Goal: Information Seeking & Learning: Compare options

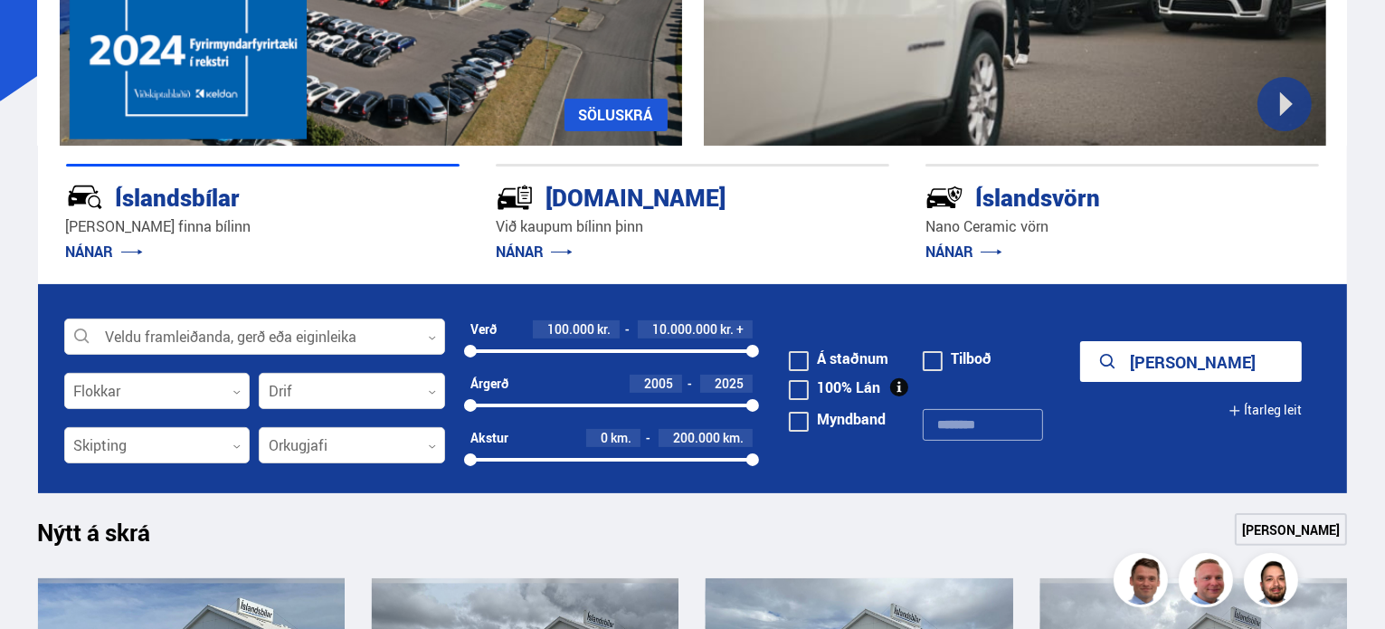
scroll to position [362, 0]
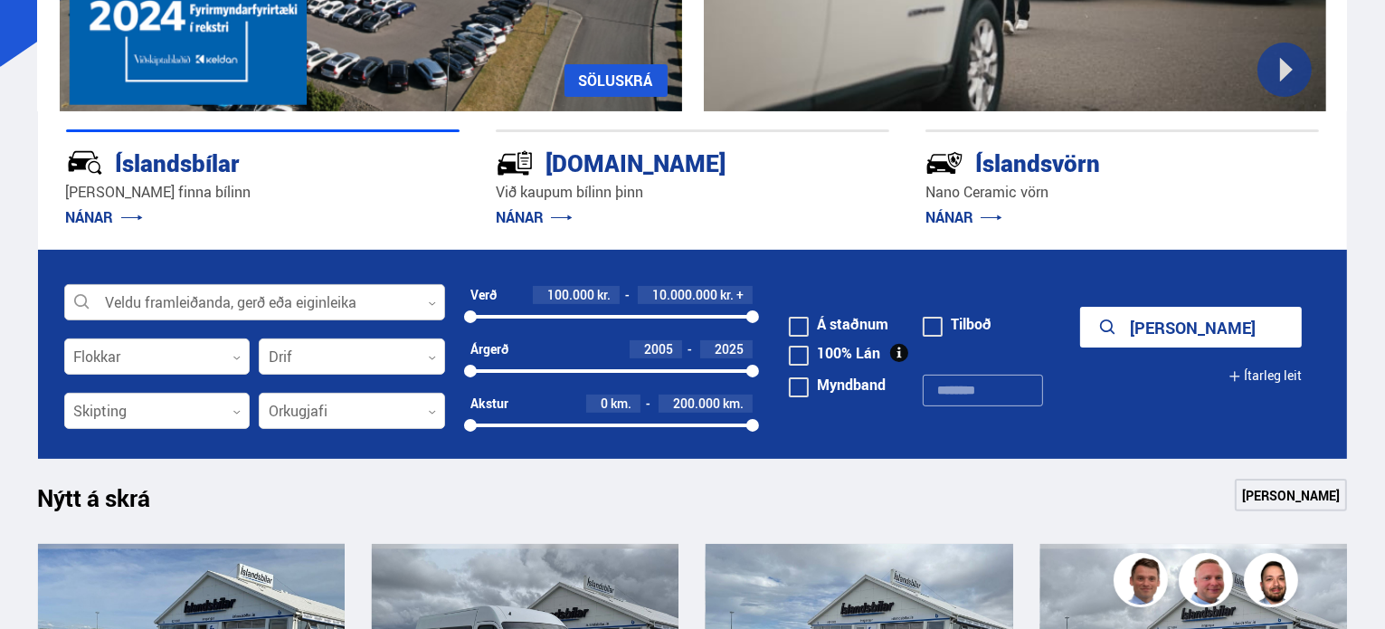
click at [431, 303] on icon at bounding box center [432, 303] width 8 height 8
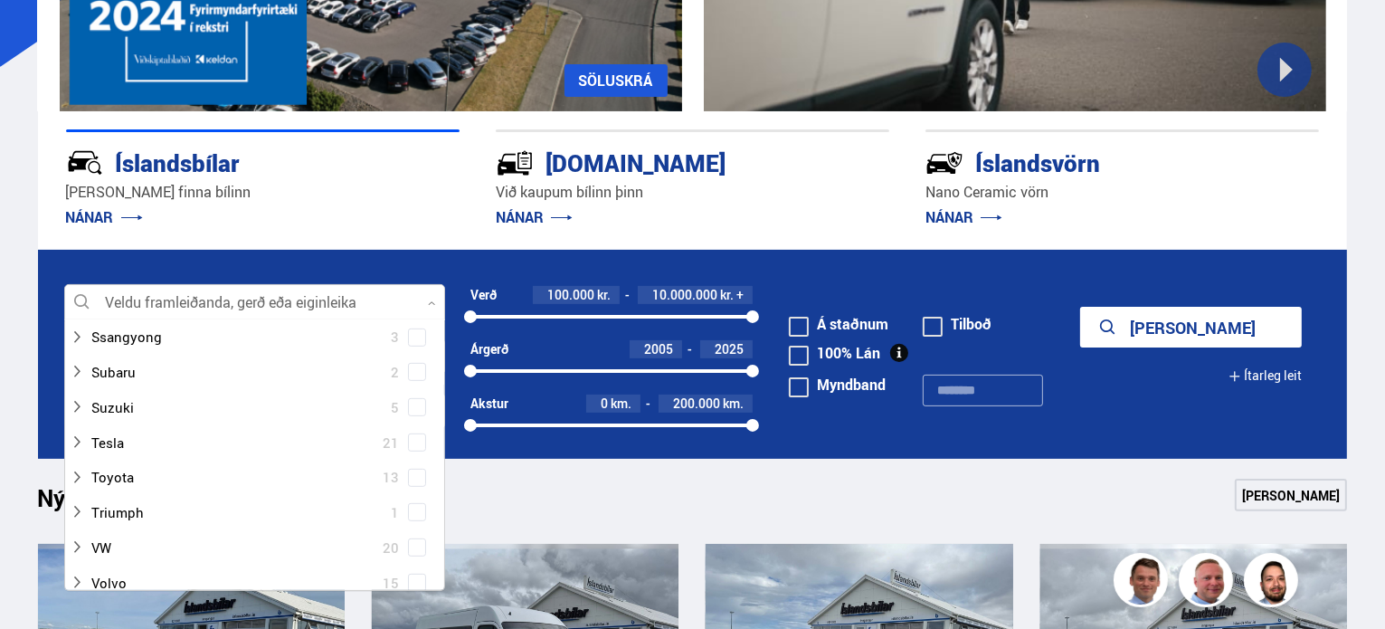
scroll to position [1085, 0]
click at [149, 467] on div at bounding box center [237, 476] width 334 height 26
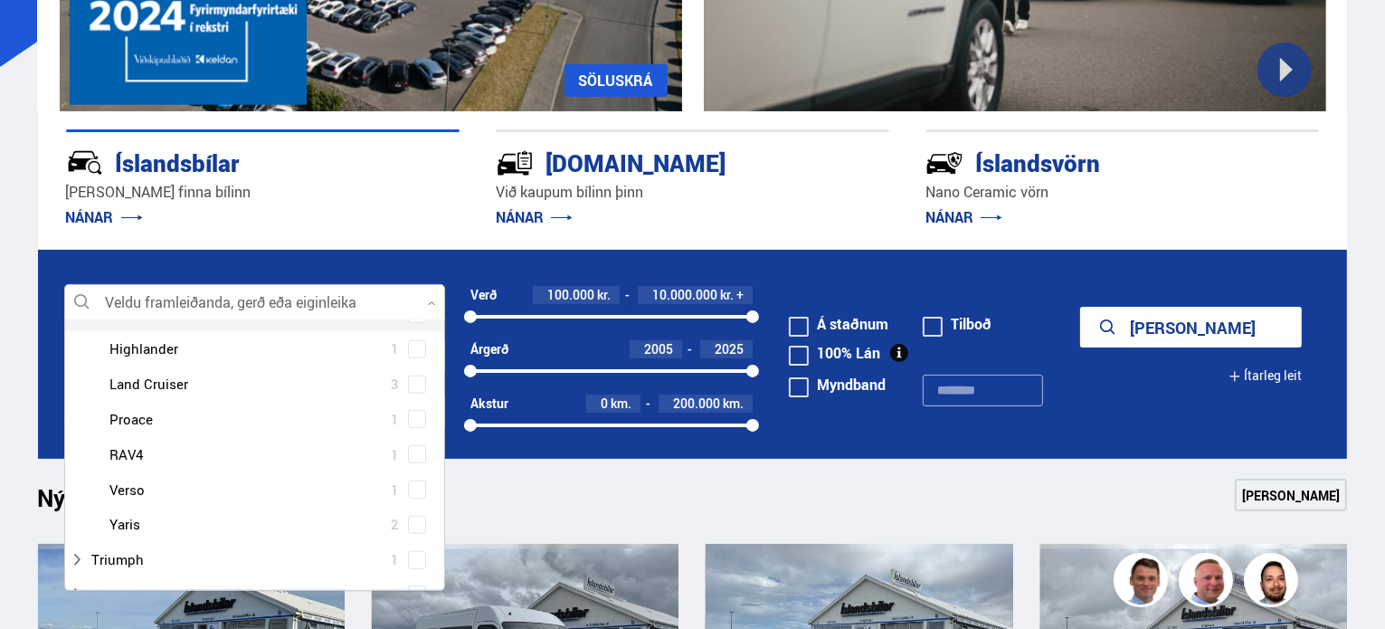
scroll to position [1357, 0]
click at [222, 451] on div at bounding box center [273, 451] width 334 height 26
click at [149, 443] on div at bounding box center [273, 451] width 334 height 26
click at [408, 449] on span at bounding box center [417, 450] width 18 height 18
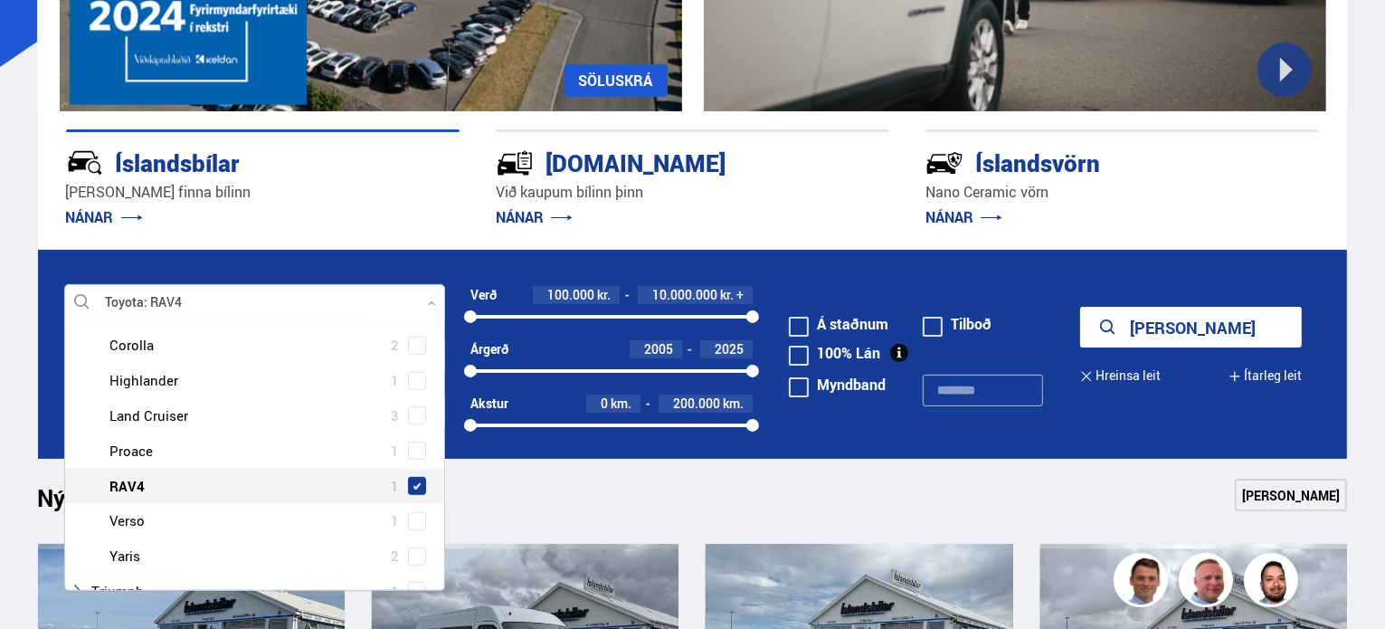
scroll to position [1391, 0]
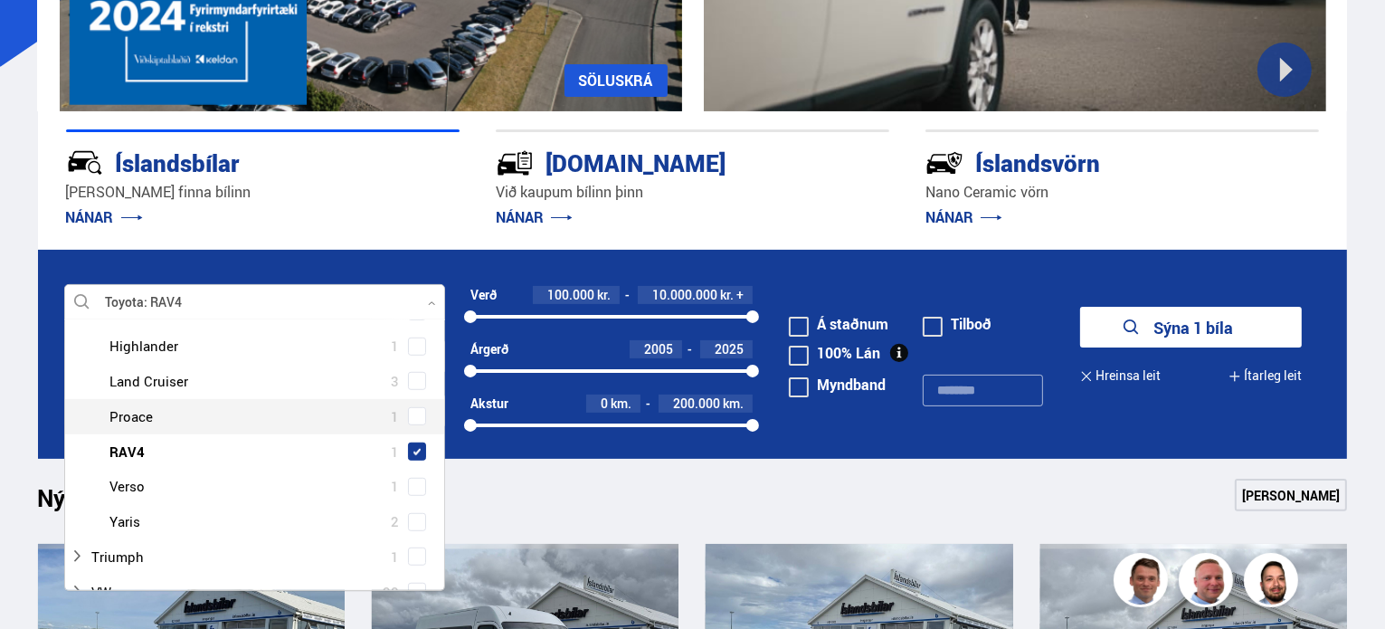
click at [1182, 335] on button "Sýna 1 bíla" at bounding box center [1191, 327] width 222 height 41
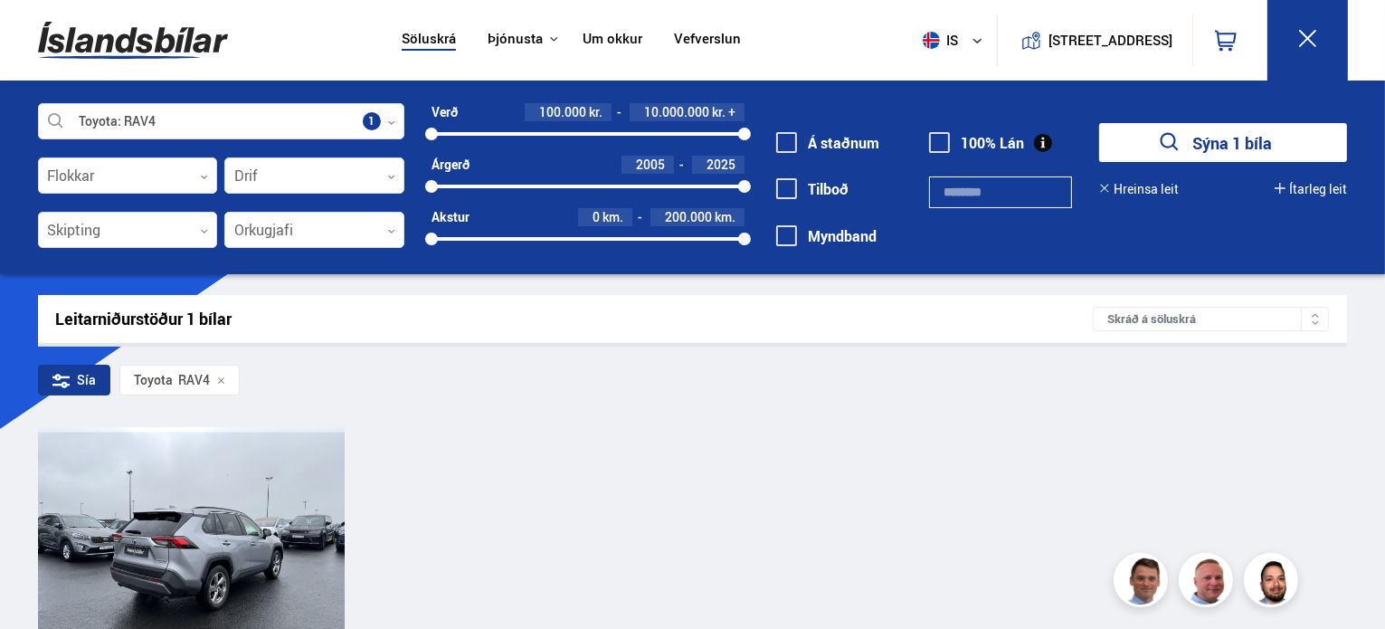
click at [221, 531] on div at bounding box center [191, 547] width 62 height 241
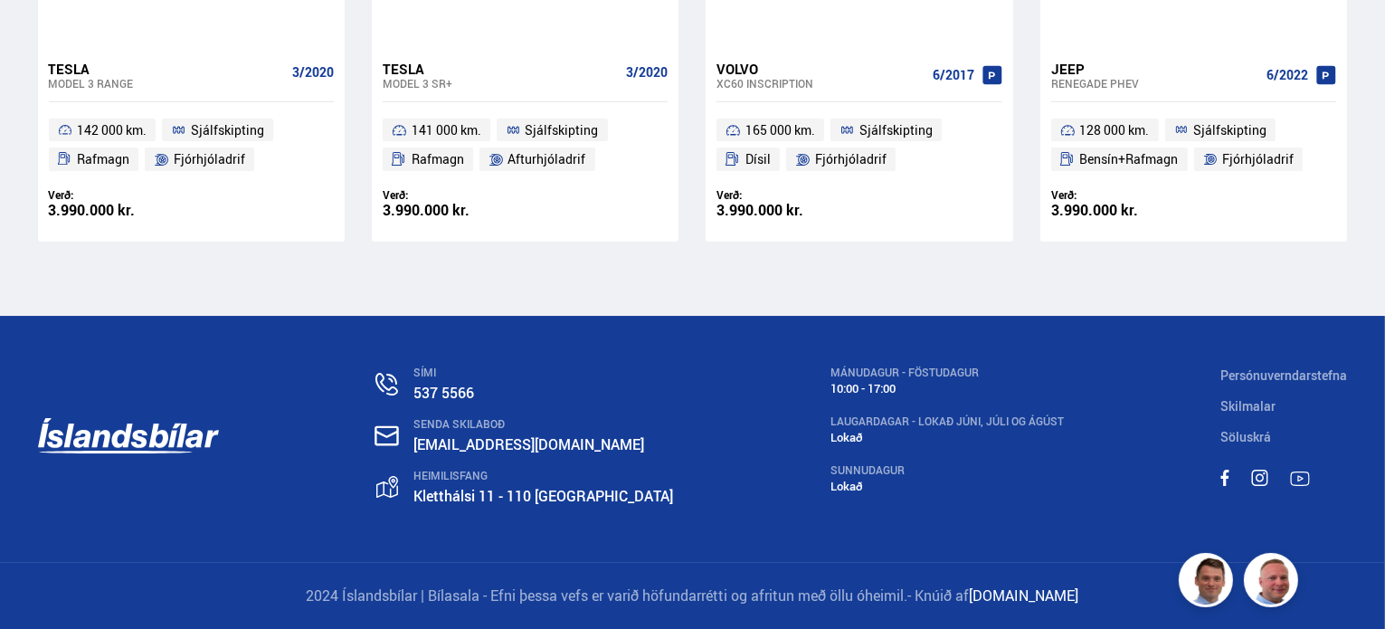
scroll to position [20341, 0]
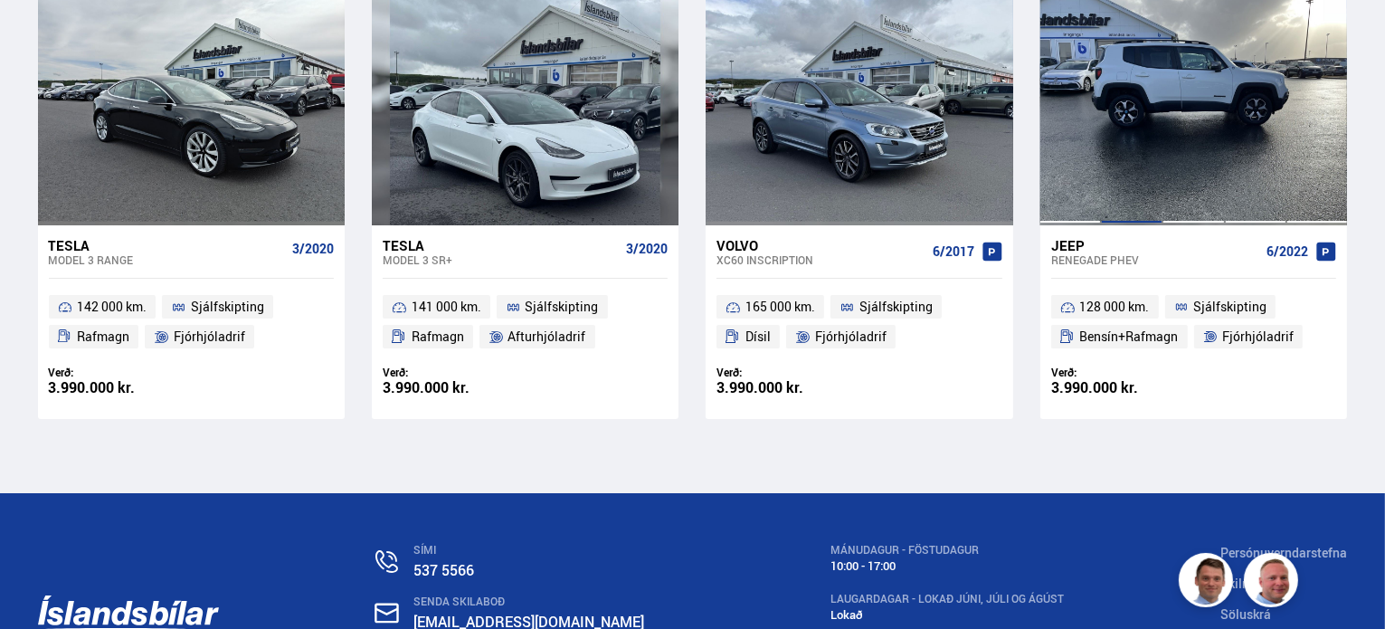
click at [1144, 187] on div at bounding box center [1132, 105] width 62 height 241
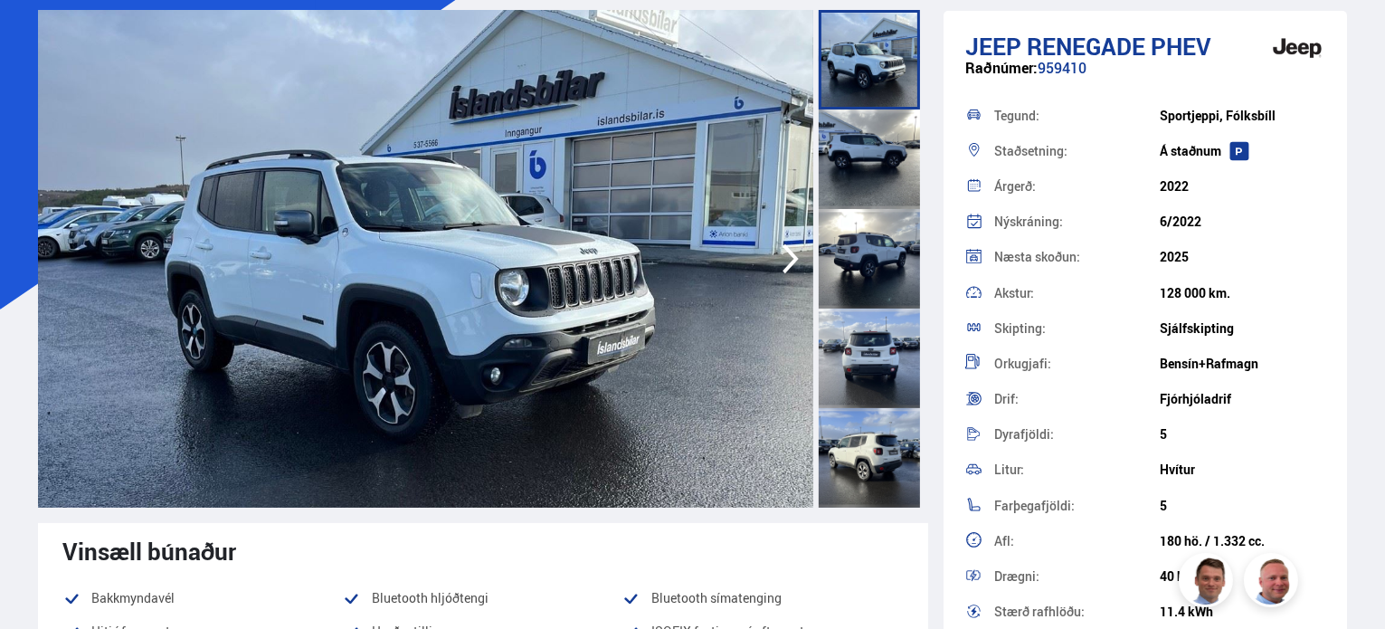
scroll to position [181, 0]
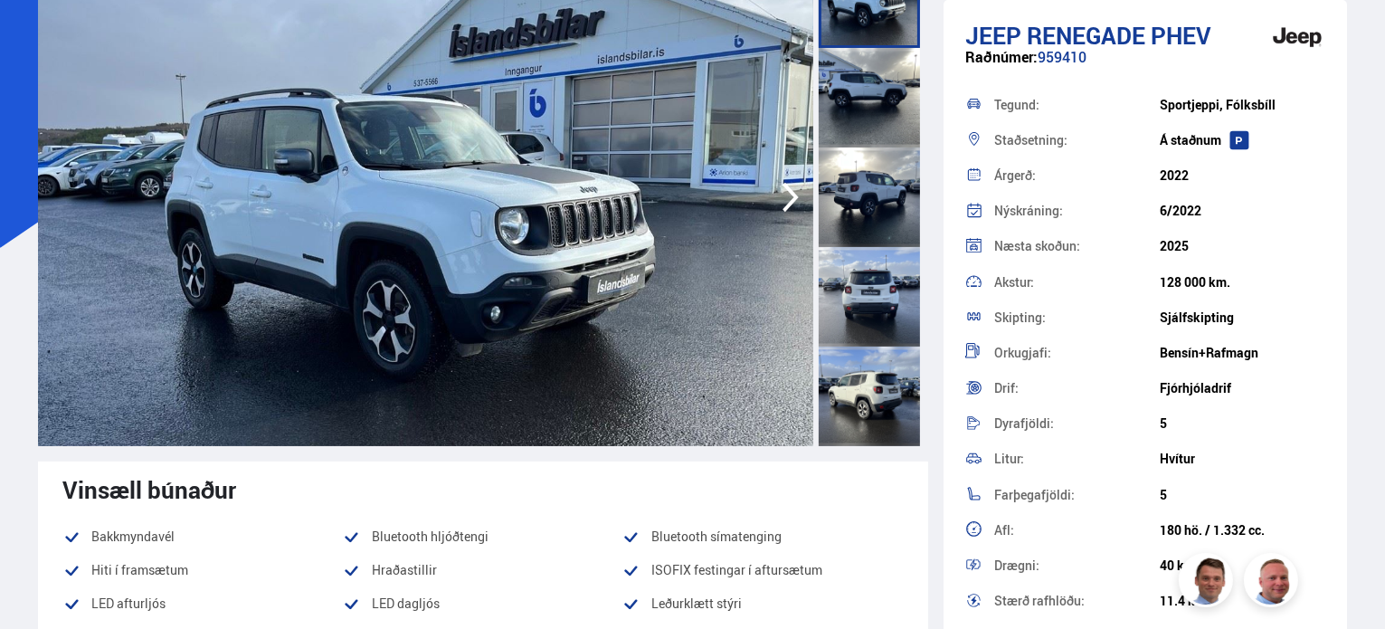
click at [786, 205] on icon "button" at bounding box center [790, 198] width 16 height 30
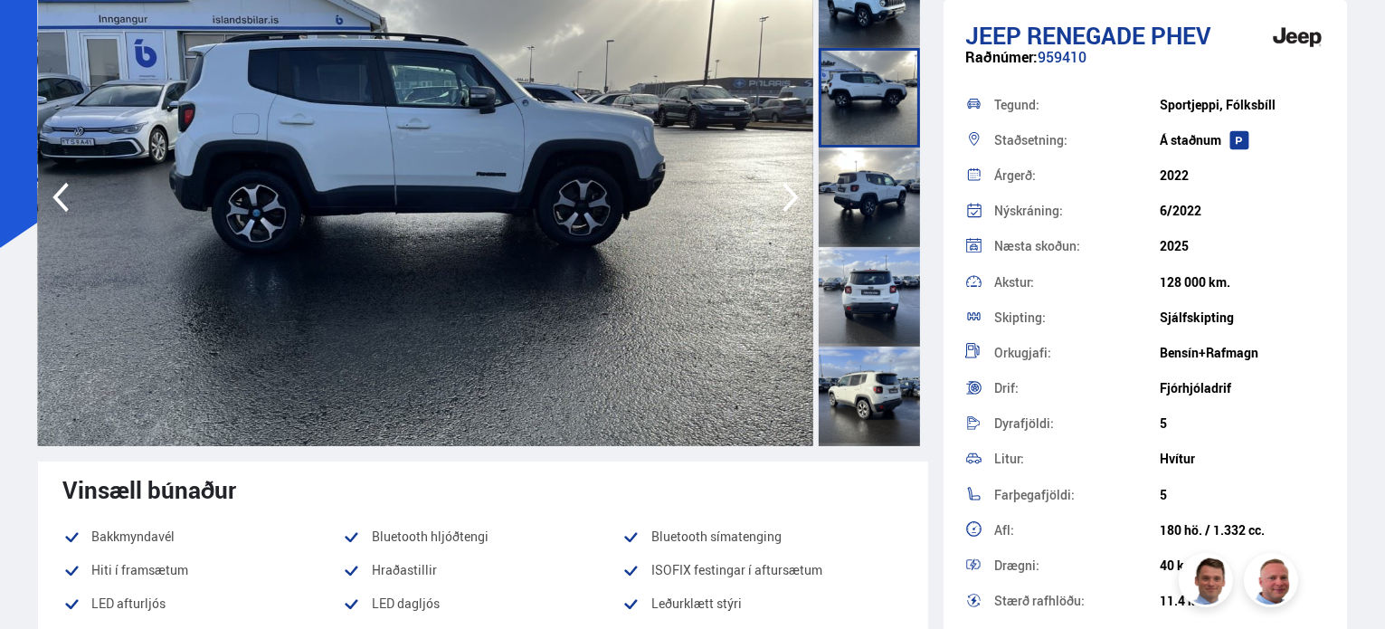
click at [786, 205] on icon "button" at bounding box center [790, 198] width 16 height 30
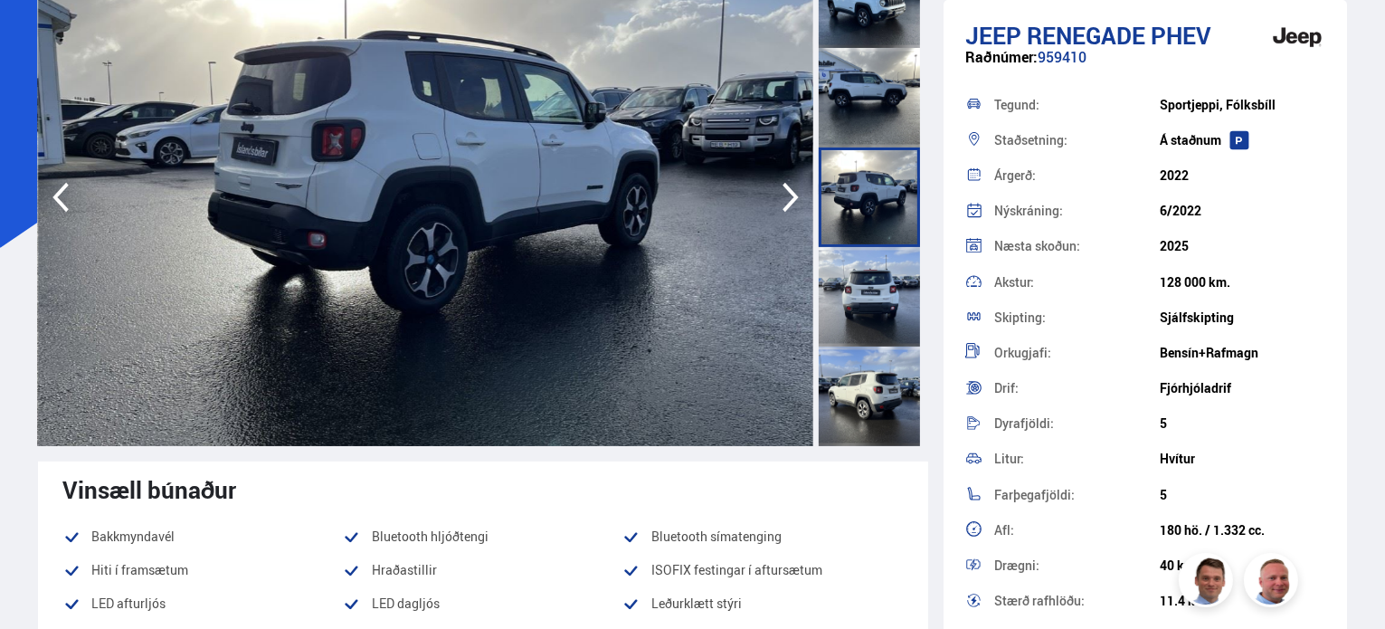
click at [786, 205] on icon "button" at bounding box center [790, 198] width 16 height 30
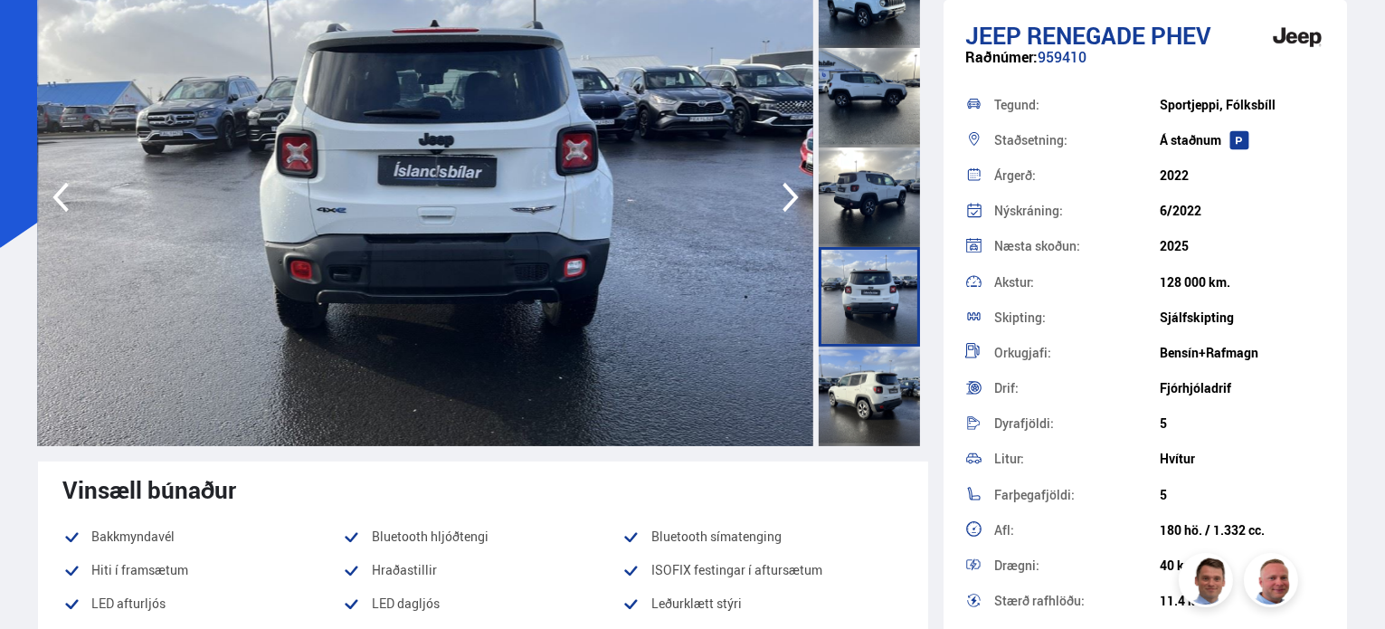
click at [786, 205] on icon "button" at bounding box center [790, 198] width 16 height 30
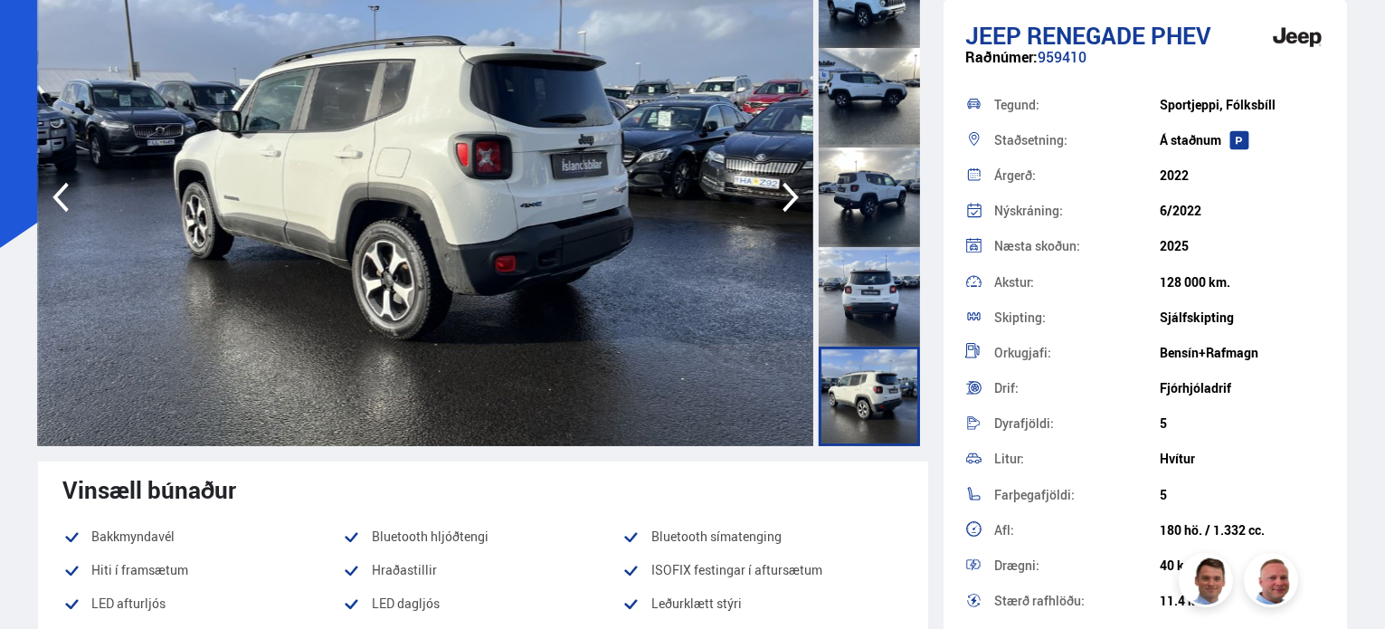
click at [786, 205] on icon "button" at bounding box center [790, 198] width 16 height 30
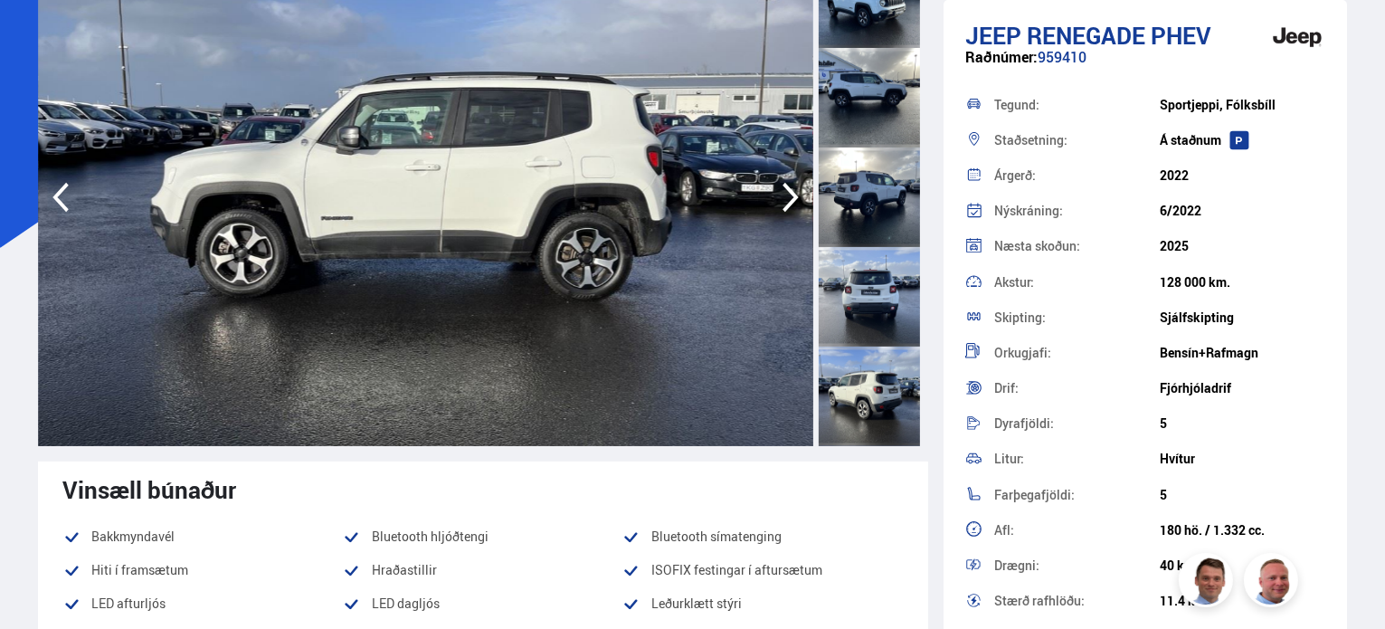
click at [786, 205] on icon "button" at bounding box center [790, 198] width 16 height 30
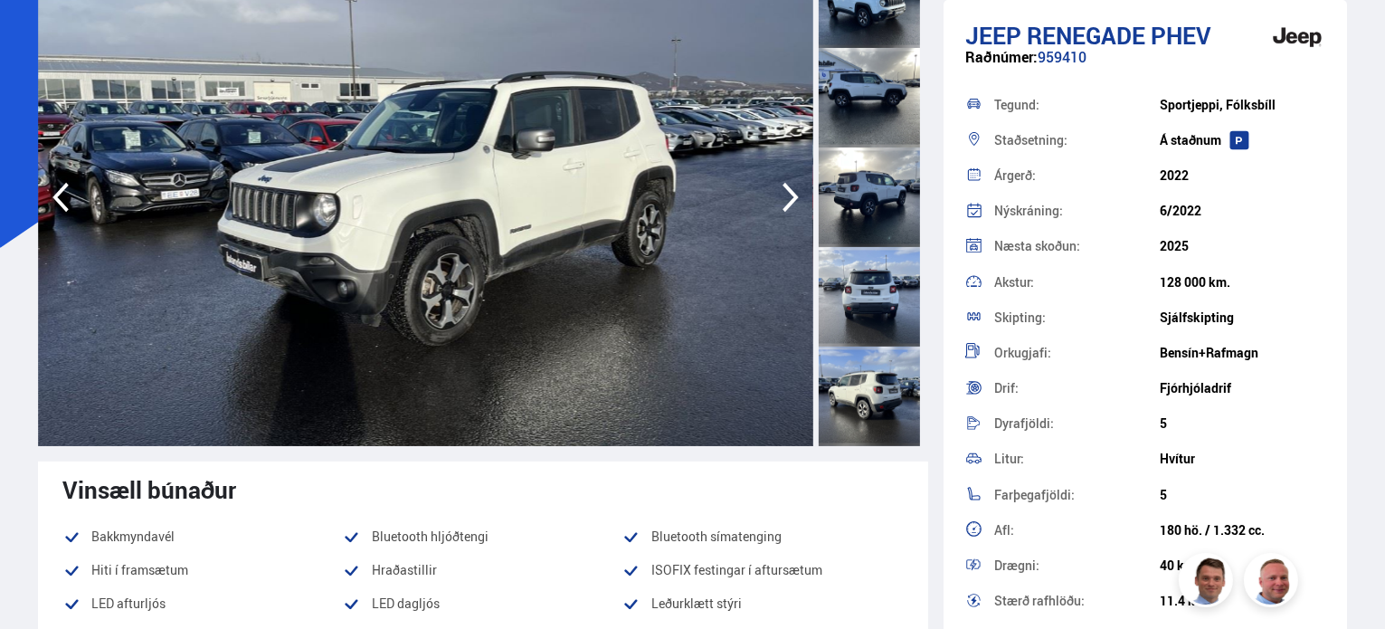
click at [786, 205] on icon "button" at bounding box center [790, 198] width 16 height 30
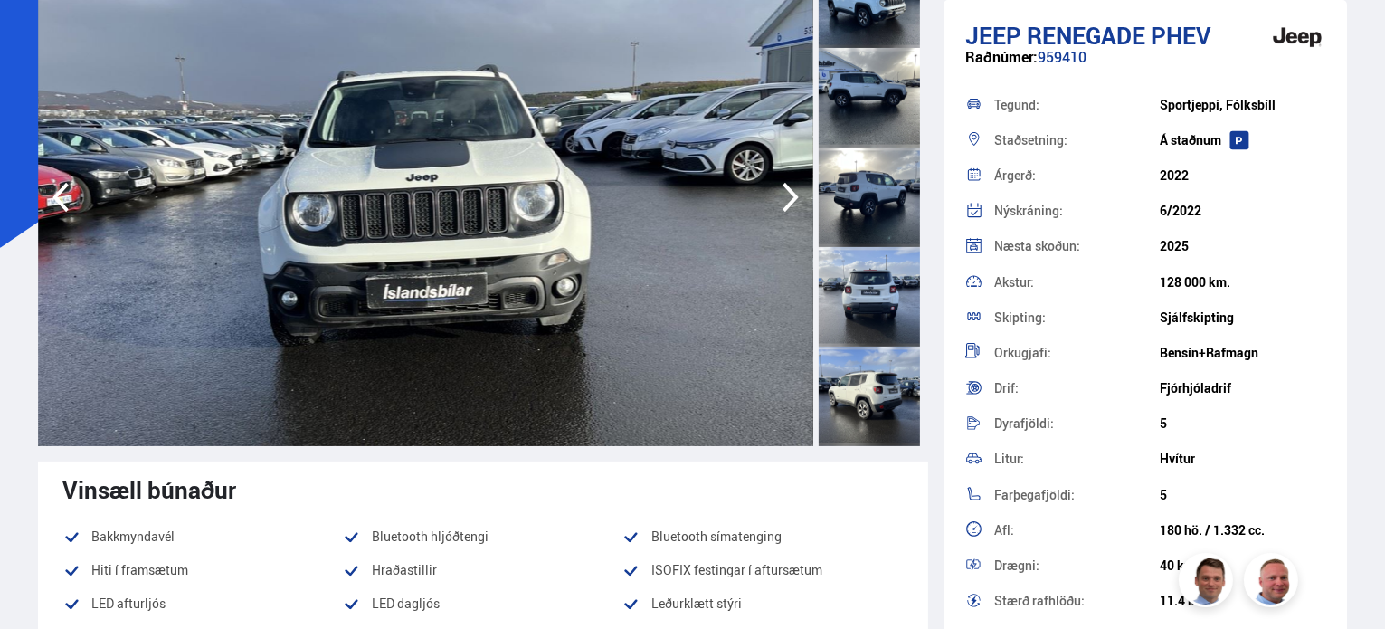
click at [786, 205] on icon "button" at bounding box center [790, 198] width 16 height 30
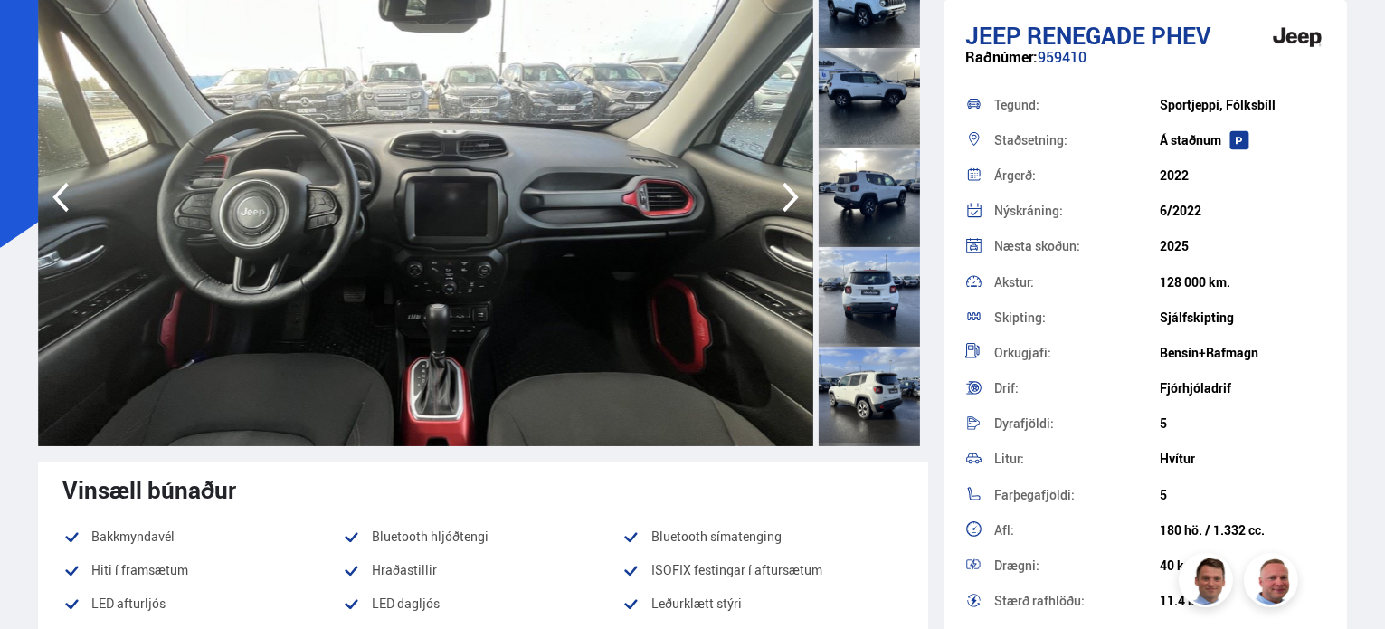
click at [786, 205] on icon "button" at bounding box center [790, 198] width 16 height 30
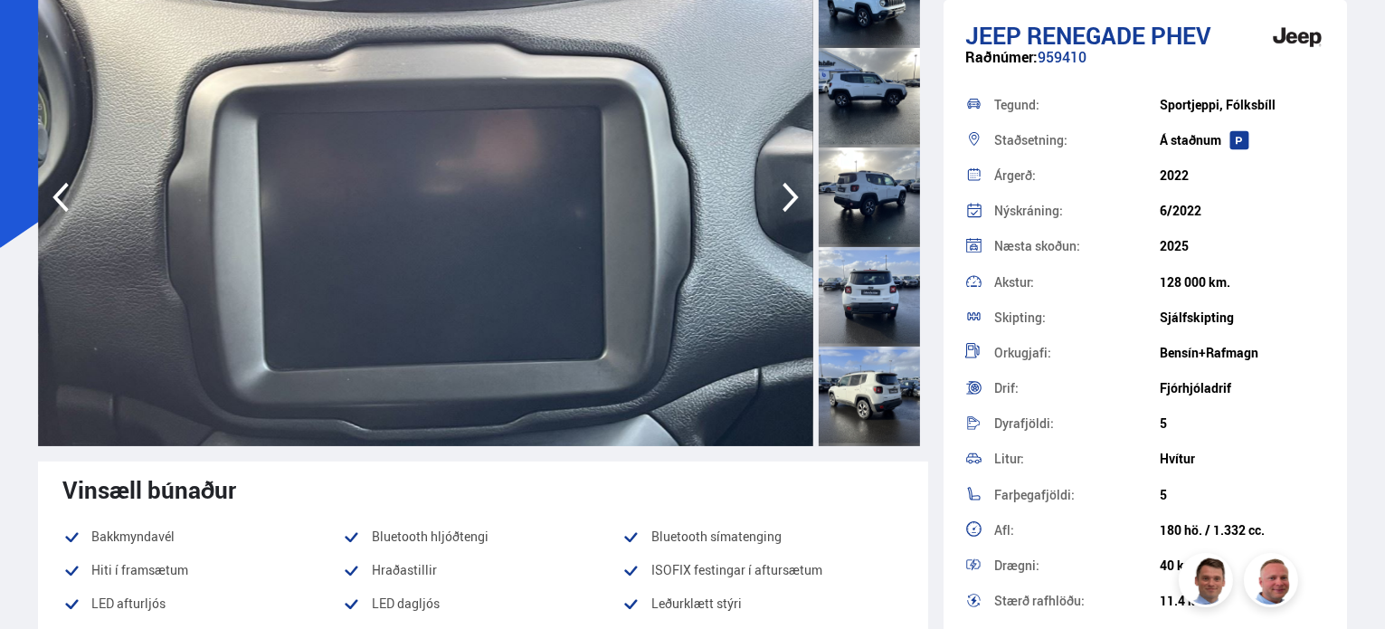
click at [786, 205] on icon "button" at bounding box center [790, 198] width 16 height 30
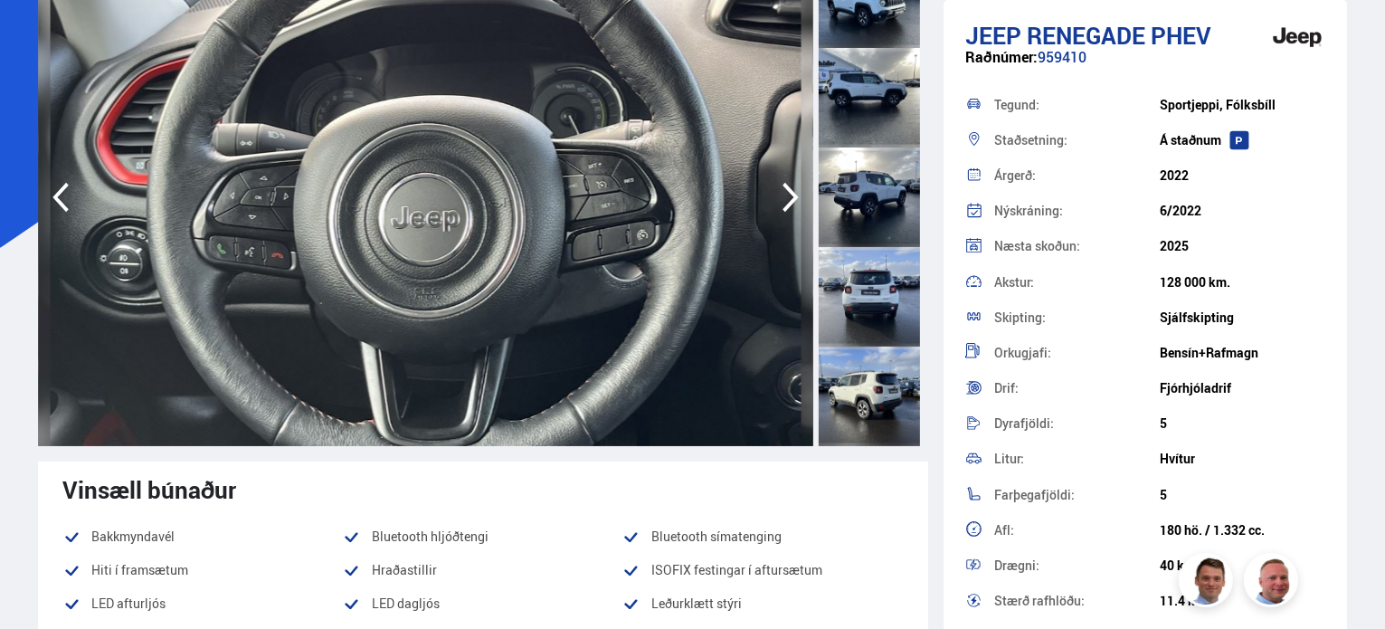
click at [786, 205] on icon "button" at bounding box center [790, 198] width 16 height 30
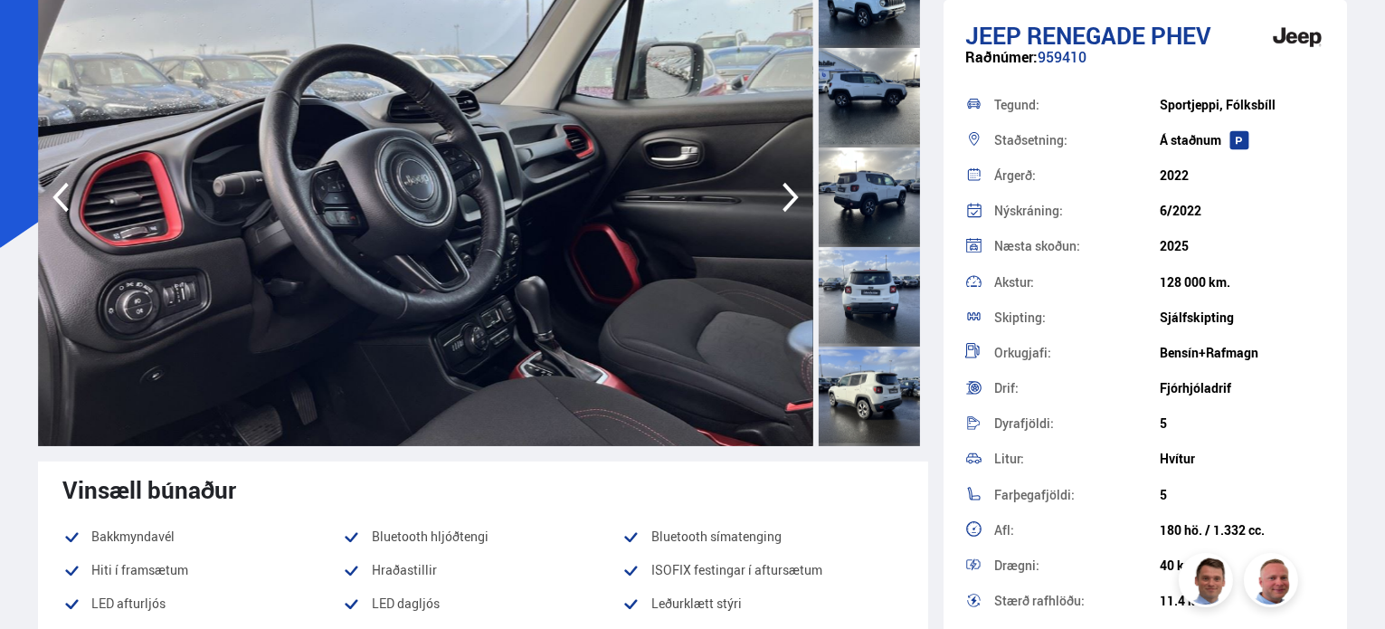
click at [786, 205] on icon "button" at bounding box center [790, 198] width 16 height 30
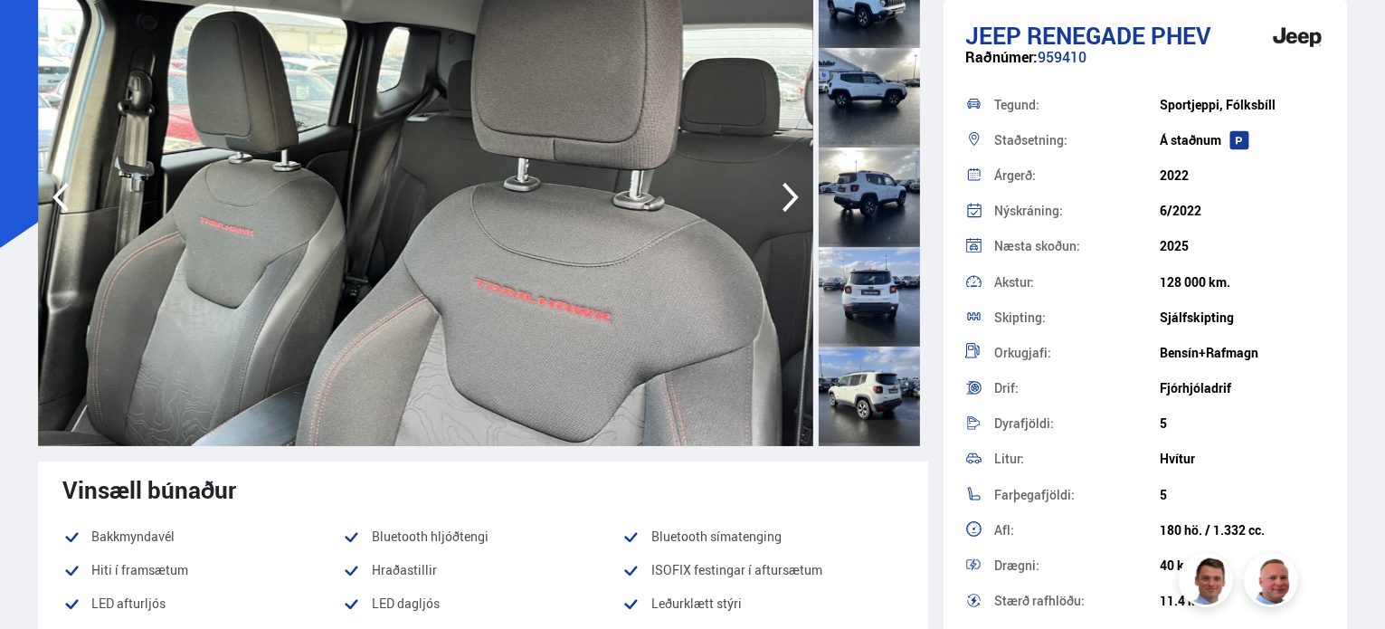
click at [786, 205] on icon "button" at bounding box center [790, 198] width 16 height 30
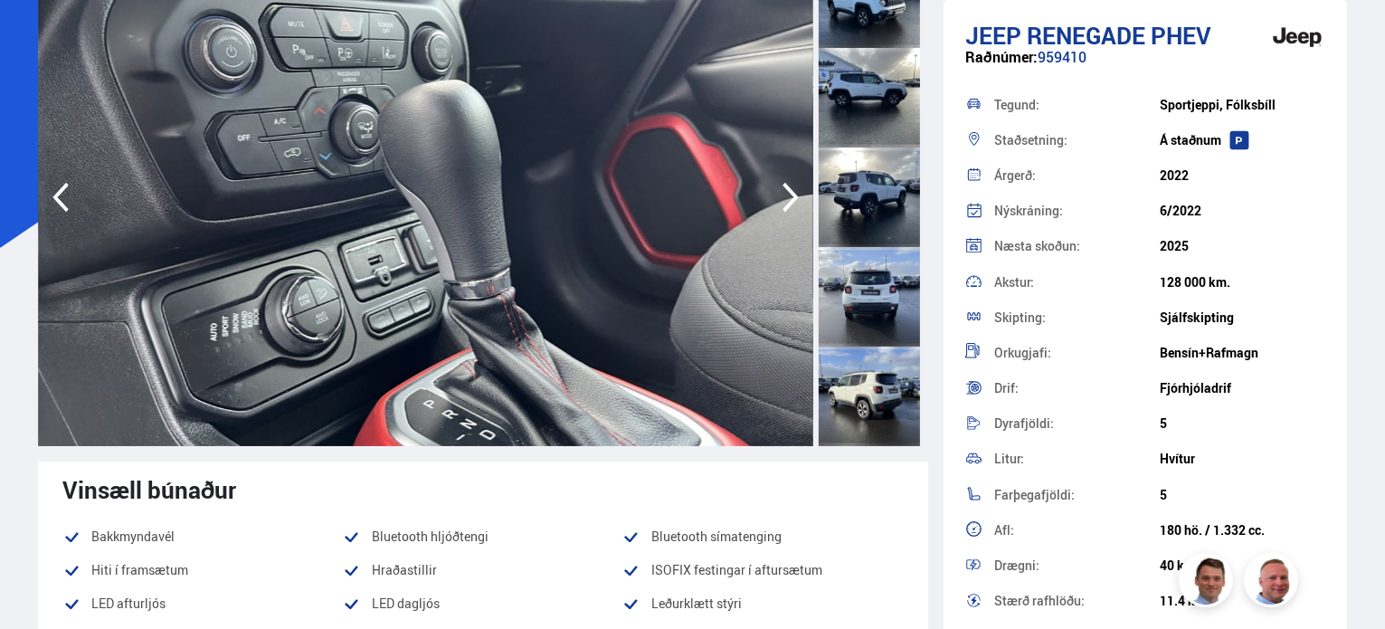
click at [786, 205] on icon "button" at bounding box center [790, 198] width 16 height 30
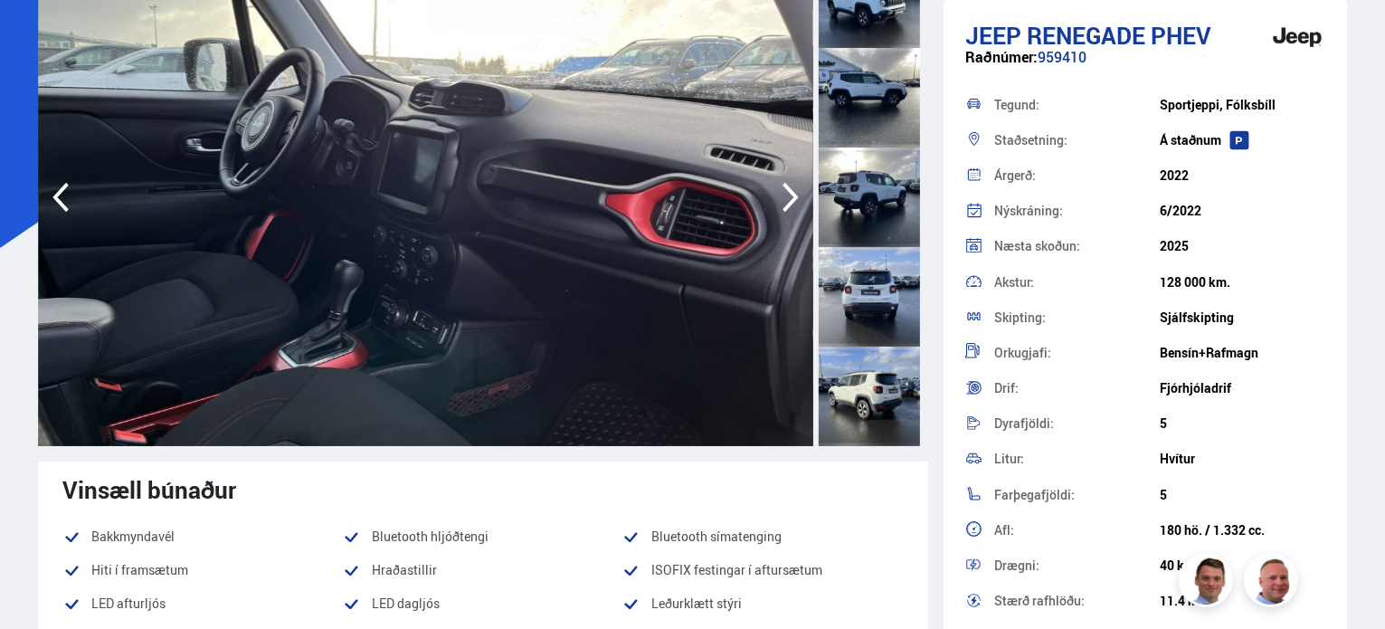
click at [786, 205] on icon "button" at bounding box center [790, 198] width 16 height 30
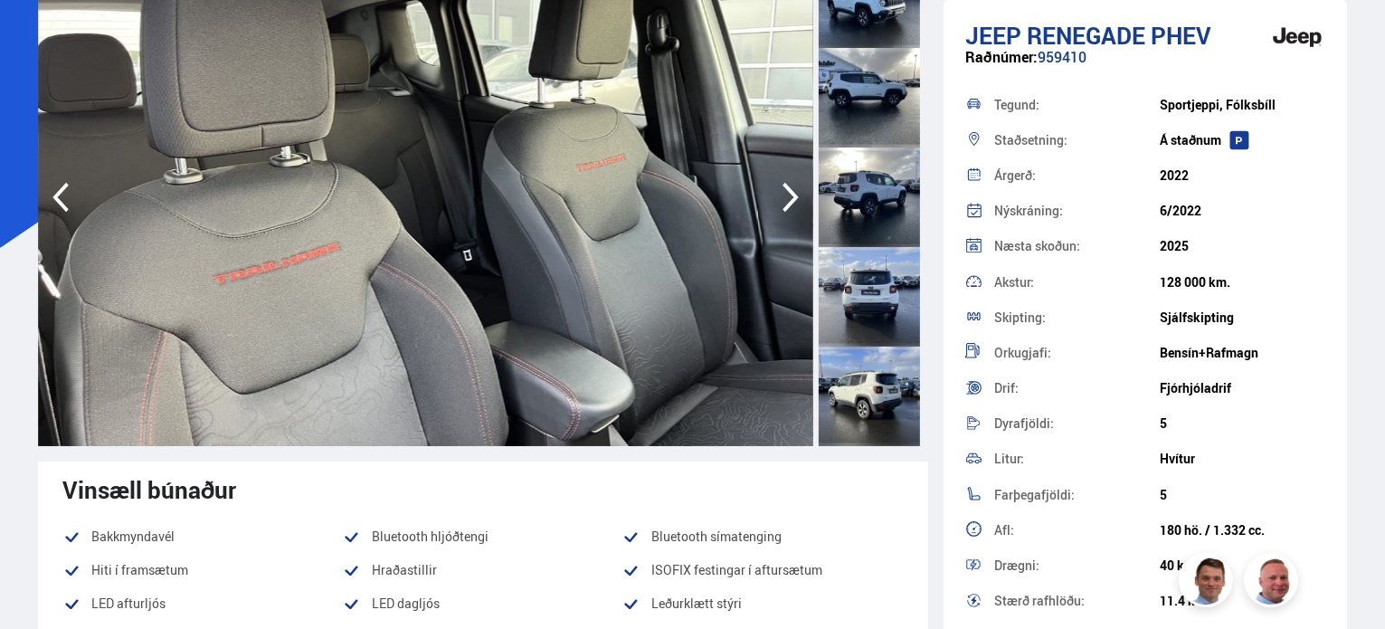
click at [786, 205] on icon "button" at bounding box center [790, 198] width 16 height 30
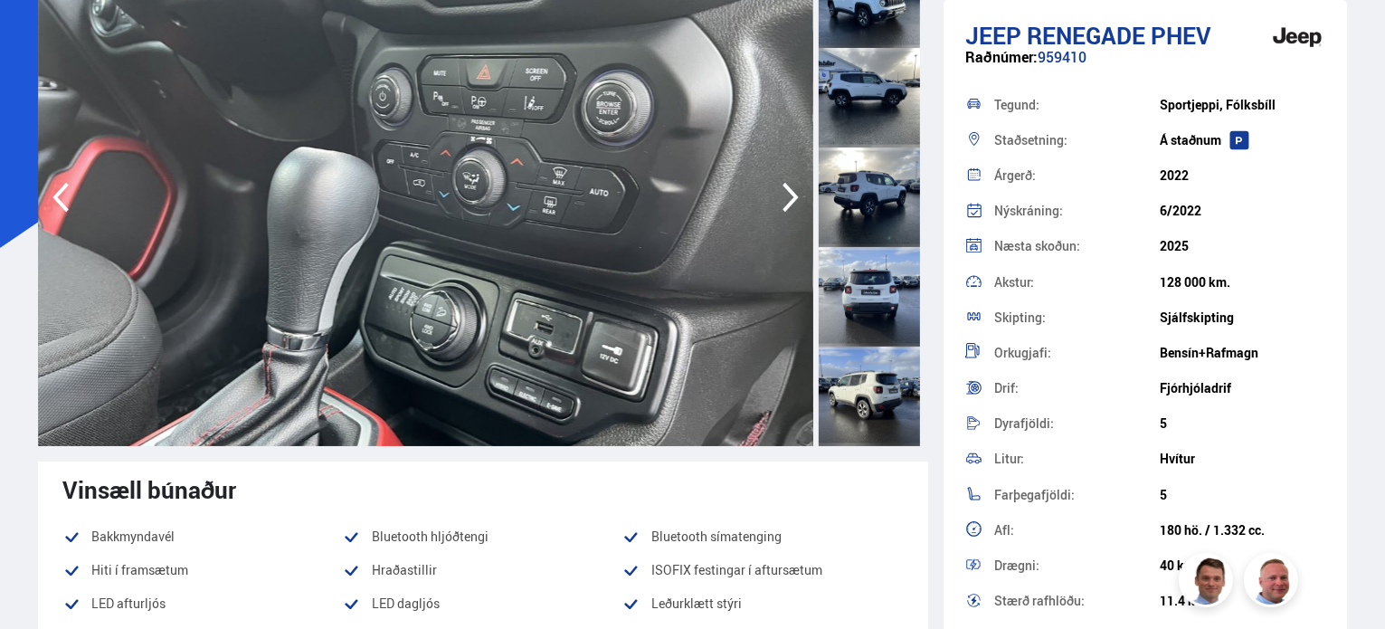
click at [786, 205] on icon "button" at bounding box center [790, 198] width 16 height 30
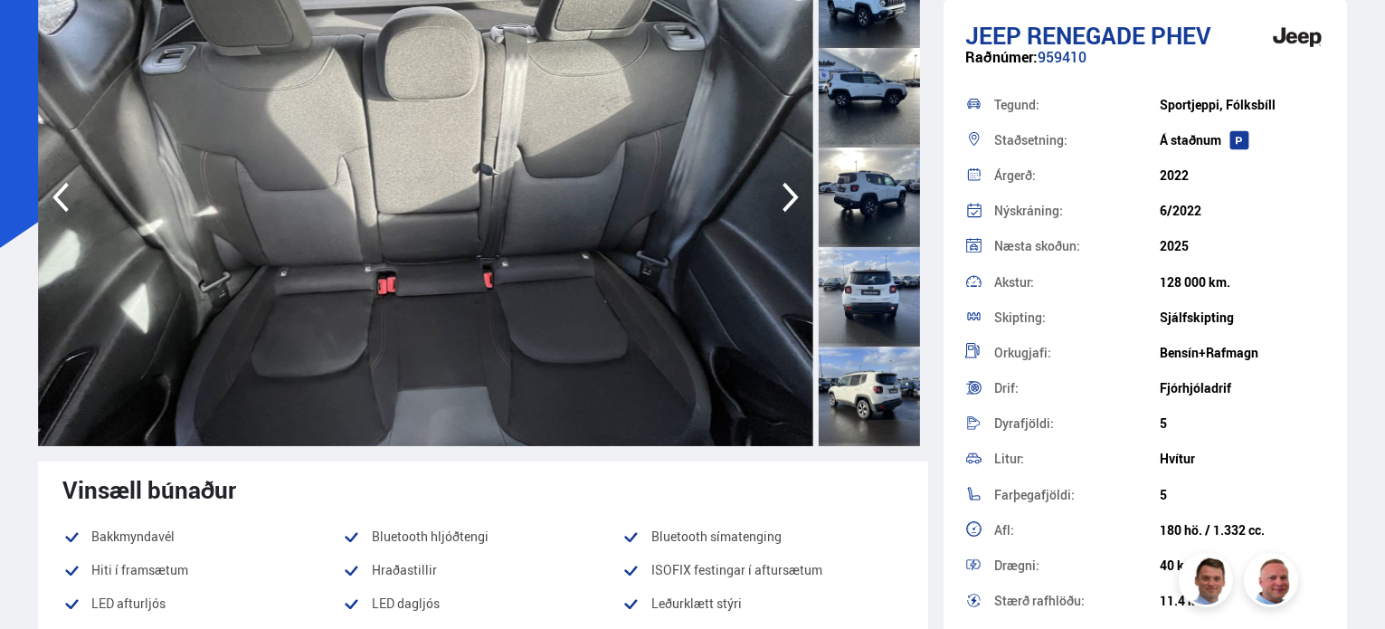
click at [786, 205] on icon "button" at bounding box center [790, 198] width 16 height 30
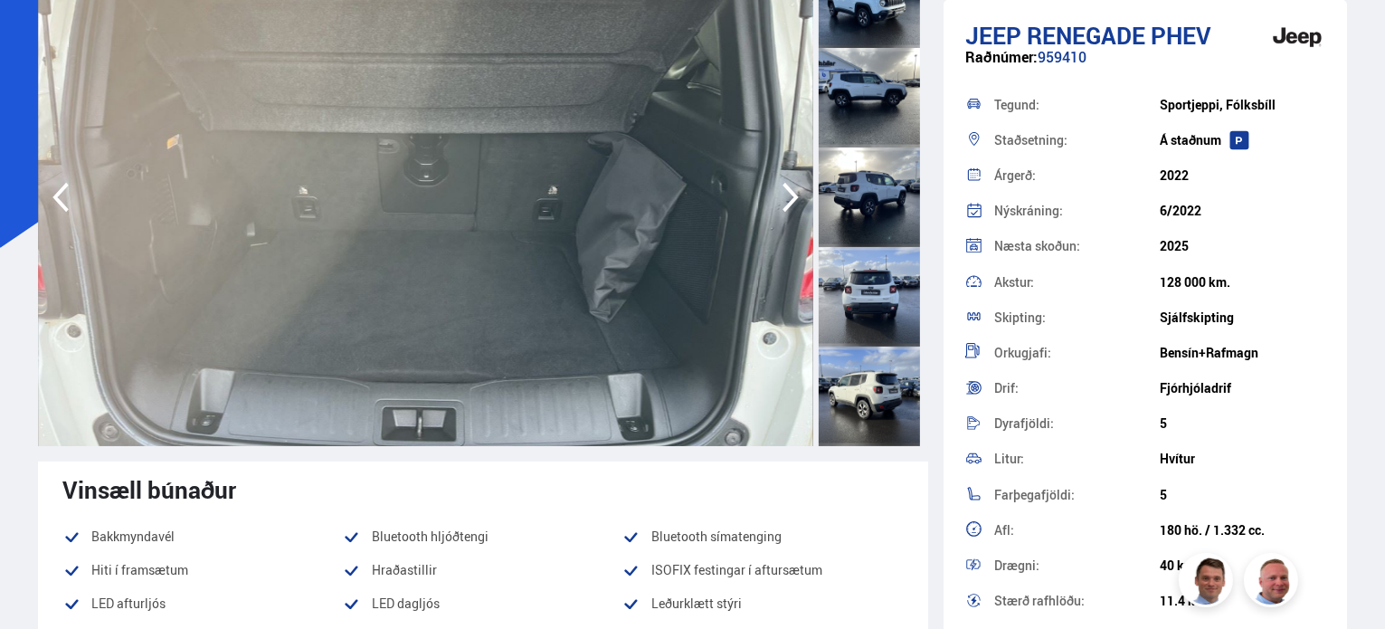
click at [786, 205] on icon "button" at bounding box center [790, 198] width 16 height 30
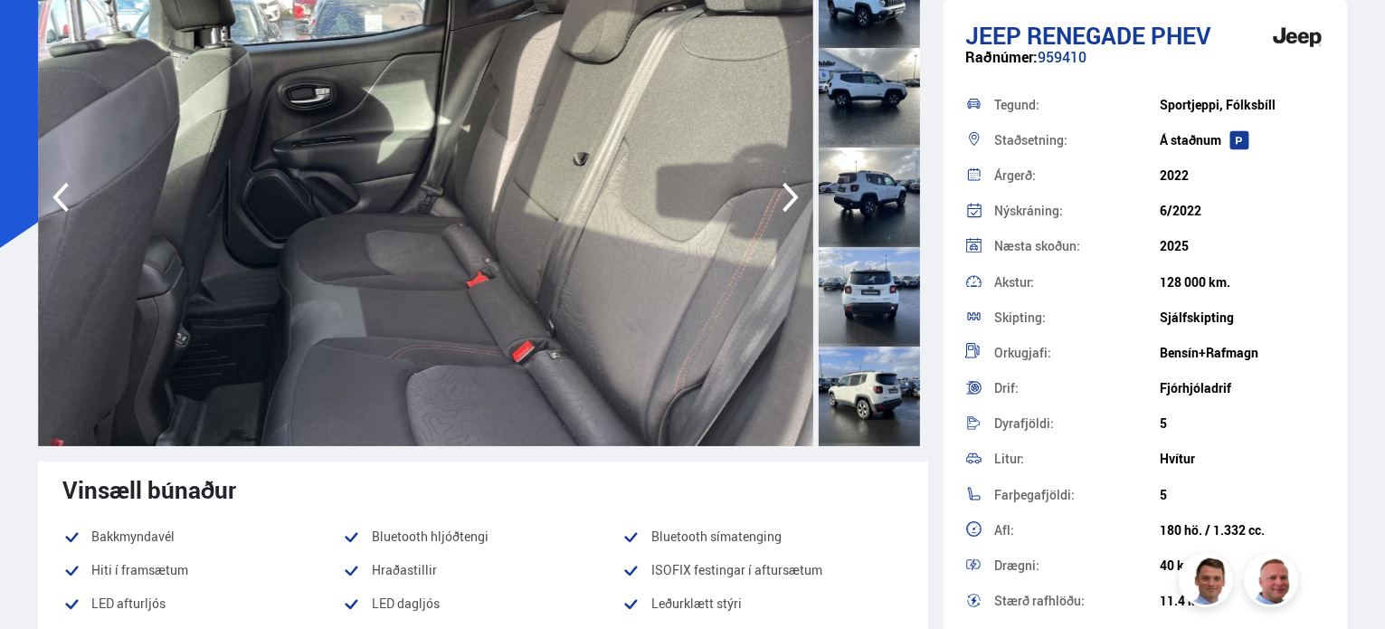
click at [786, 205] on icon "button" at bounding box center [790, 198] width 16 height 30
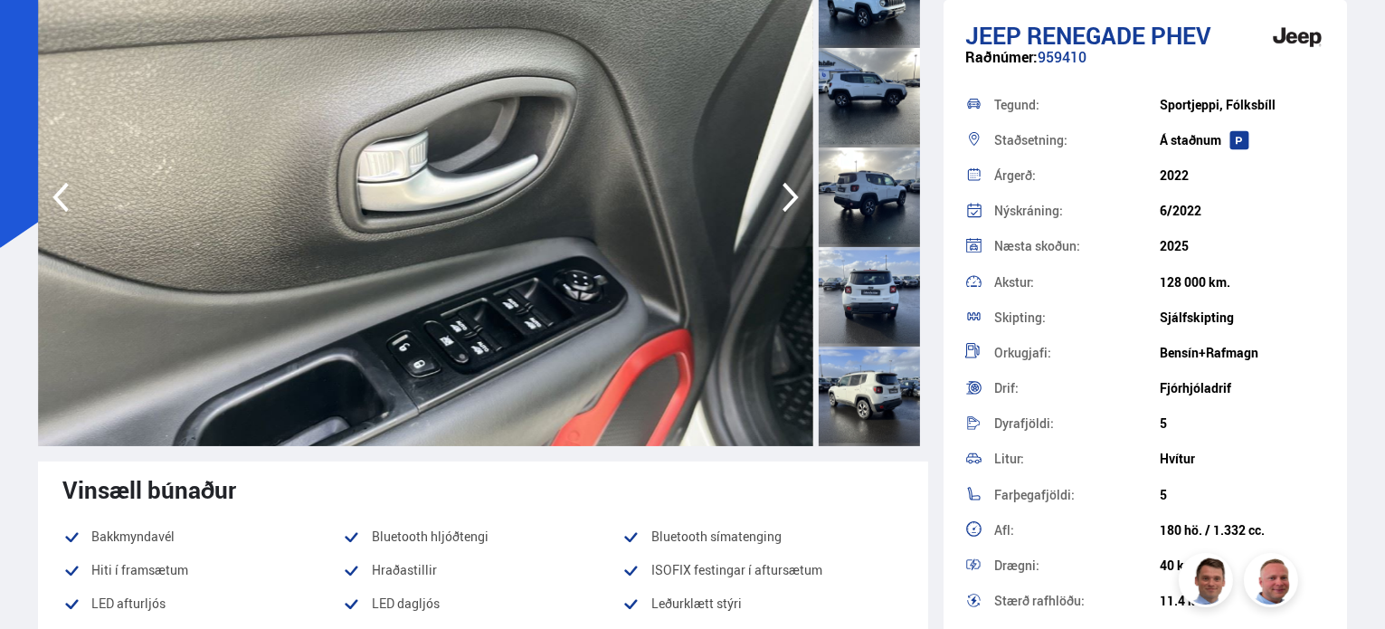
click at [786, 205] on icon "button" at bounding box center [790, 198] width 16 height 30
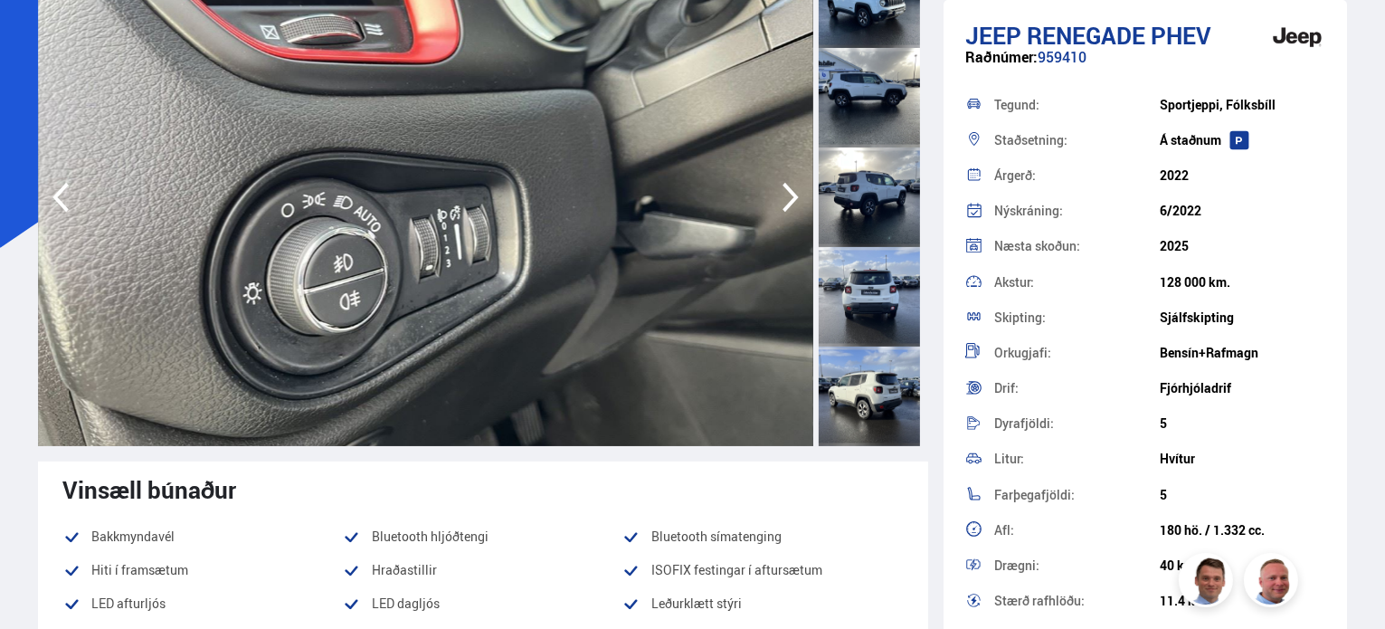
click at [786, 205] on icon "button" at bounding box center [790, 198] width 16 height 30
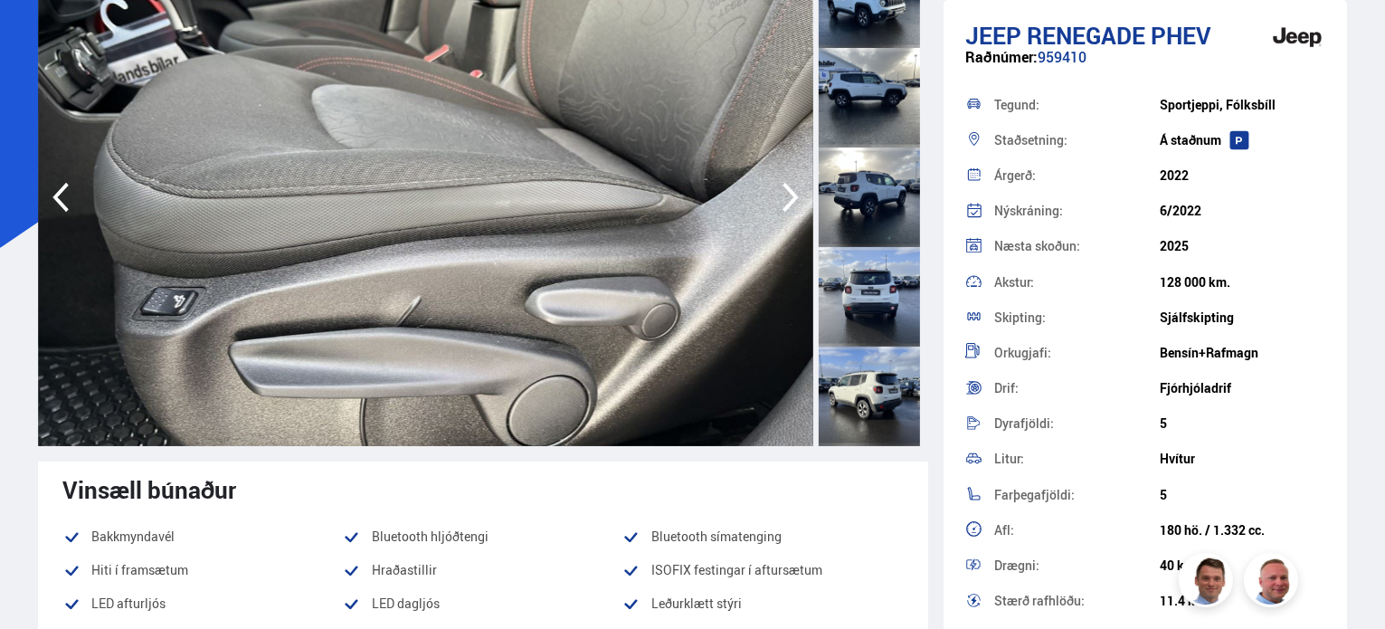
click at [786, 205] on icon "button" at bounding box center [790, 198] width 16 height 30
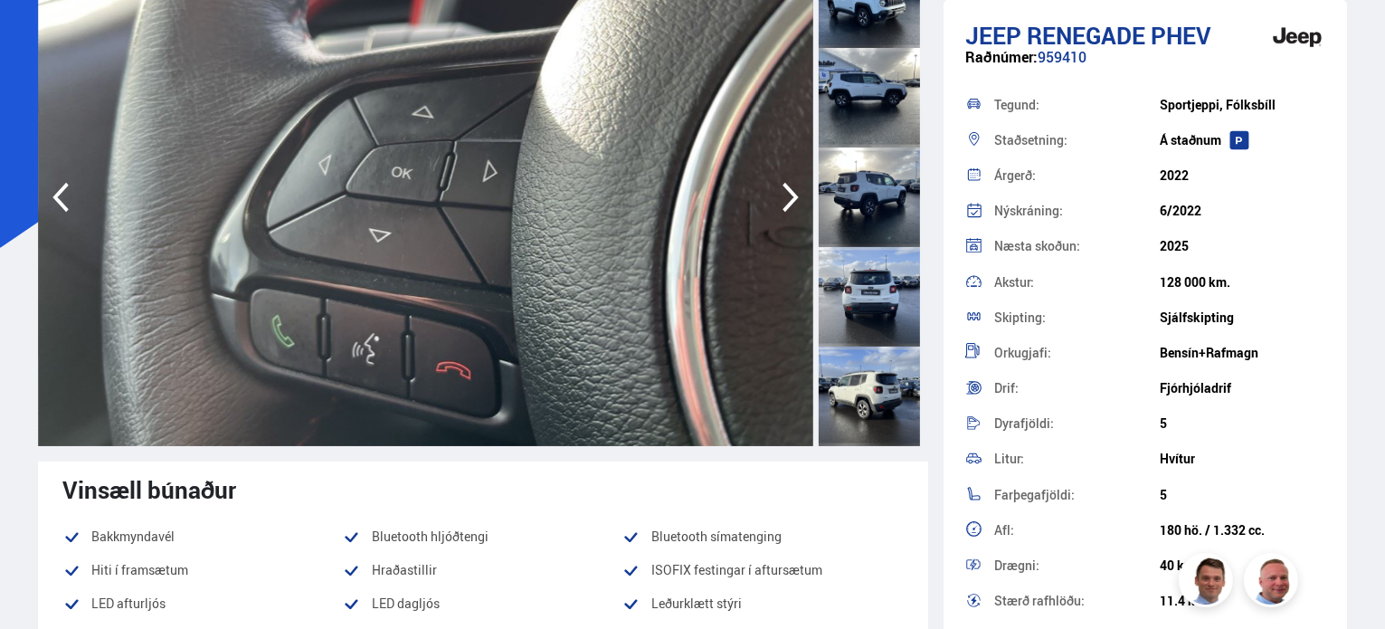
click at [786, 205] on icon "button" at bounding box center [790, 198] width 16 height 30
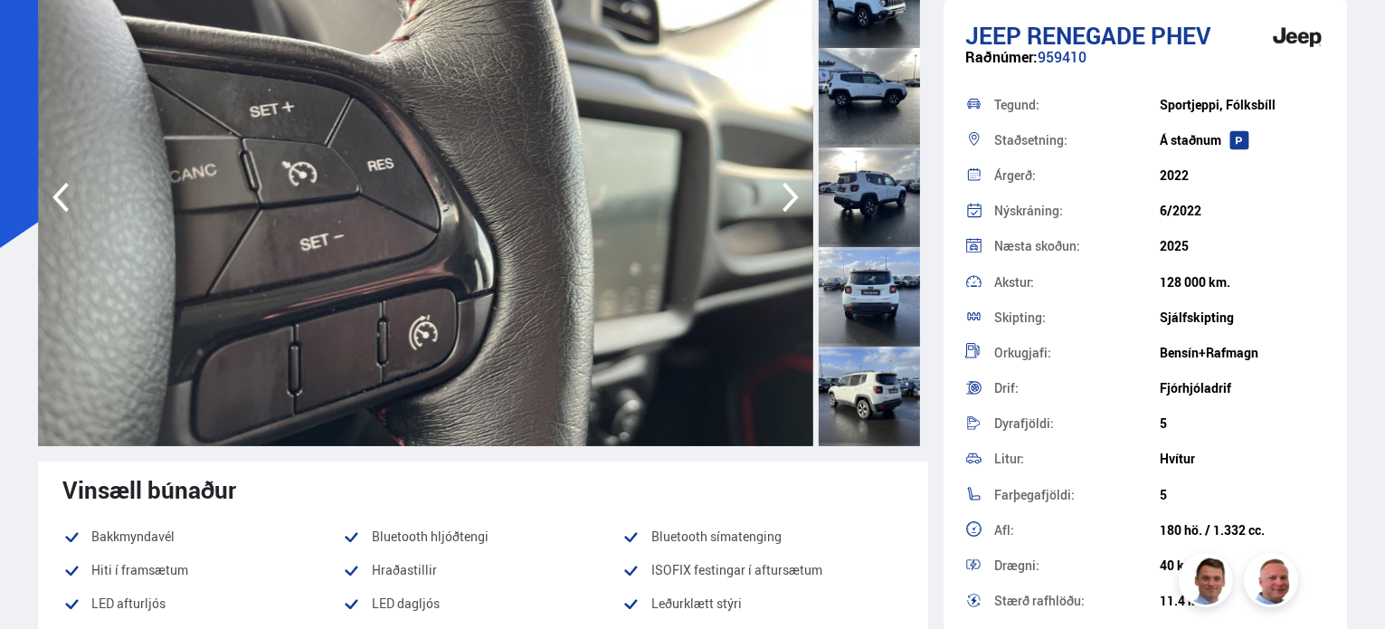
click at [786, 205] on icon "button" at bounding box center [790, 198] width 16 height 30
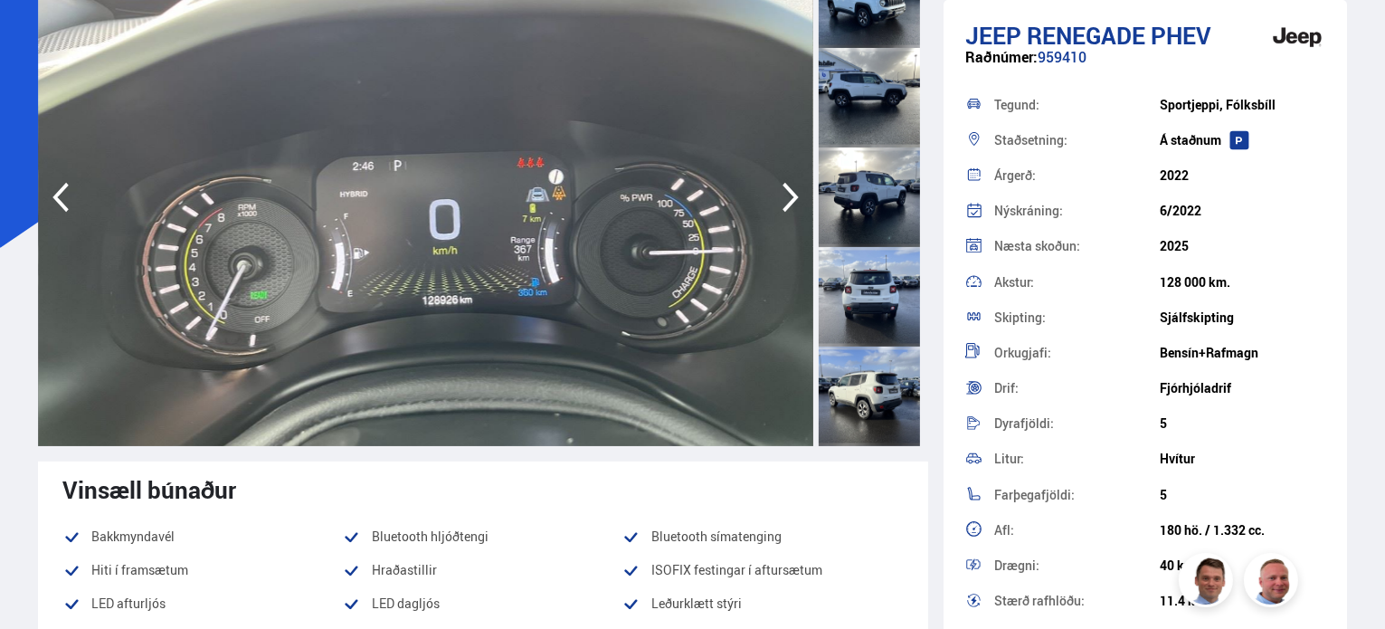
click at [786, 205] on icon "button" at bounding box center [790, 198] width 16 height 30
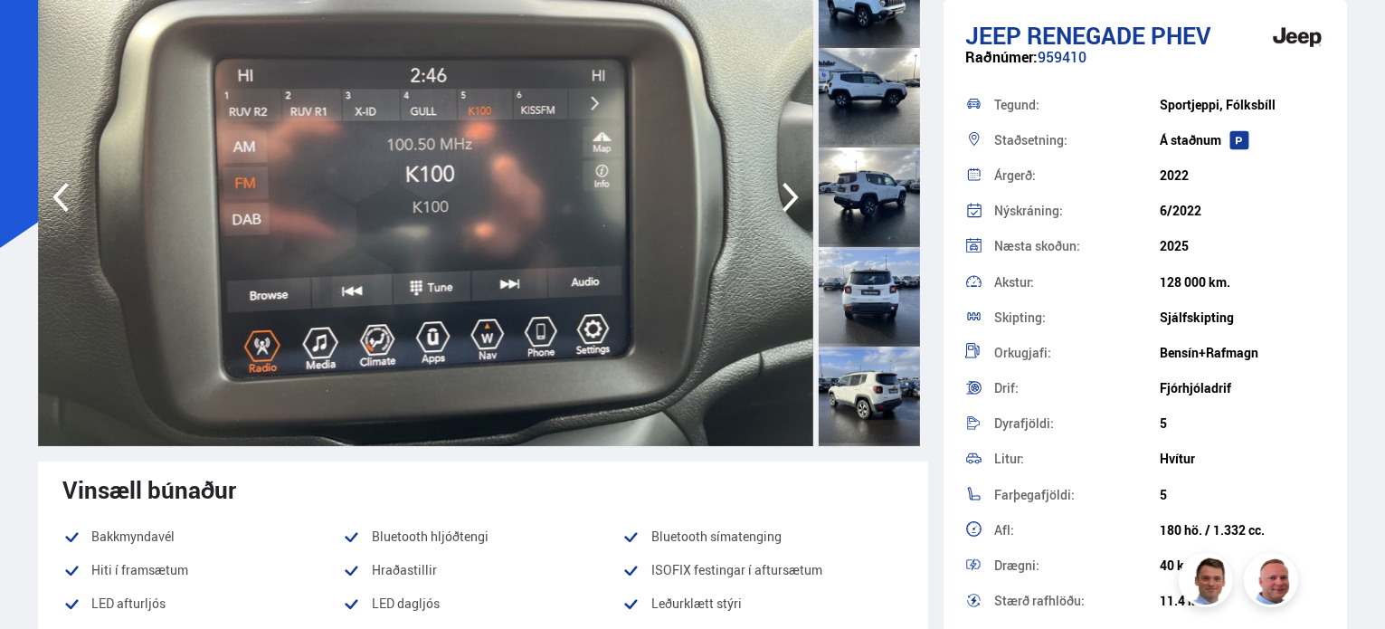
click at [786, 205] on icon "button" at bounding box center [790, 198] width 16 height 30
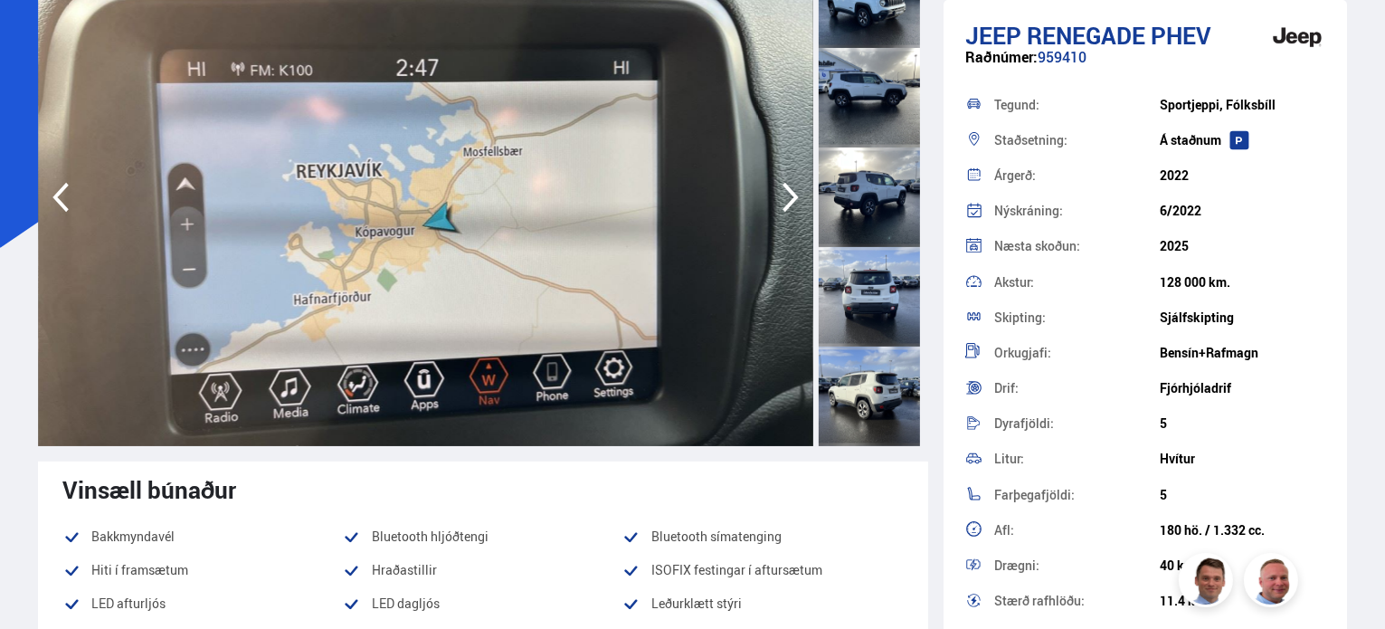
click at [786, 205] on icon "button" at bounding box center [790, 198] width 16 height 30
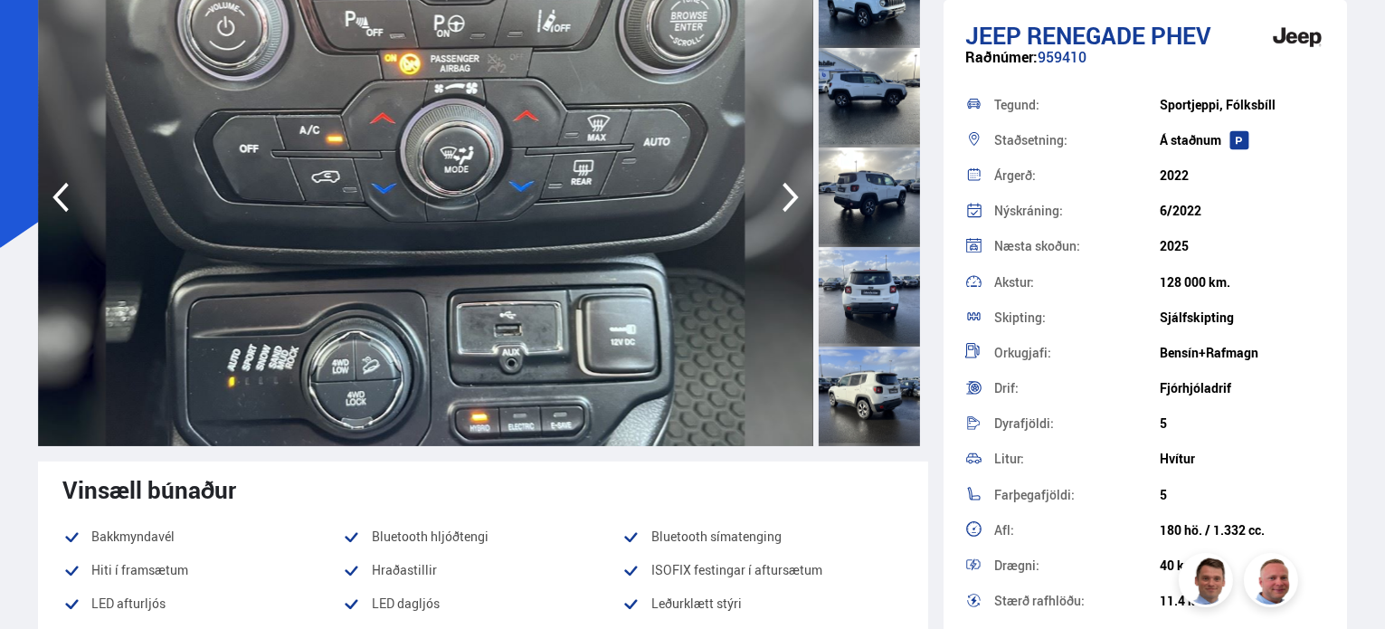
click at [786, 205] on icon "button" at bounding box center [790, 198] width 16 height 30
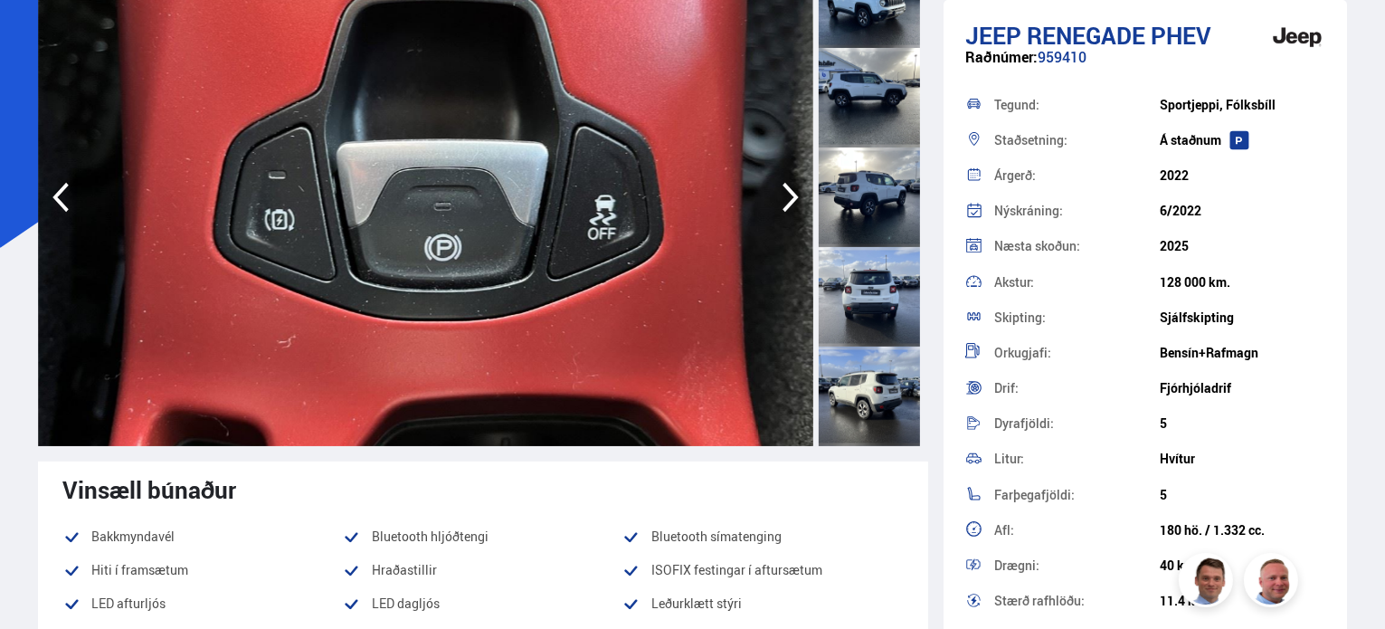
click at [786, 205] on icon "button" at bounding box center [790, 198] width 16 height 30
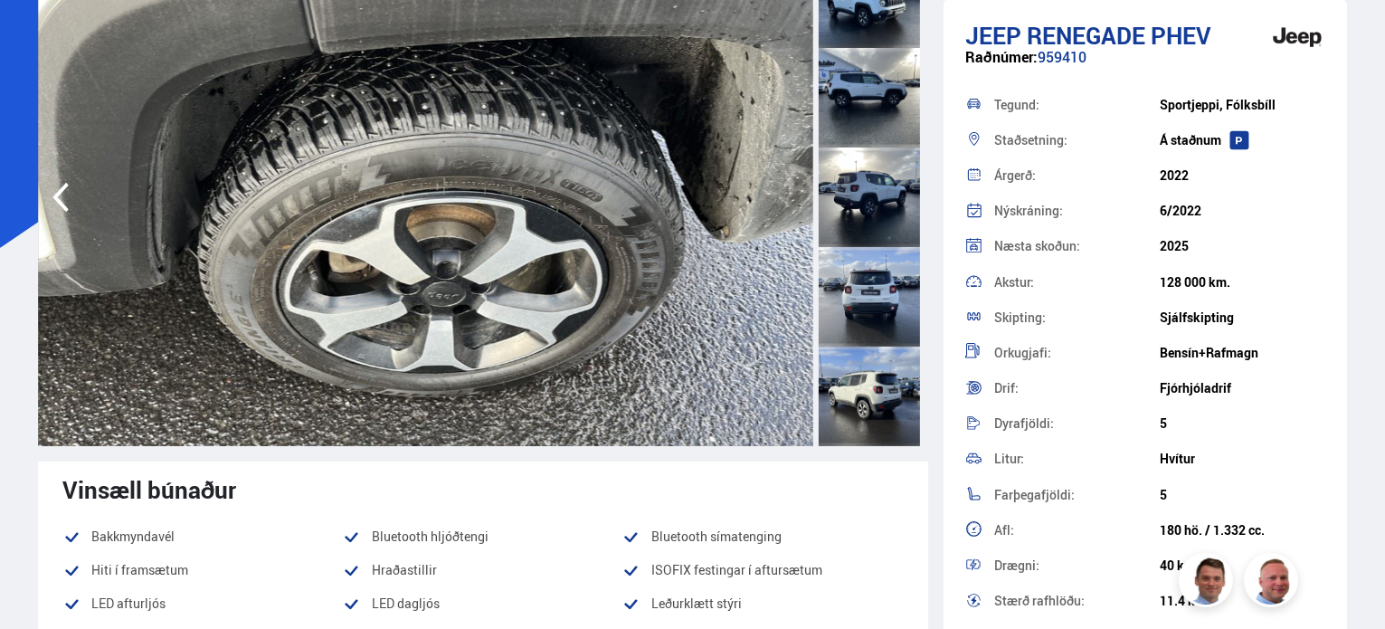
click at [786, 205] on img at bounding box center [425, 196] width 775 height 497
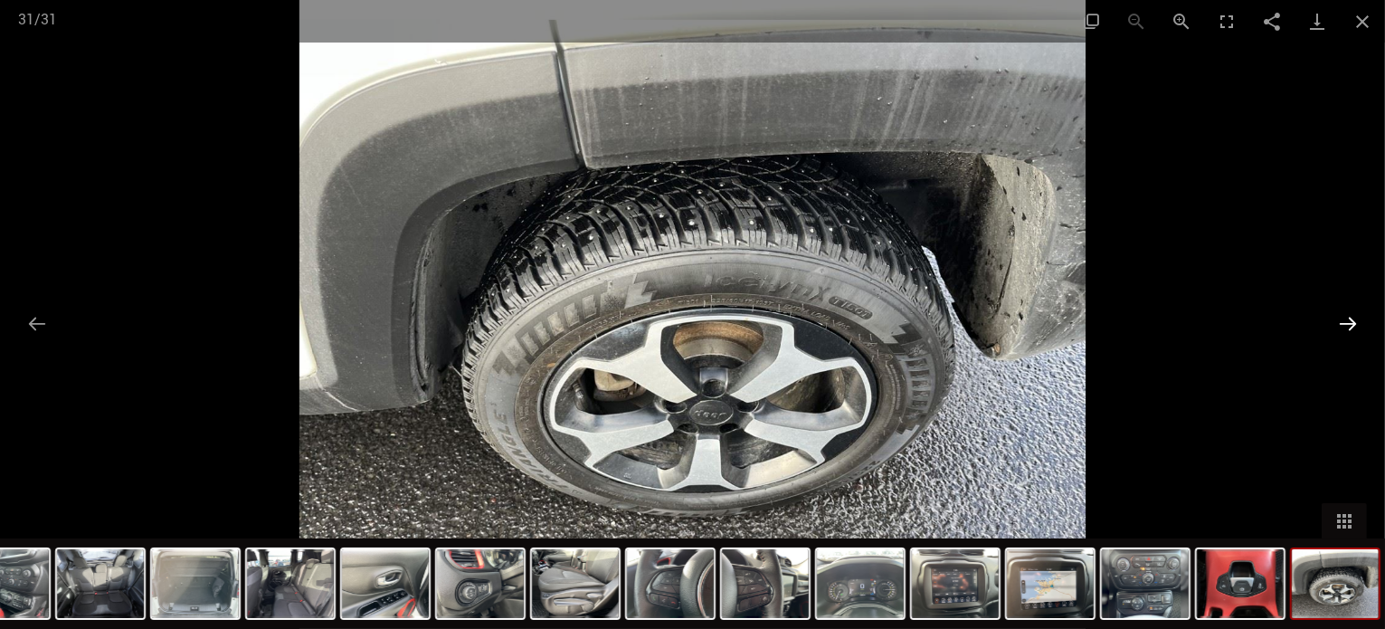
click at [1353, 321] on button "Next slide" at bounding box center [1348, 323] width 38 height 35
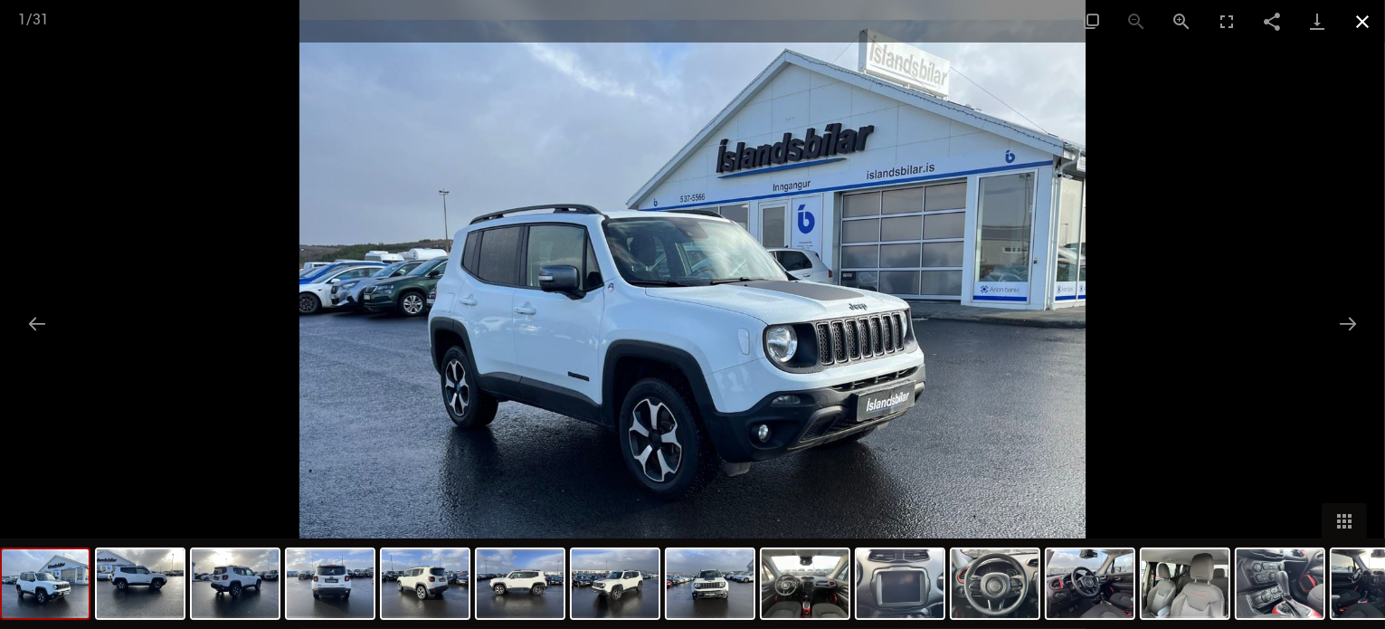
click at [1363, 17] on button "Close gallery" at bounding box center [1361, 21] width 45 height 43
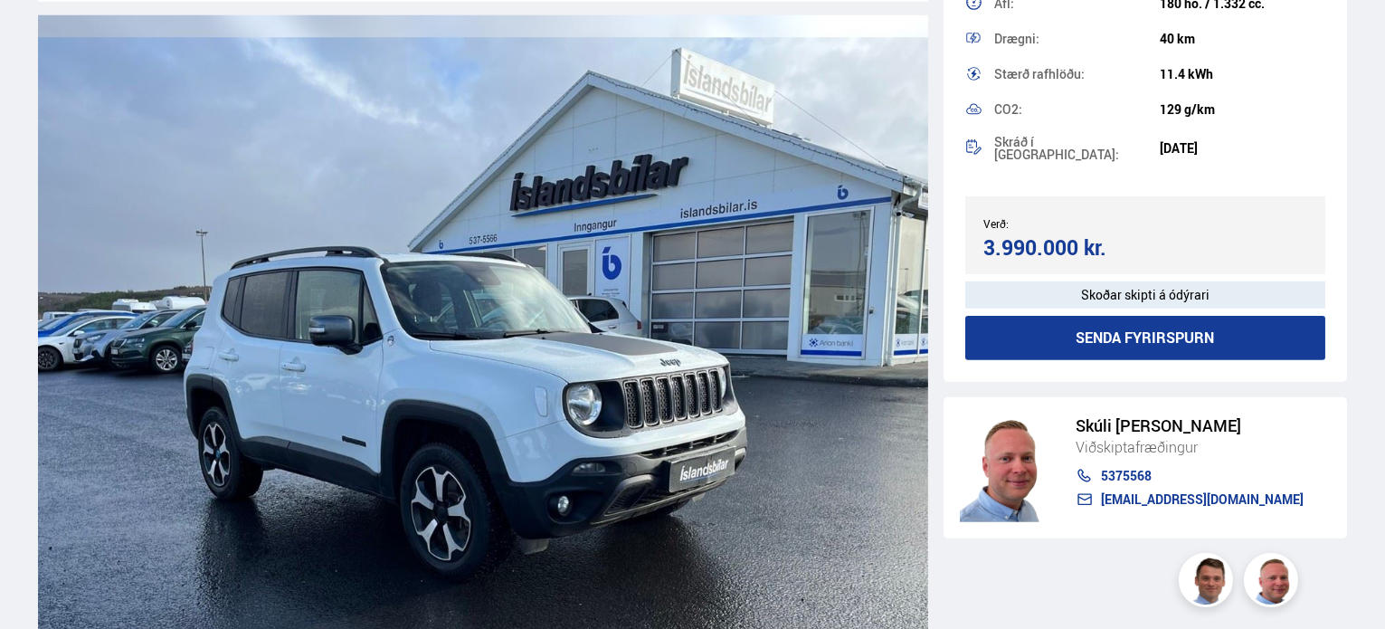
scroll to position [2080, 0]
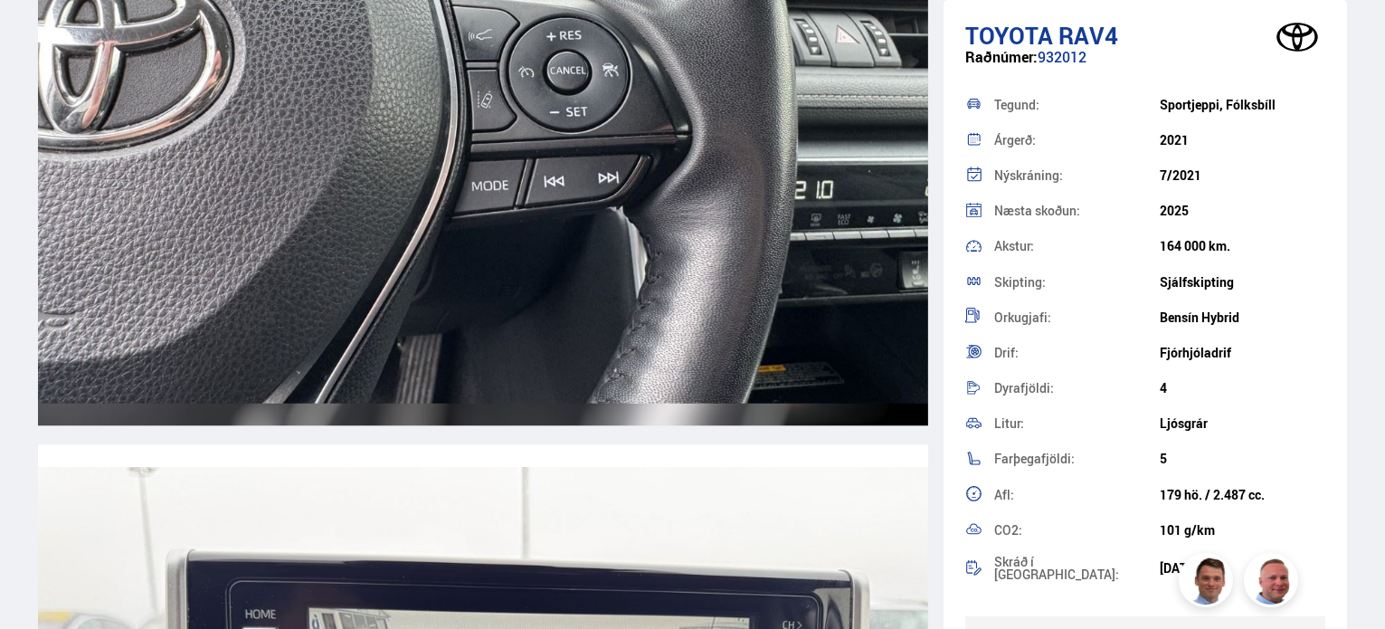
scroll to position [18171, 0]
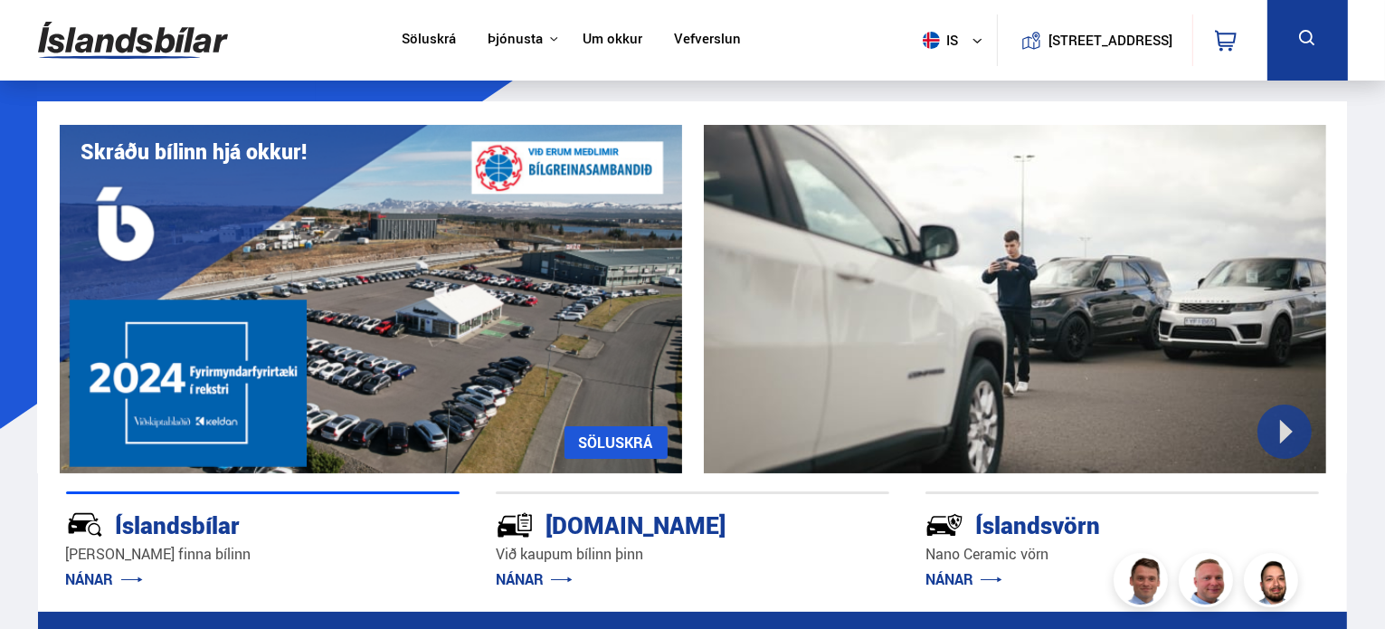
click at [424, 34] on link "Söluskrá" at bounding box center [429, 40] width 54 height 19
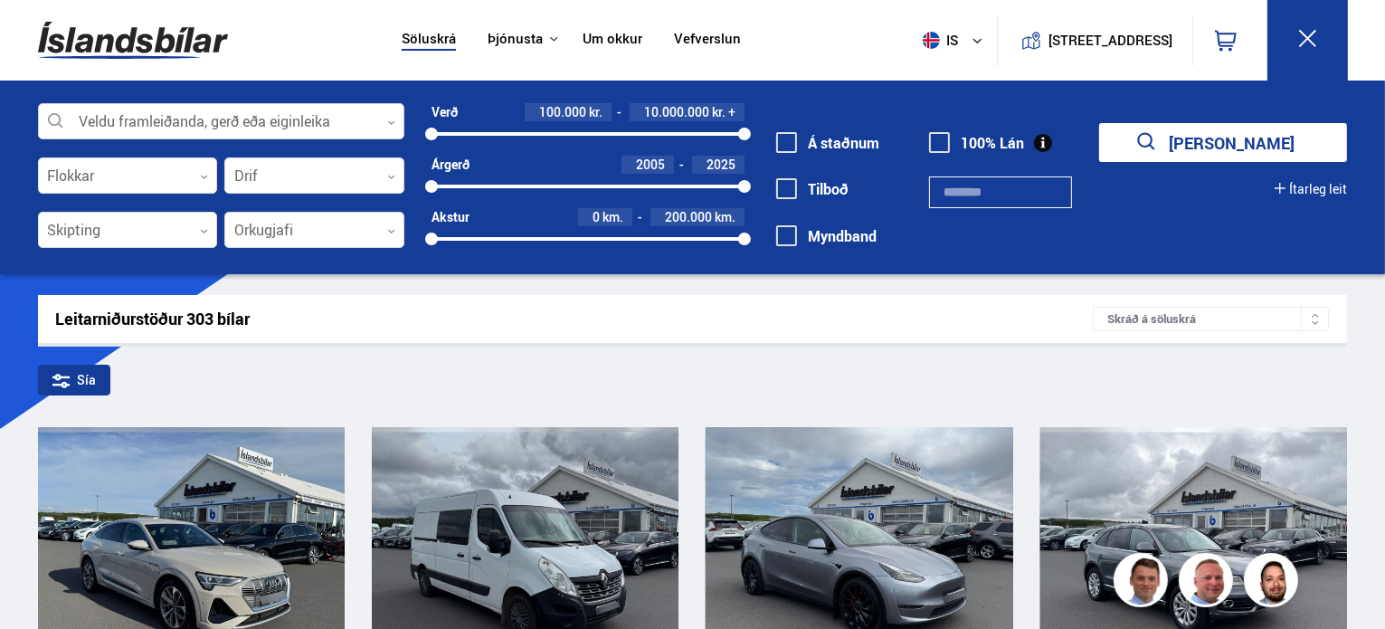
click at [380, 122] on div at bounding box center [221, 122] width 366 height 36
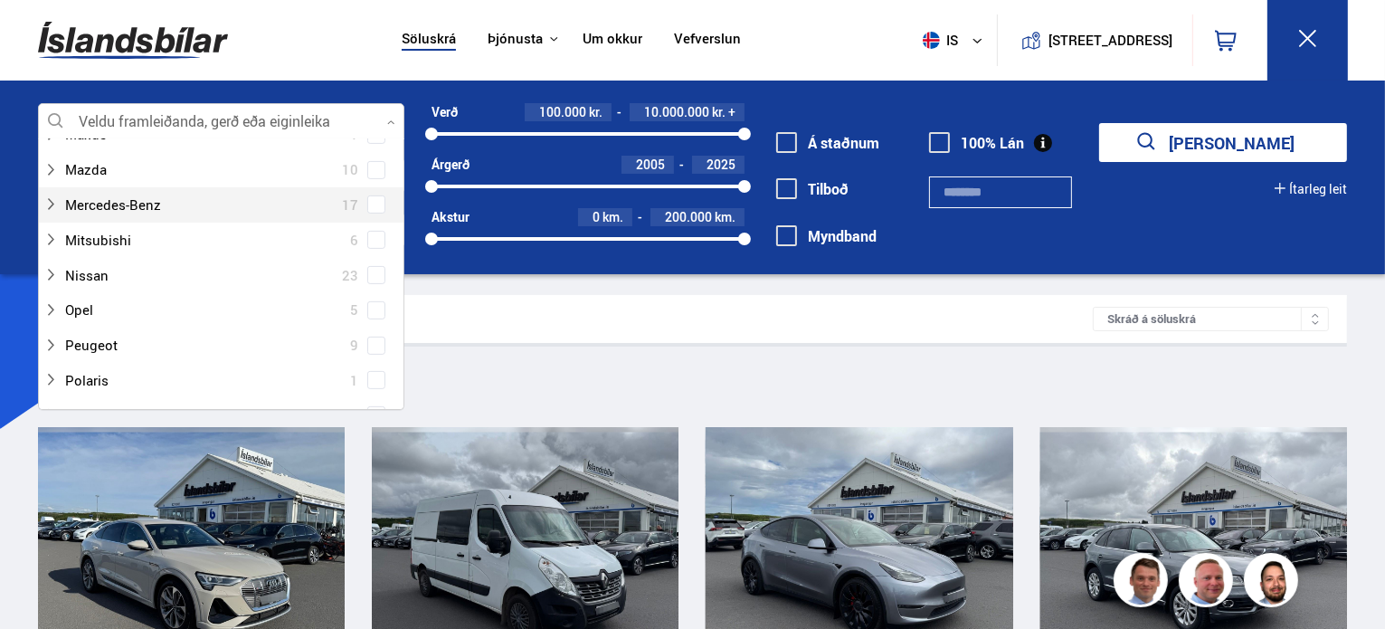
scroll to position [724, 0]
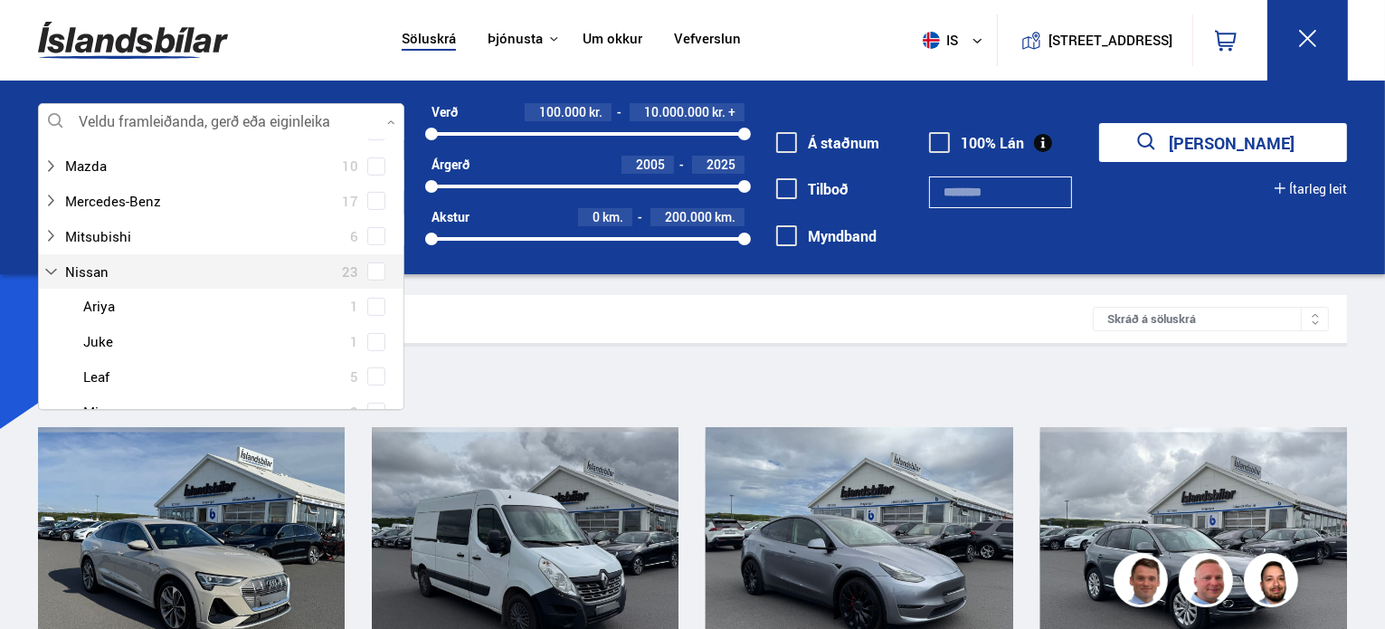
click at [258, 281] on div at bounding box center [202, 272] width 319 height 26
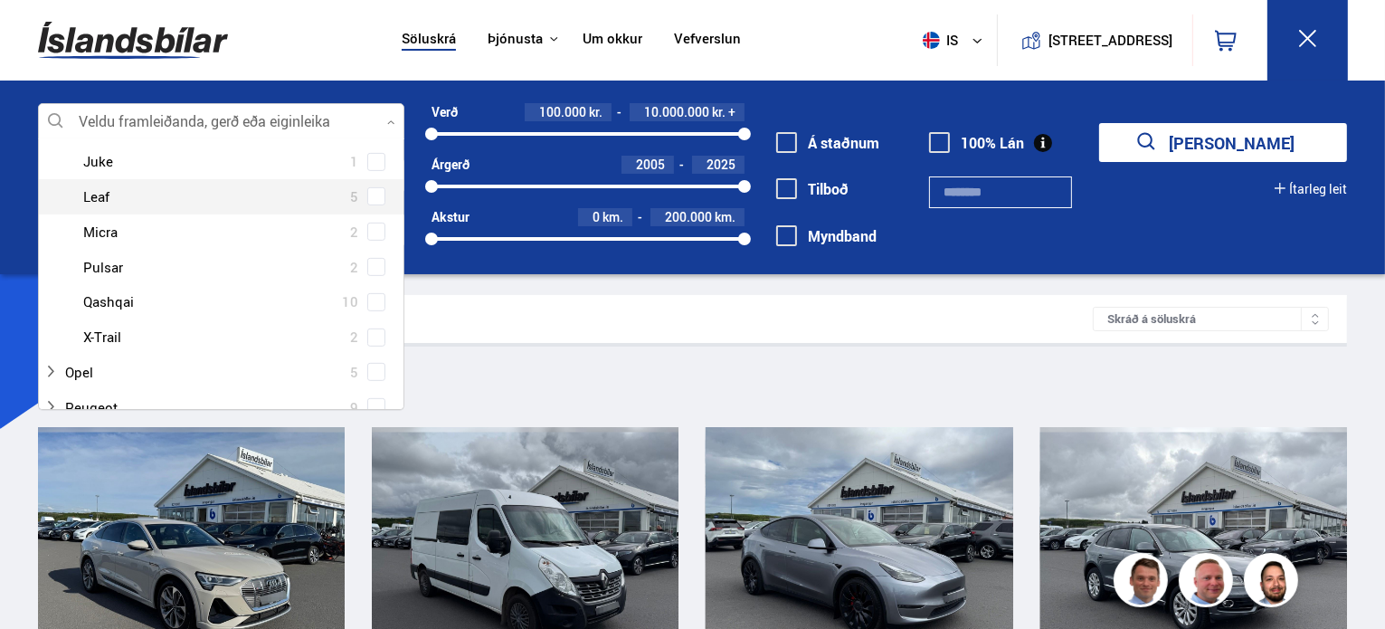
scroll to position [904, 0]
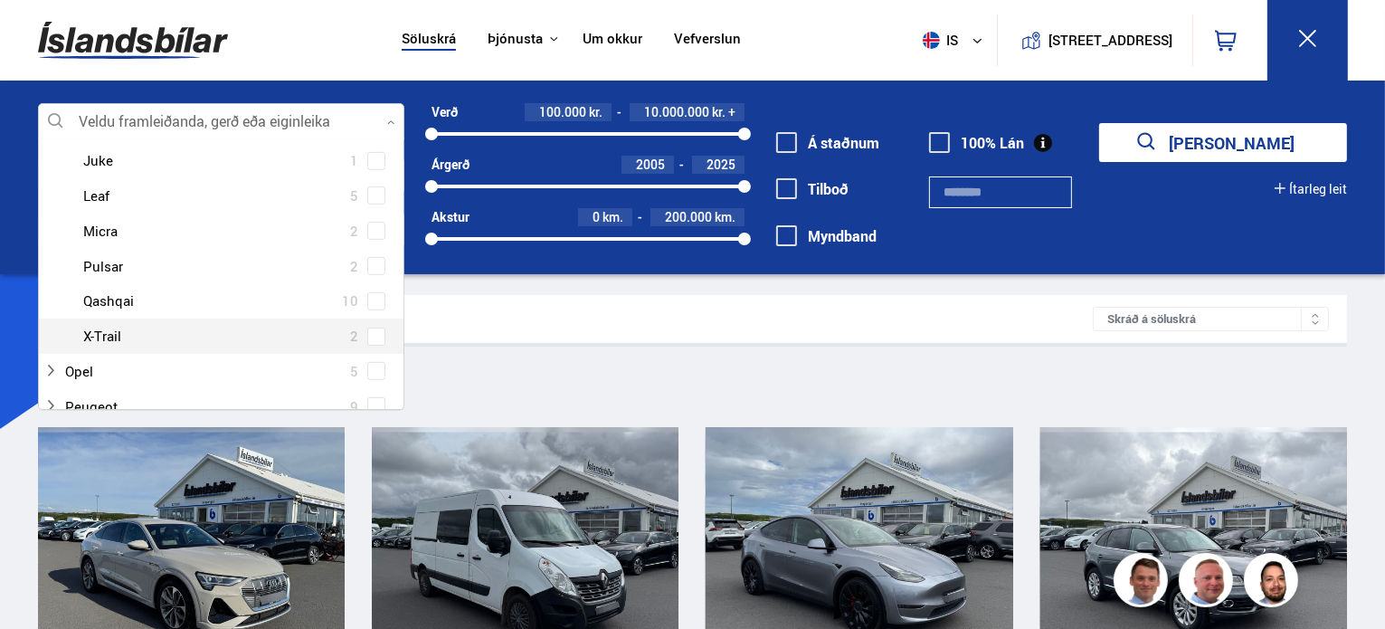
click at [181, 333] on div at bounding box center [239, 336] width 319 height 26
click at [367, 336] on span at bounding box center [376, 336] width 18 height 18
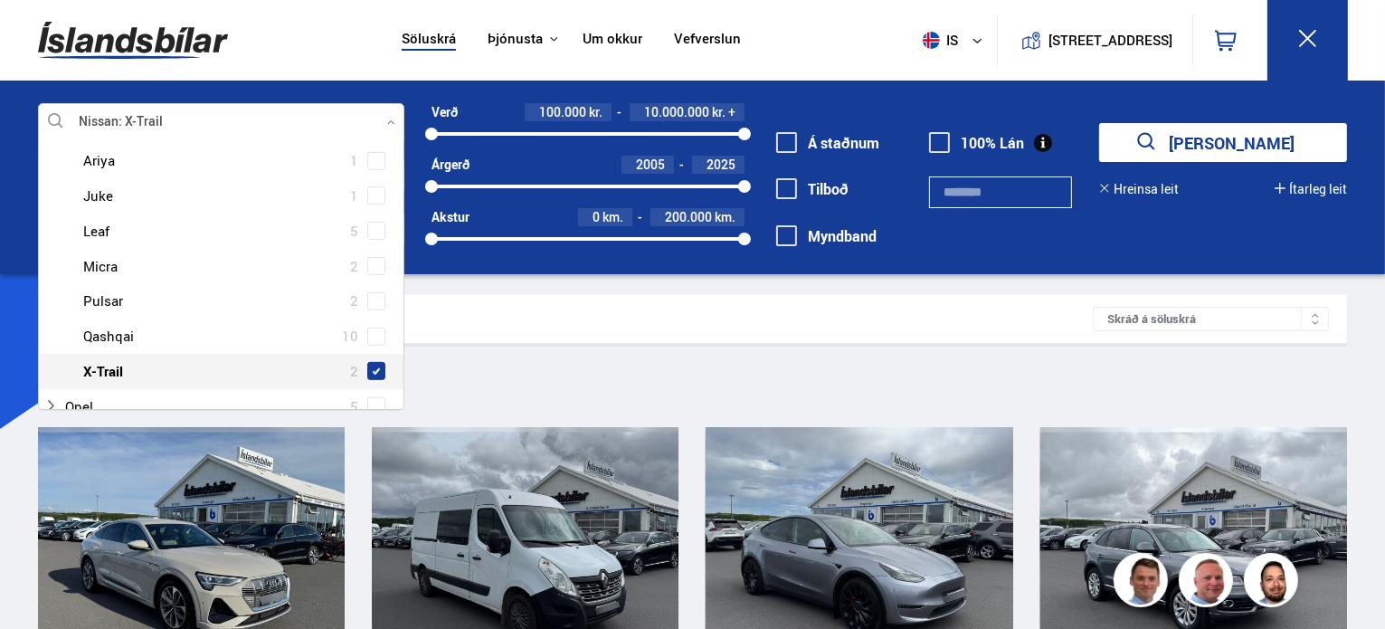
scroll to position [940, 0]
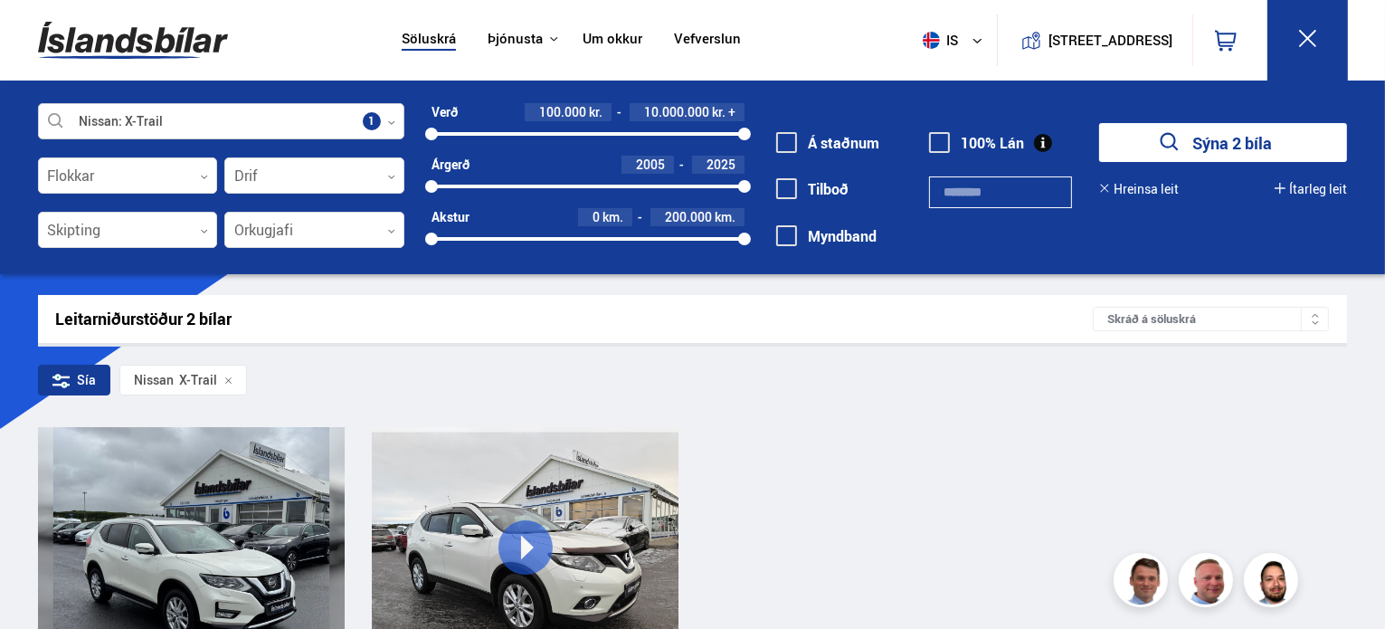
click at [199, 116] on div at bounding box center [221, 122] width 366 height 36
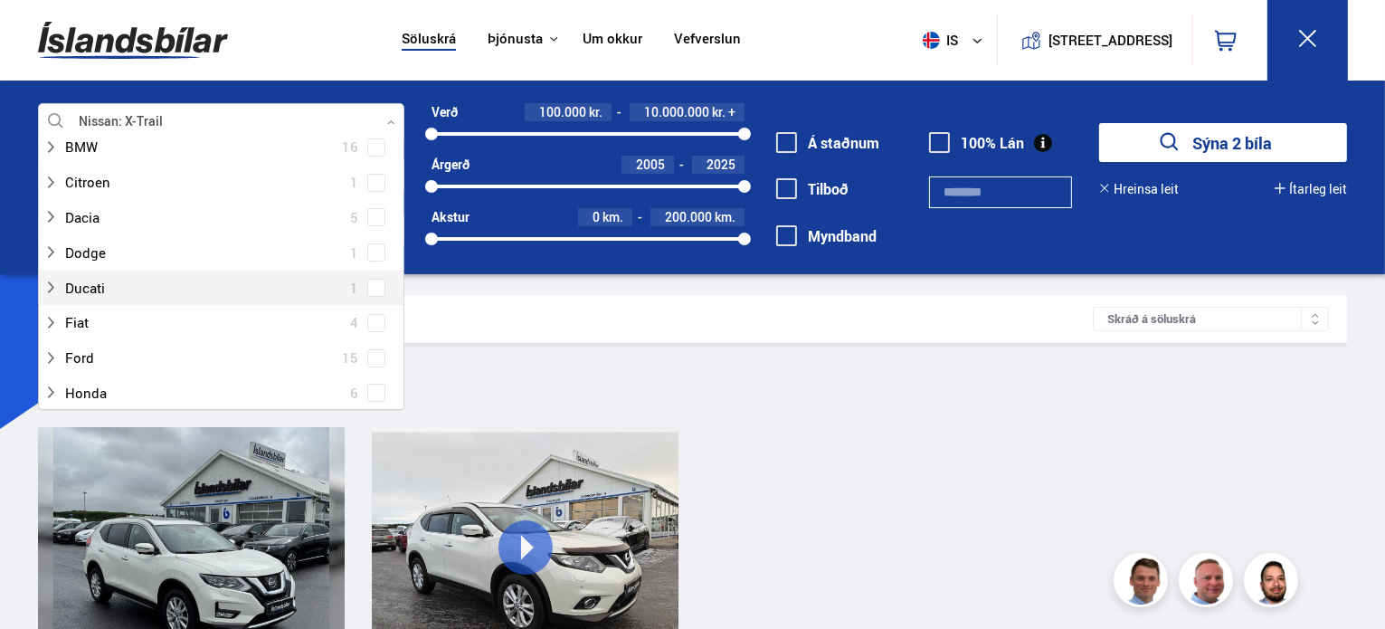
scroll to position [271, 0]
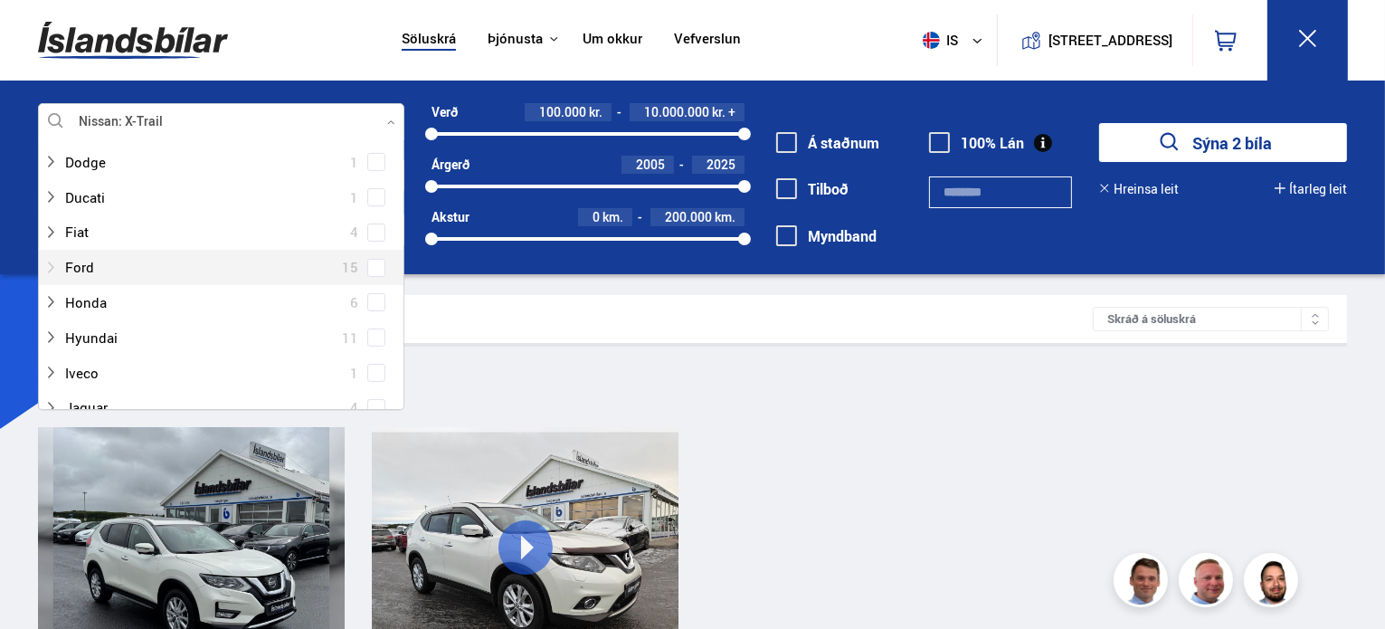
click at [129, 270] on div at bounding box center [202, 267] width 319 height 26
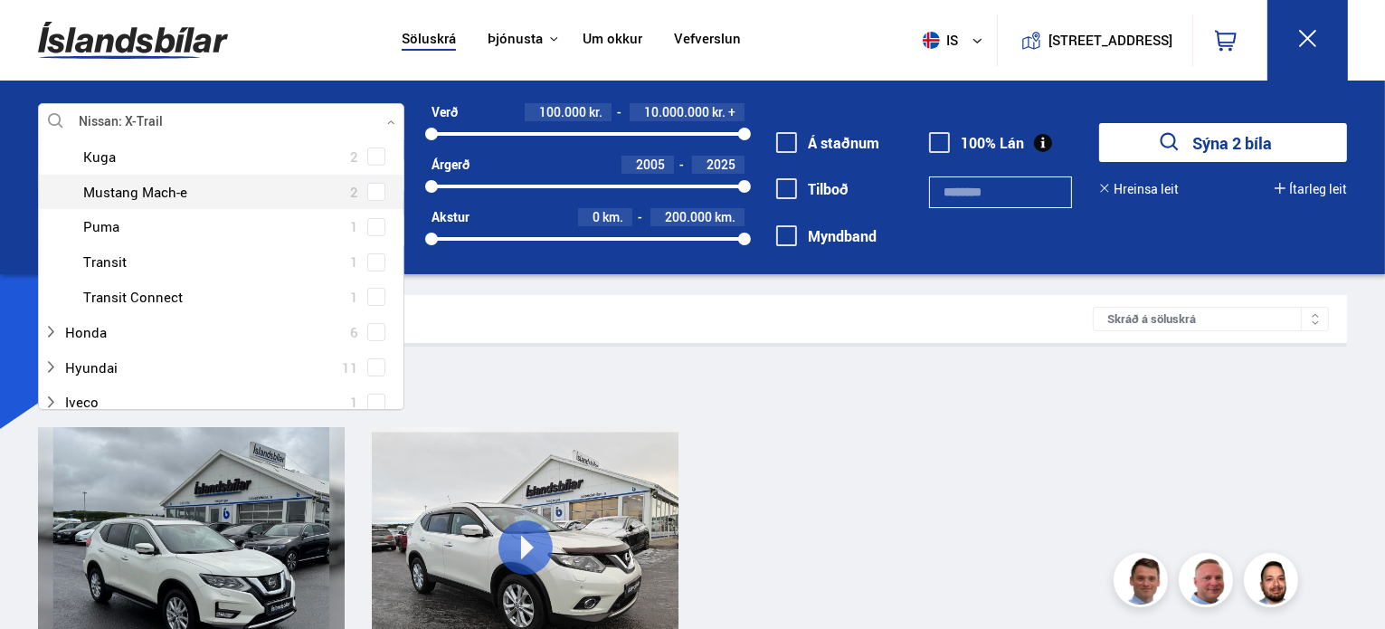
scroll to position [633, 0]
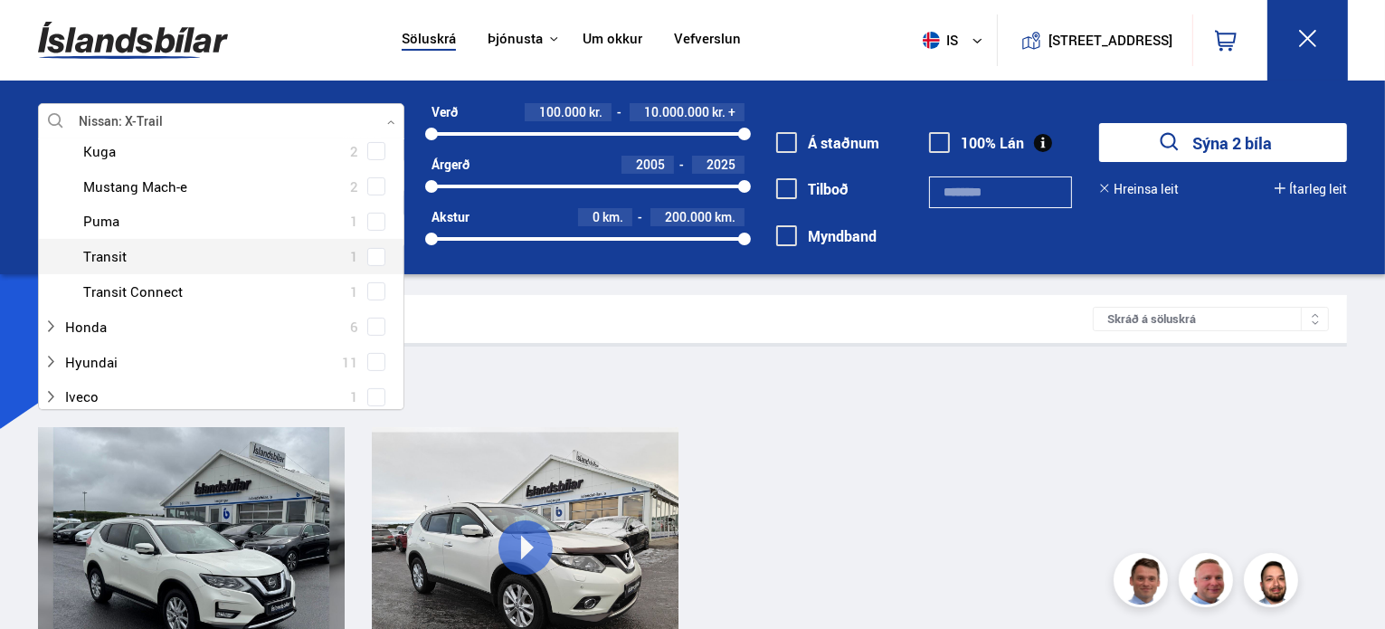
click at [112, 258] on div at bounding box center [239, 256] width 319 height 26
click at [374, 259] on span at bounding box center [376, 257] width 18 height 18
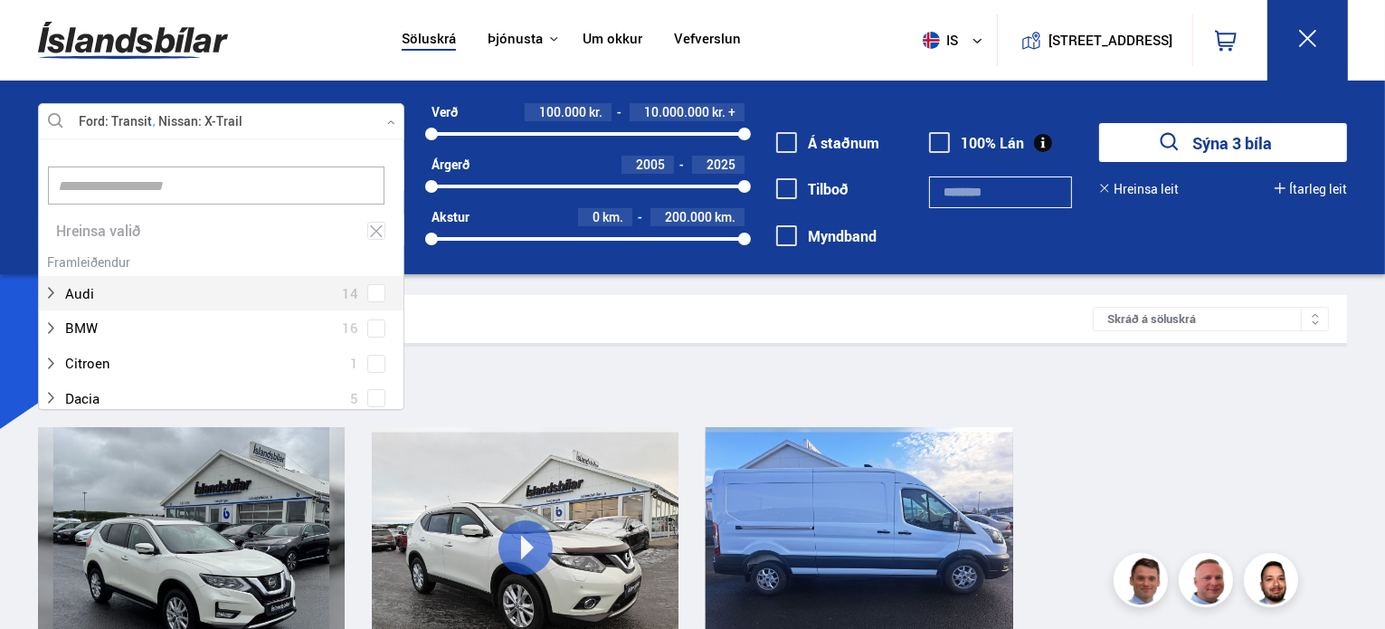
click at [821, 514] on div at bounding box center [798, 547] width 62 height 241
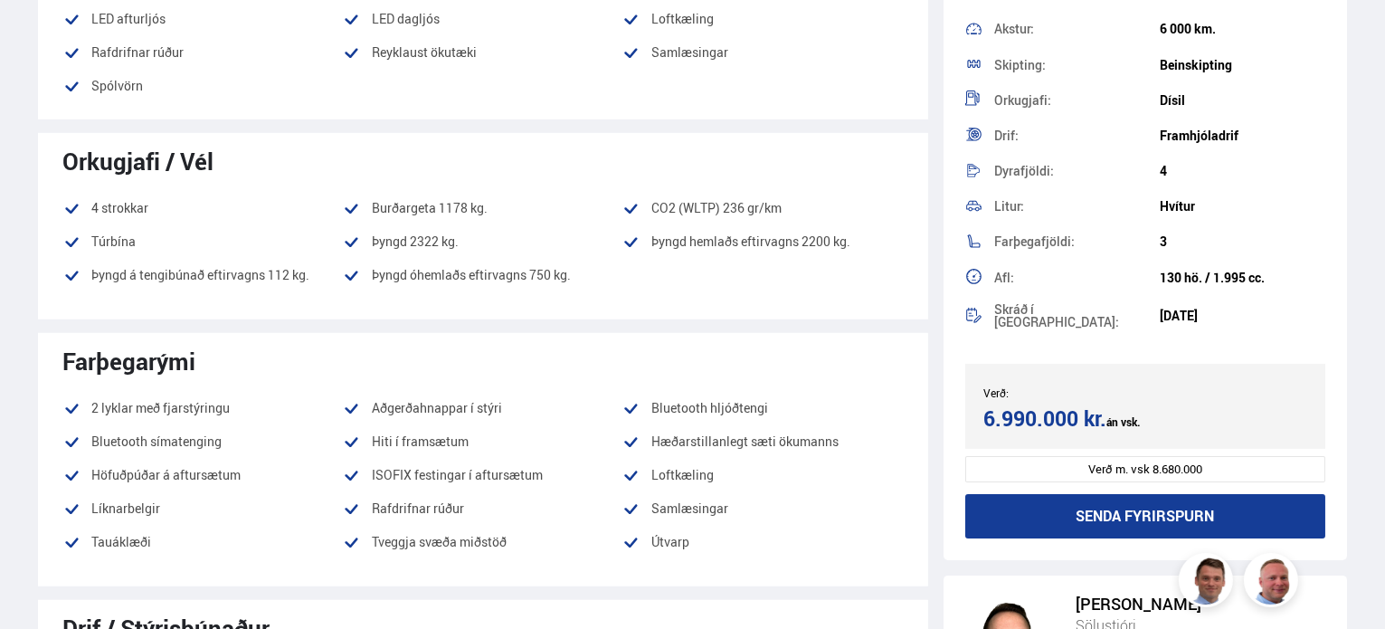
scroll to position [271, 0]
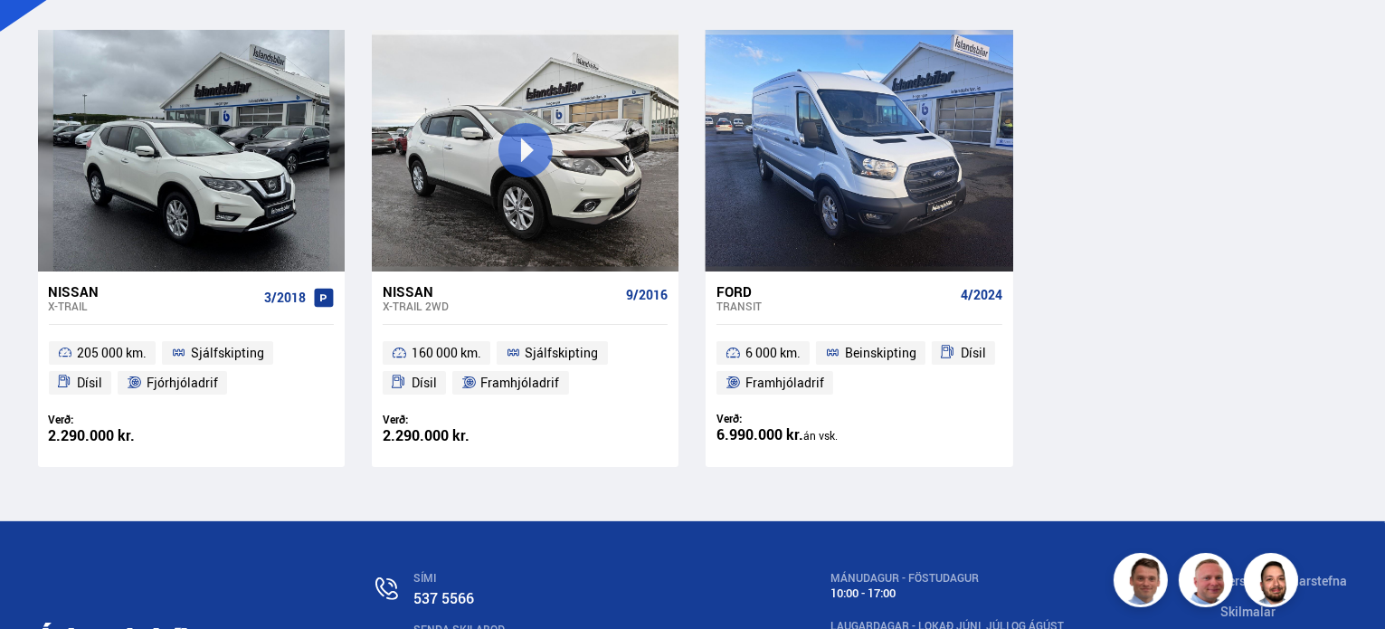
scroll to position [452, 0]
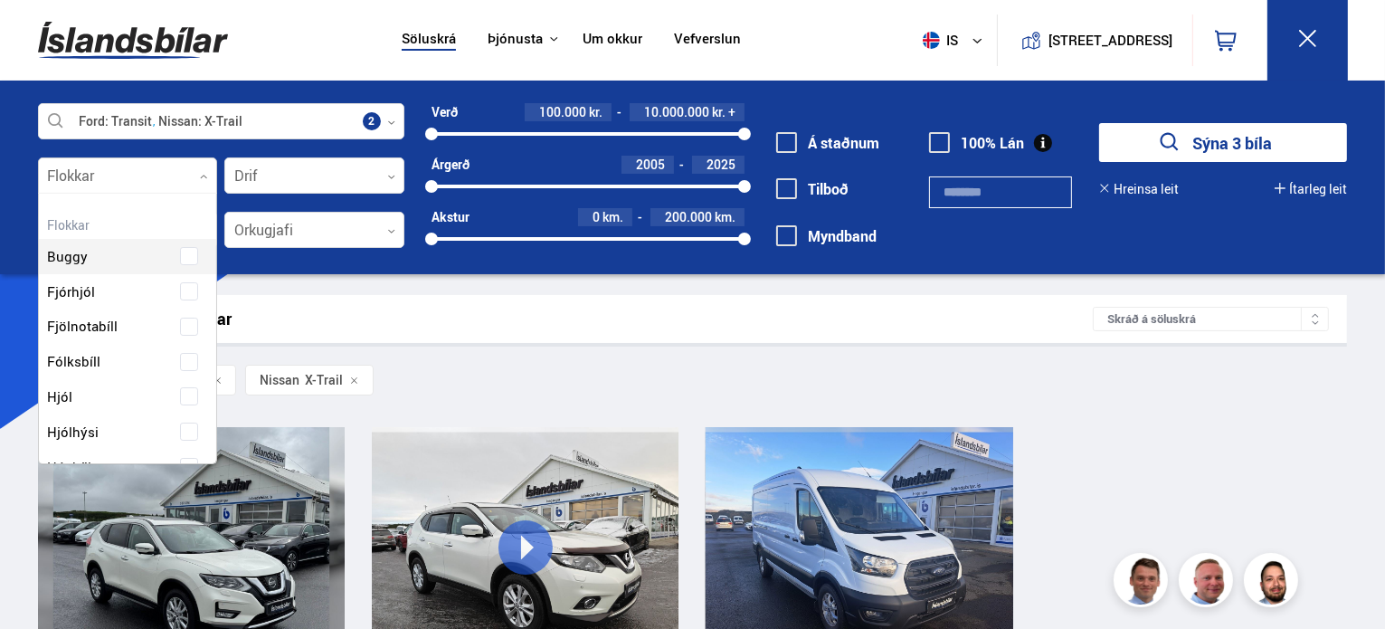
scroll to position [270, 174]
click at [210, 176] on div at bounding box center [128, 176] width 180 height 36
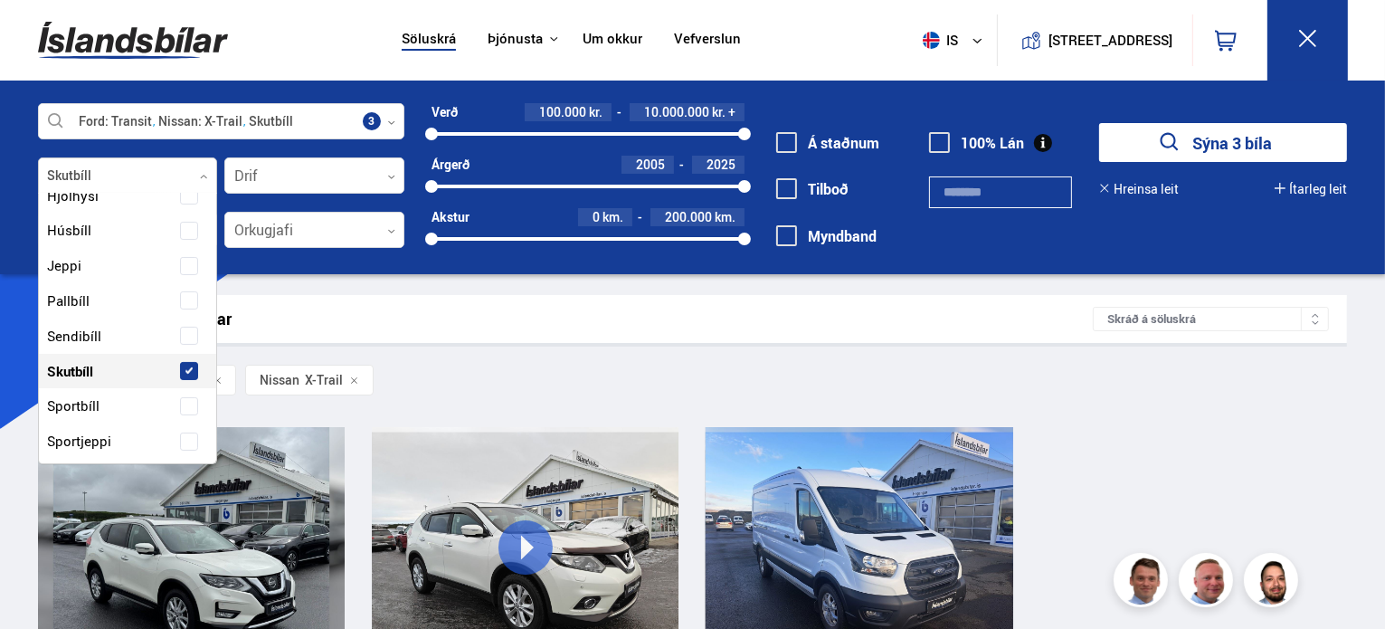
scroll to position [306, 0]
click at [123, 331] on label "Skutbíll" at bounding box center [111, 337] width 137 height 26
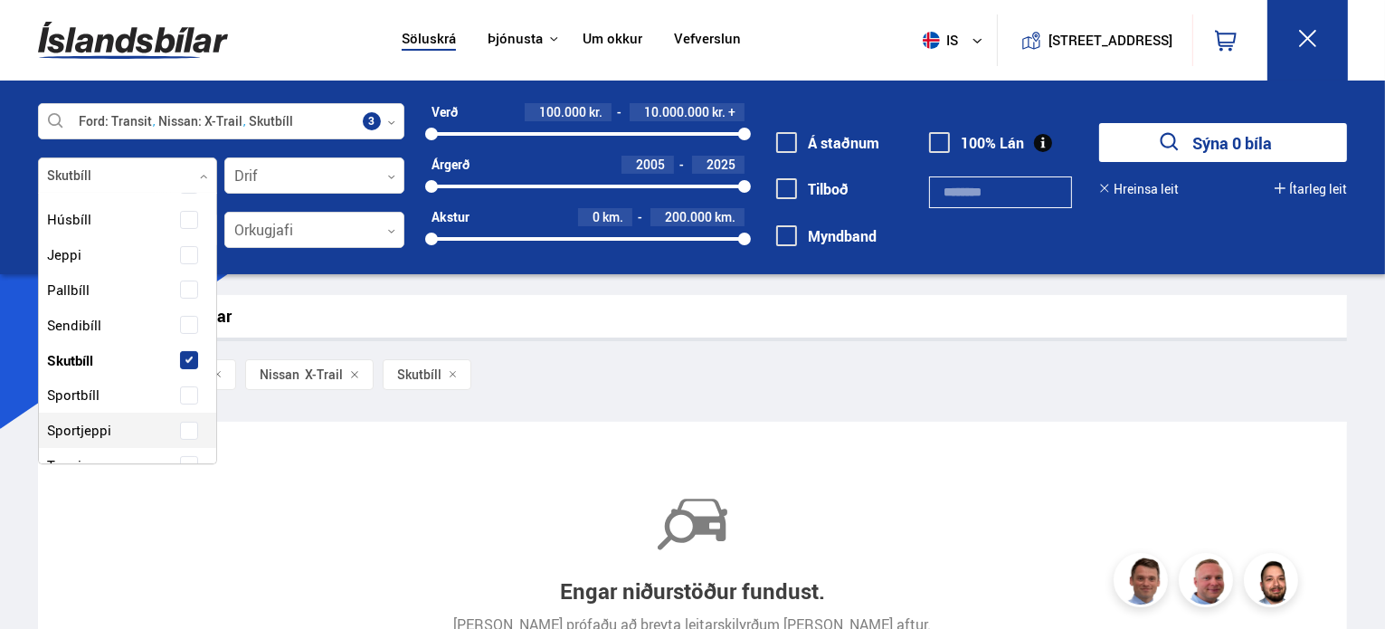
scroll to position [279, 0]
click at [185, 326] on span at bounding box center [188, 328] width 7 height 7
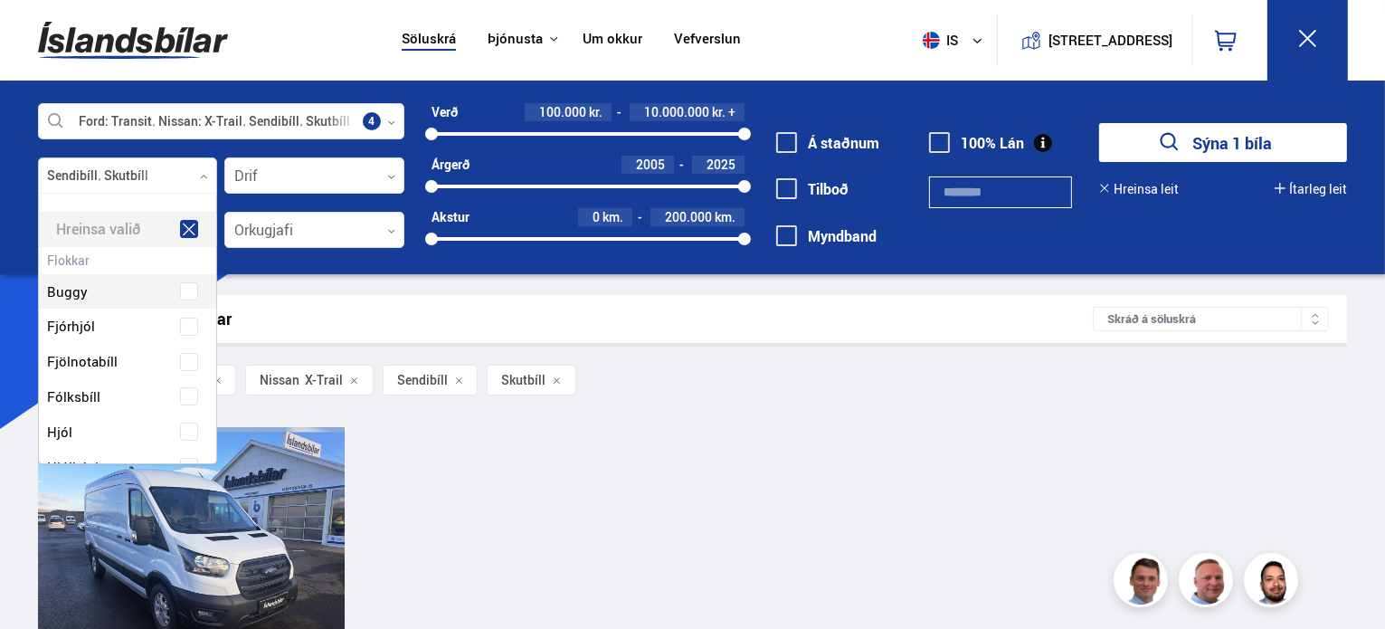
click at [134, 226] on div "Hreinsa valið" at bounding box center [128, 229] width 178 height 35
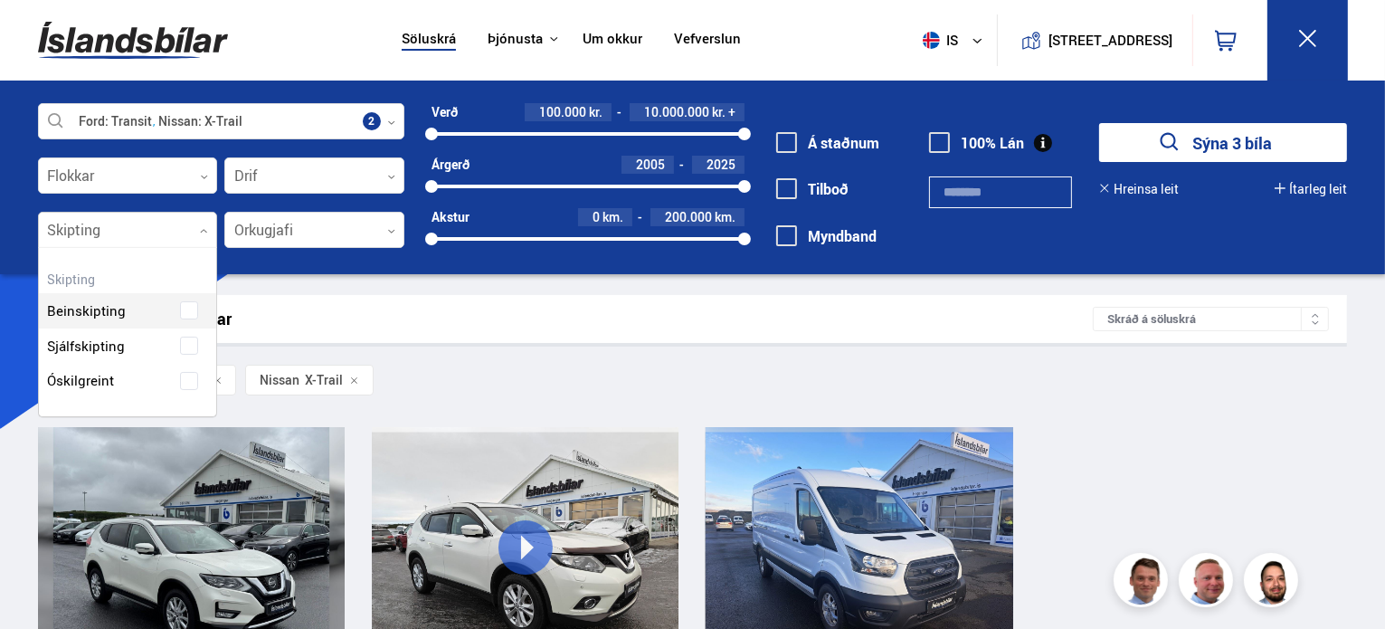
scroll to position [166, 178]
click at [213, 237] on div at bounding box center [128, 231] width 180 height 36
click at [152, 346] on div "Beinskipting Sjálfskipting Óskilgreint" at bounding box center [128, 332] width 178 height 132
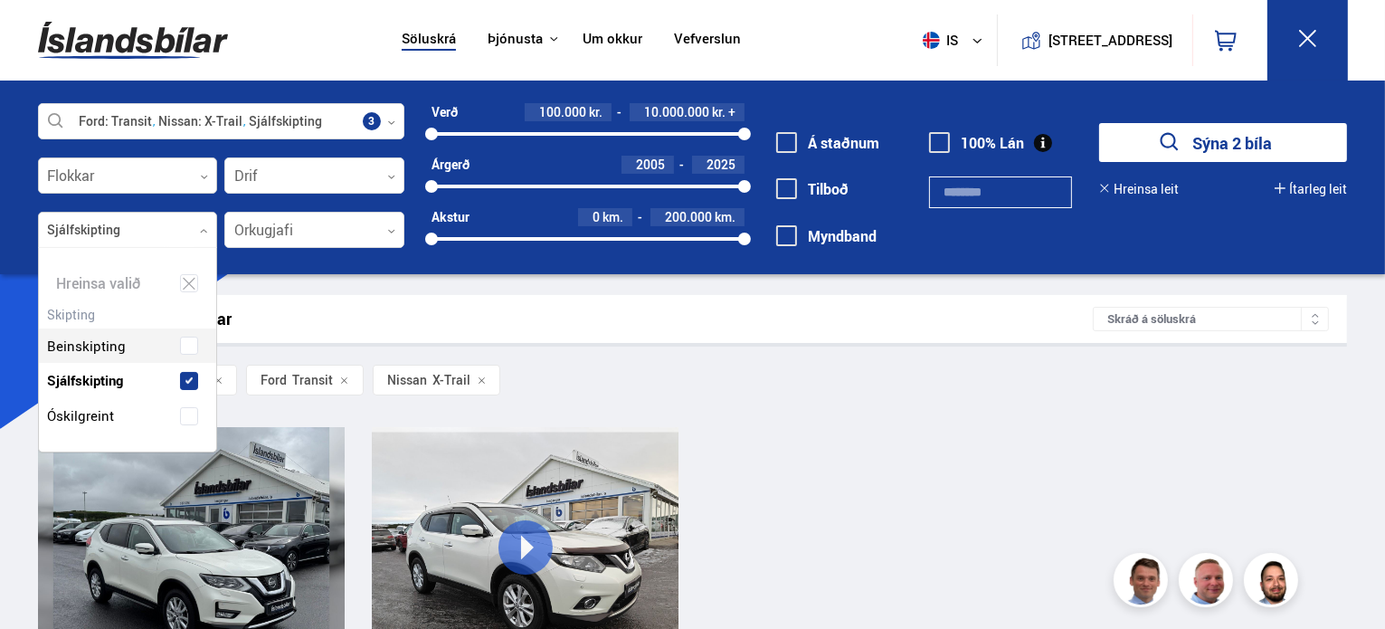
click at [203, 174] on icon at bounding box center [204, 177] width 8 height 8
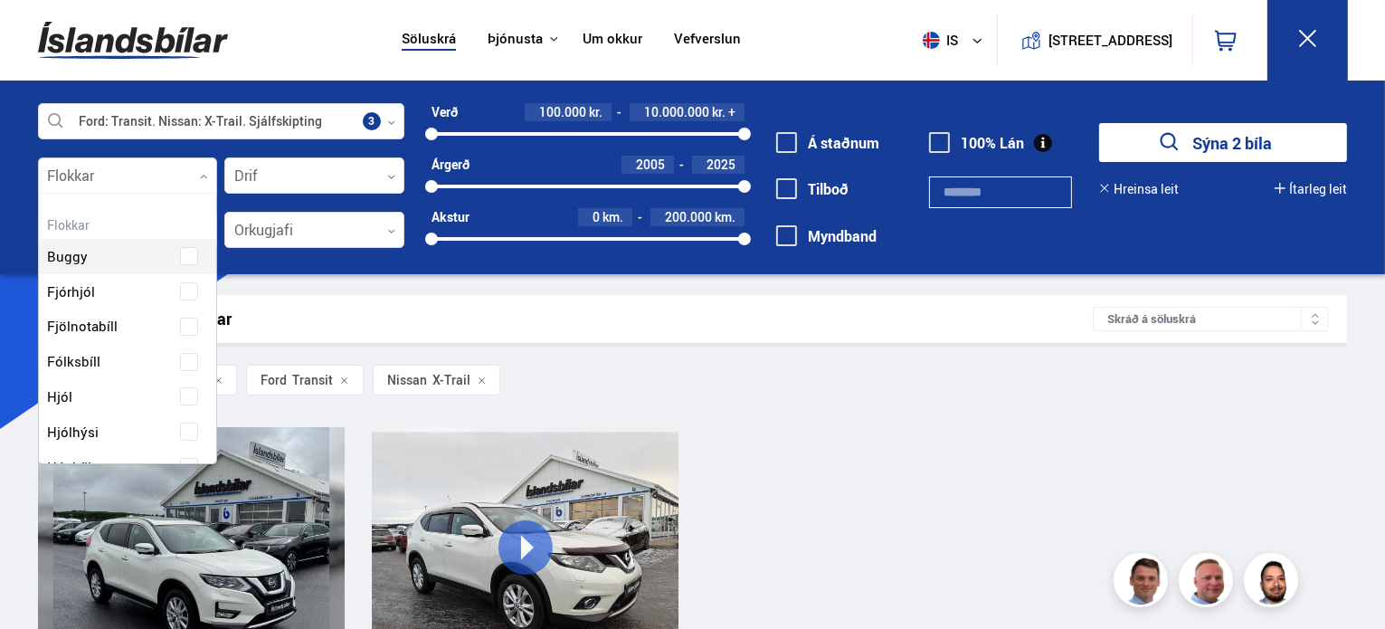
scroll to position [270, 174]
click at [391, 118] on icon at bounding box center [391, 122] width 8 height 8
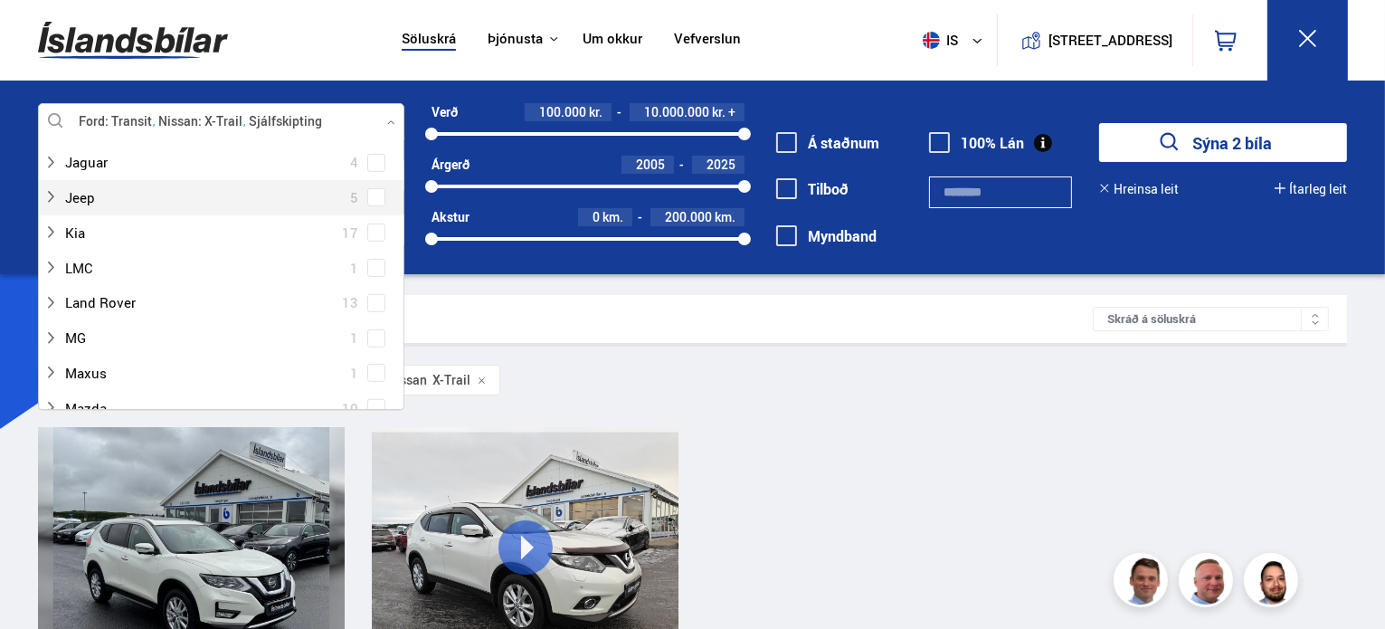
scroll to position [904, 0]
click at [109, 227] on div at bounding box center [202, 231] width 319 height 26
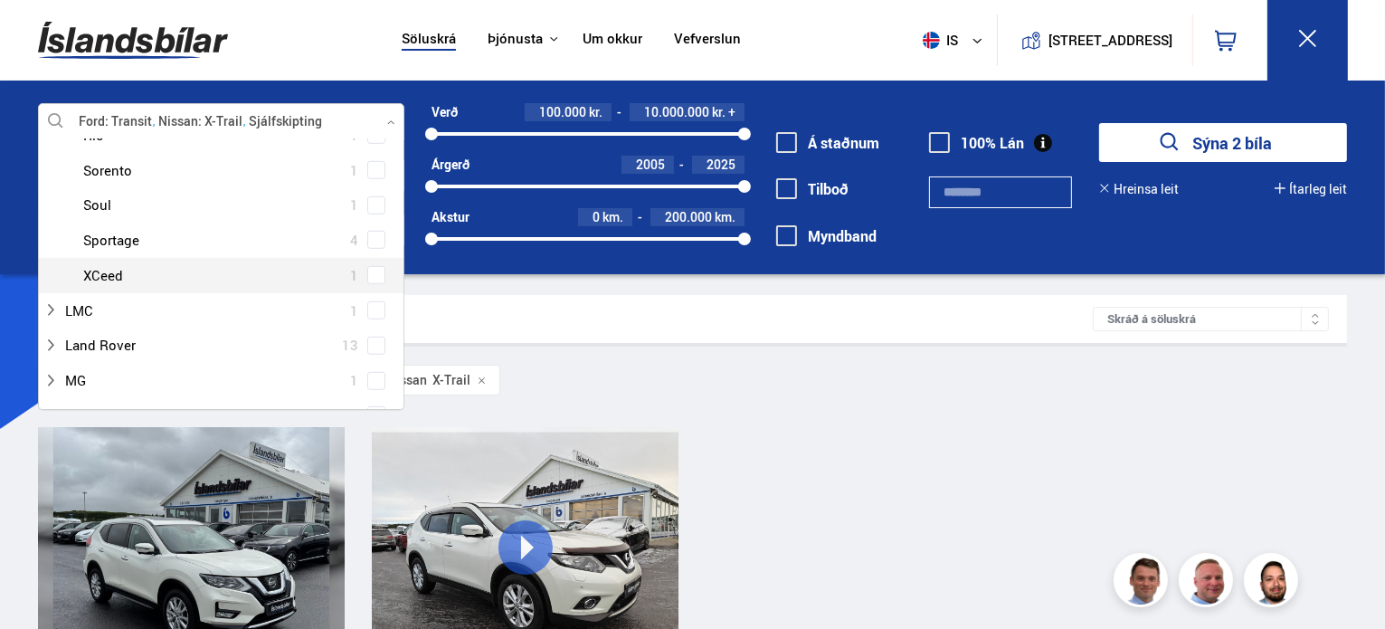
scroll to position [1085, 0]
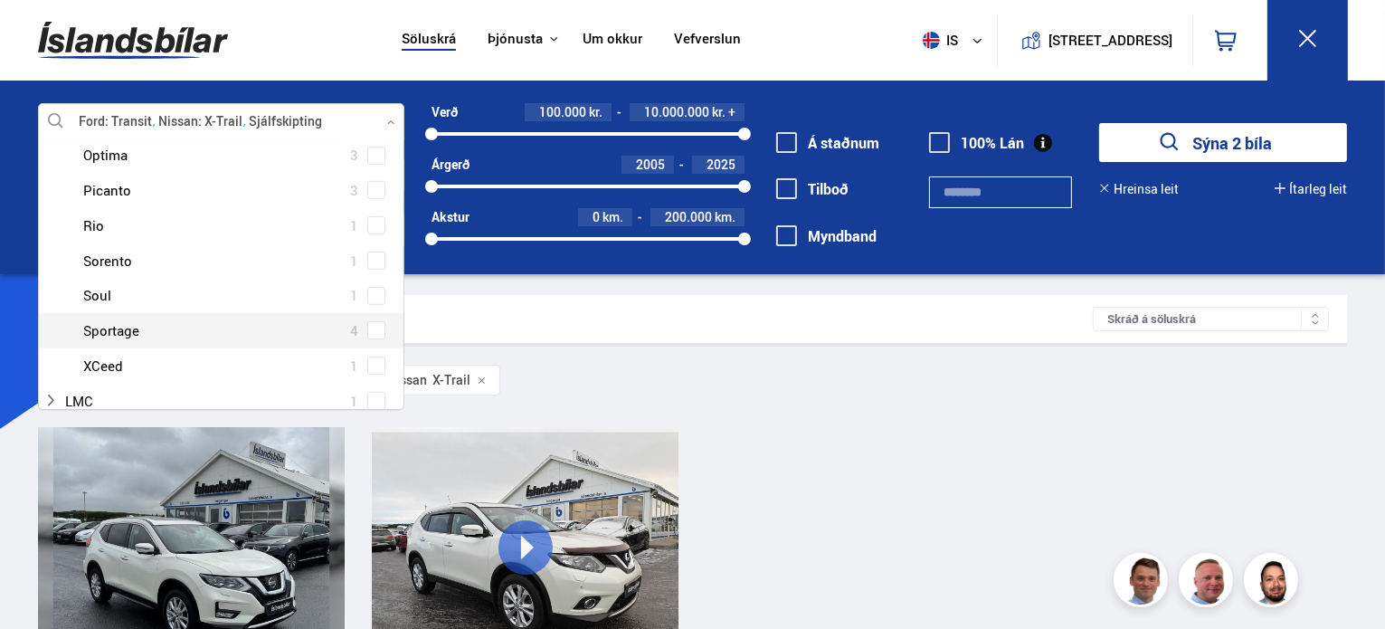
click at [374, 334] on span at bounding box center [376, 330] width 18 height 18
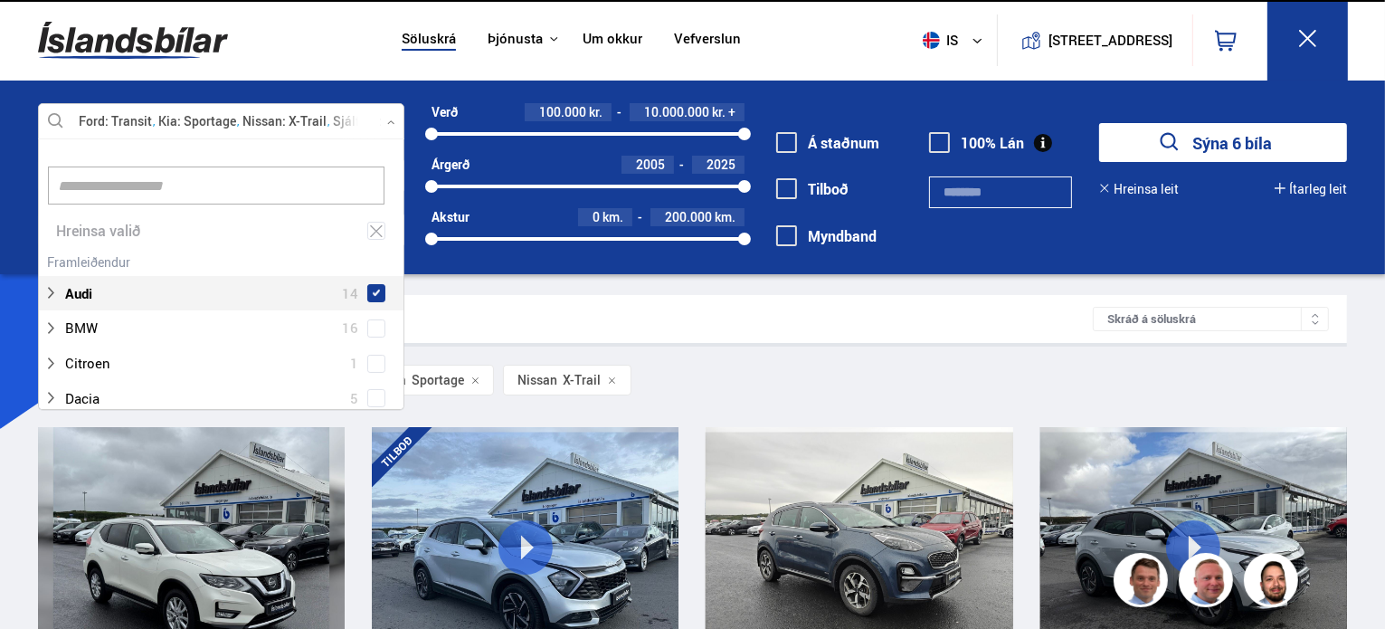
click at [369, 298] on span at bounding box center [376, 293] width 18 height 18
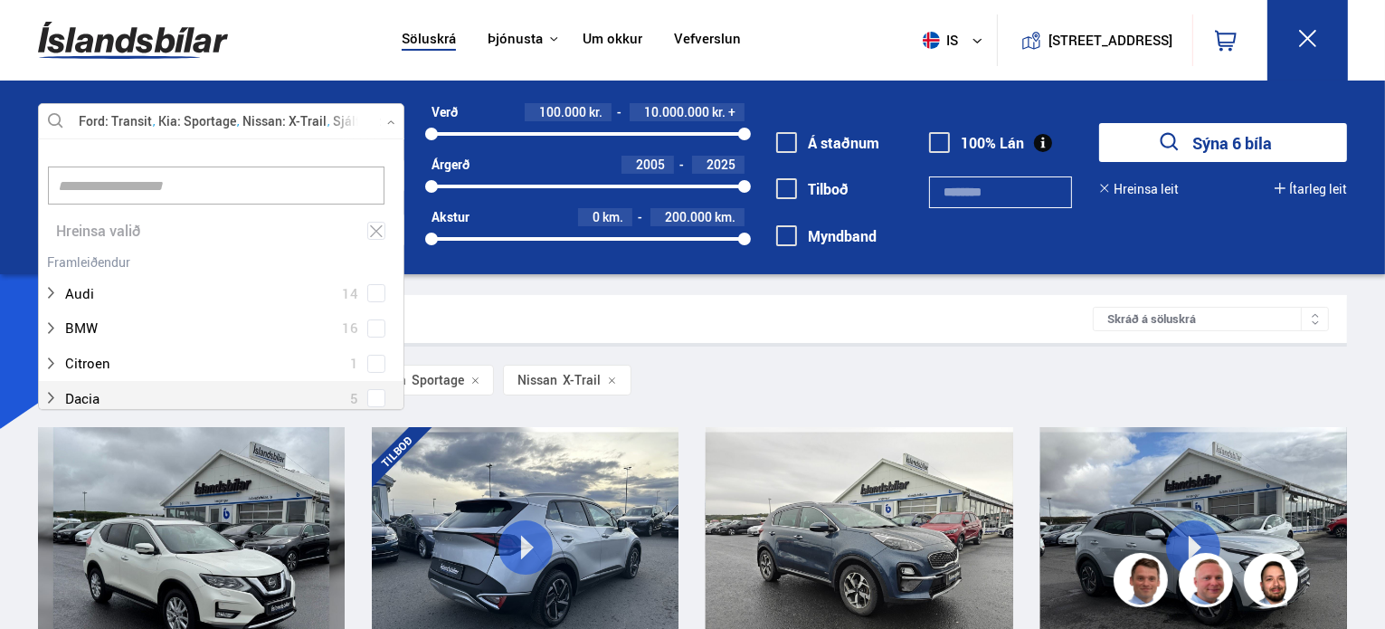
click at [521, 528] on div at bounding box center [525, 547] width 62 height 241
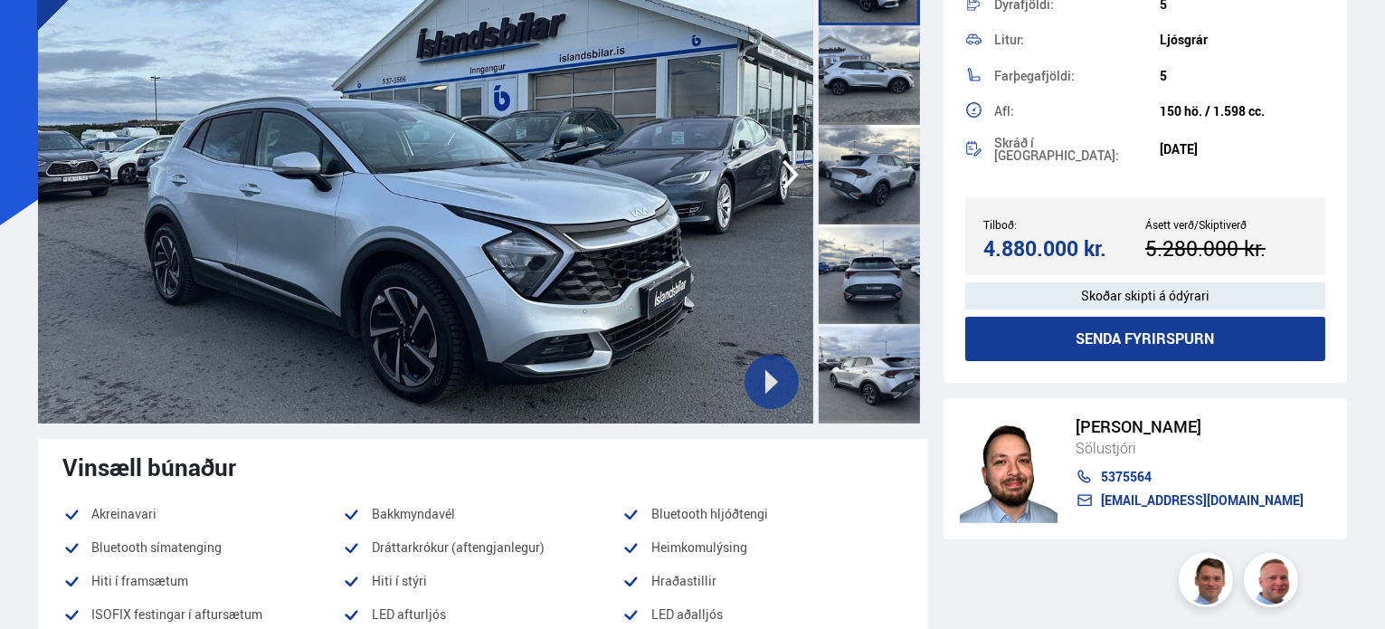
scroll to position [181, 0]
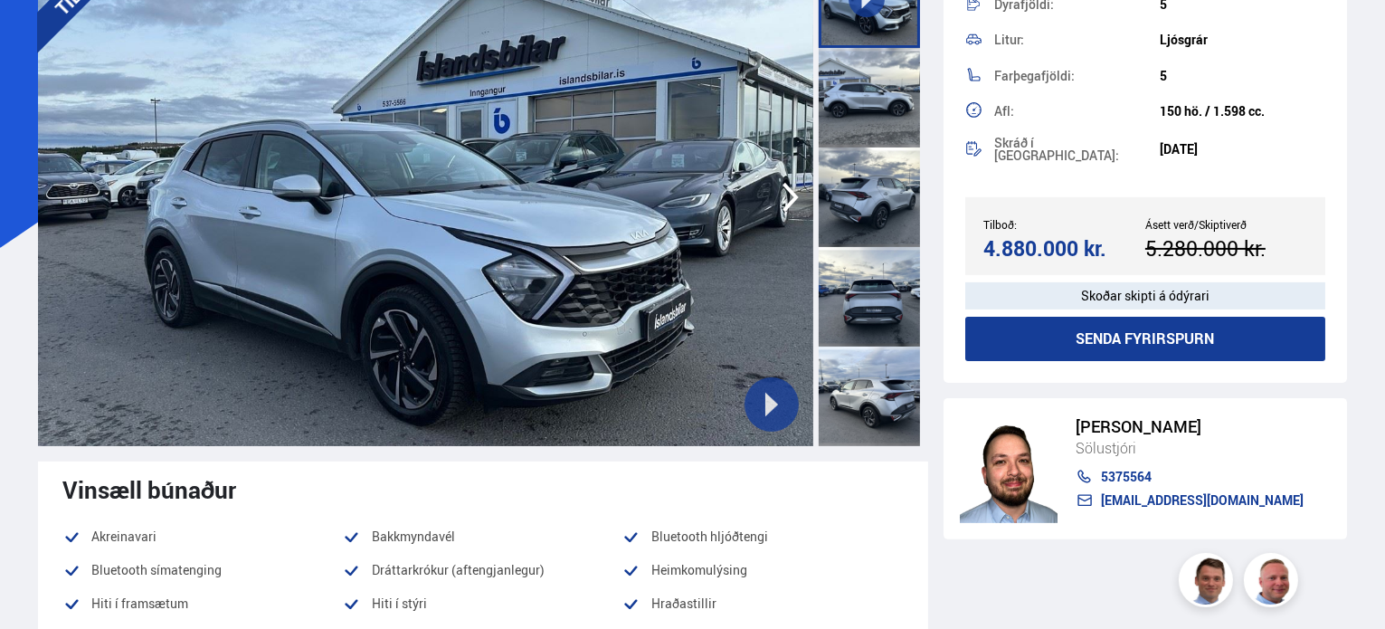
click at [780, 402] on icon at bounding box center [771, 404] width 25 height 25
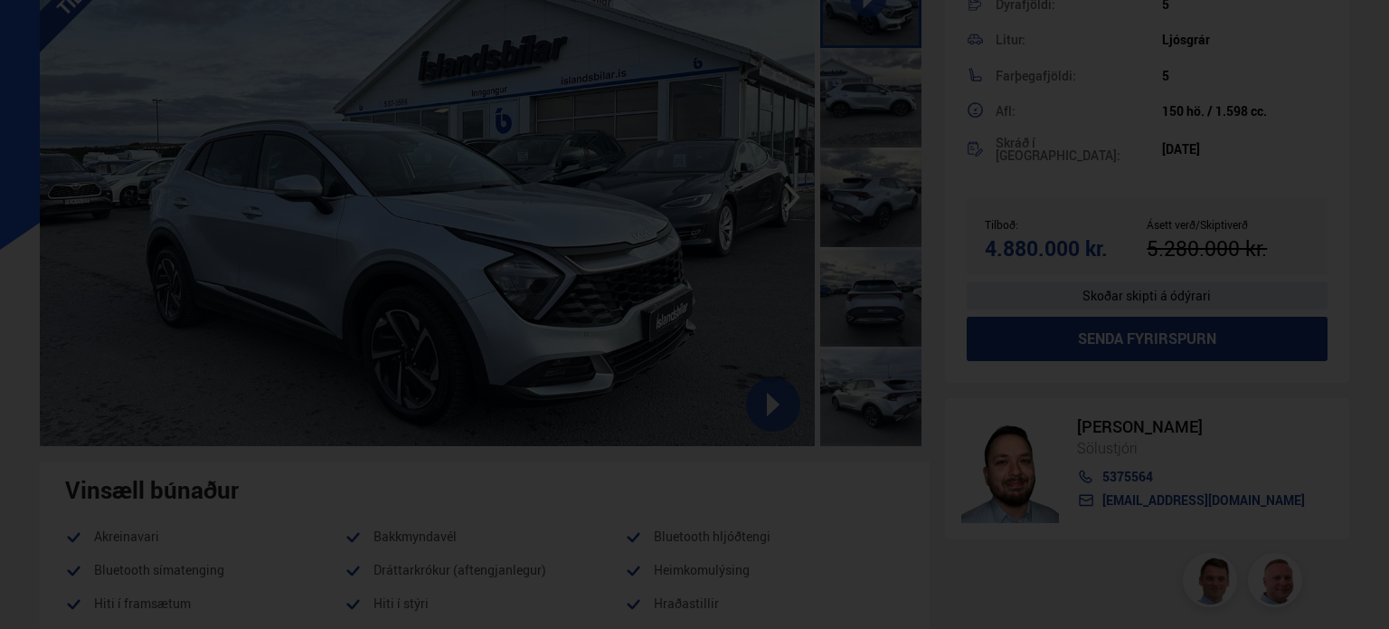
click at [1177, 198] on div at bounding box center [694, 314] width 1389 height 629
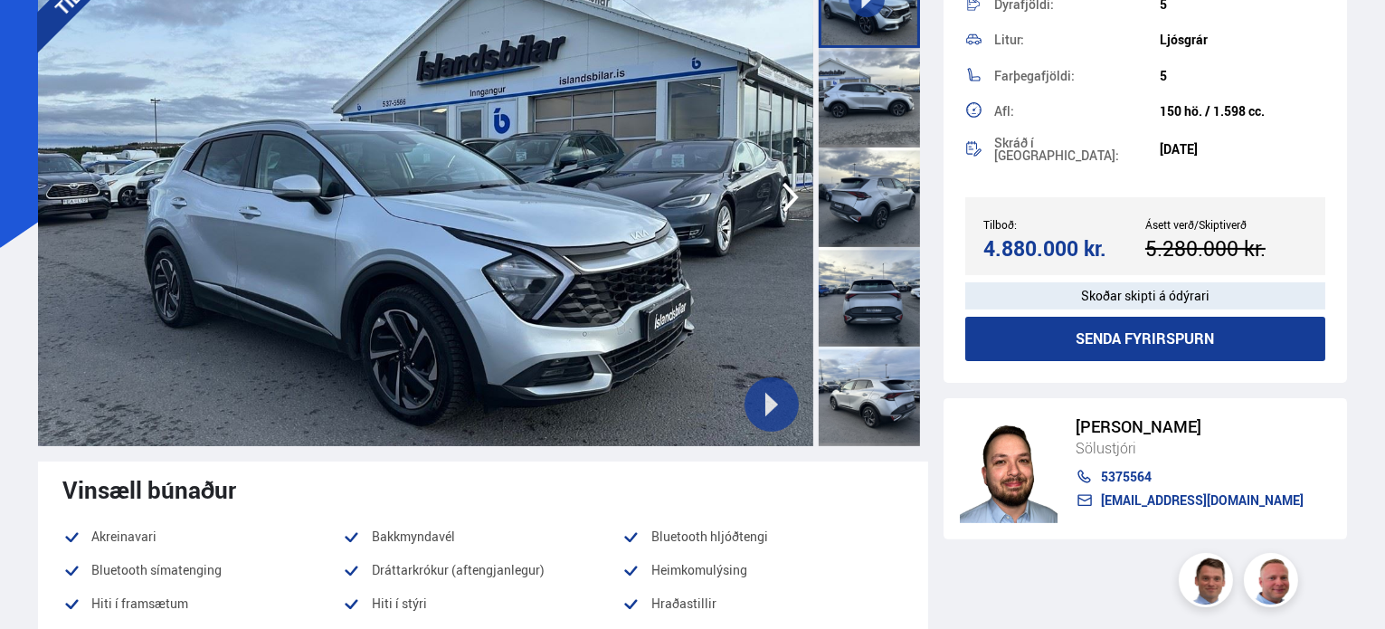
click at [787, 198] on icon "button" at bounding box center [790, 196] width 36 height 43
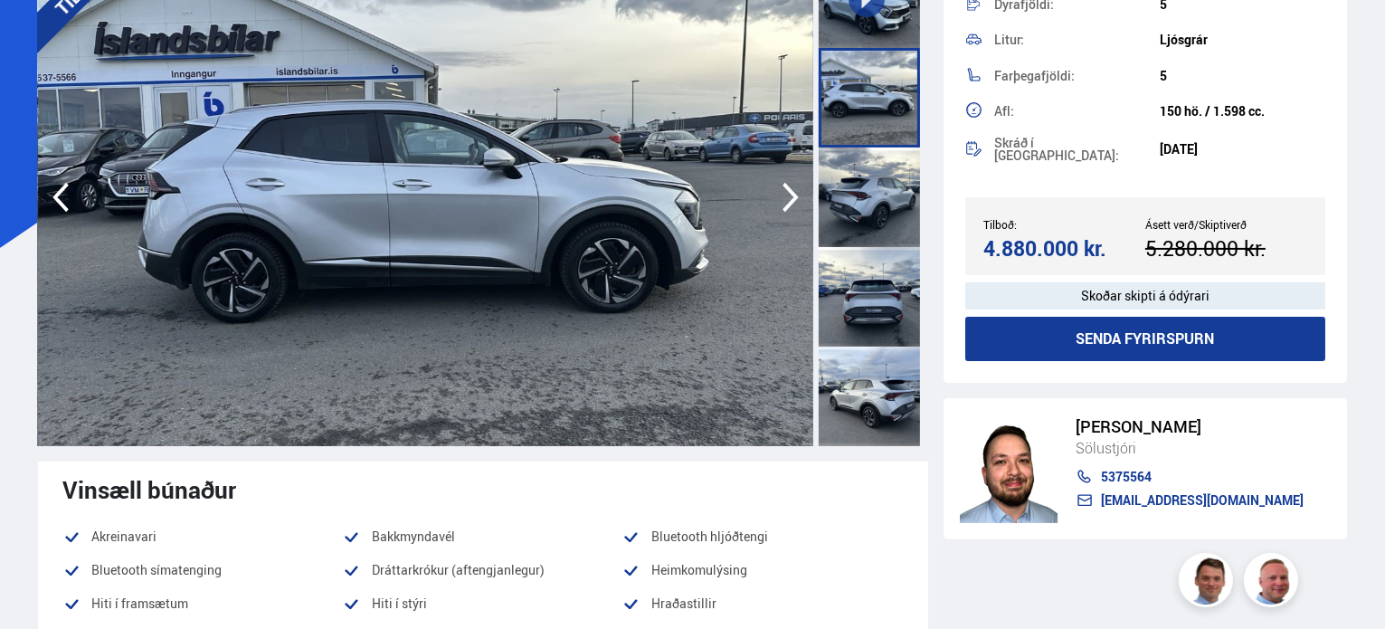
click at [787, 198] on icon "button" at bounding box center [790, 196] width 36 height 43
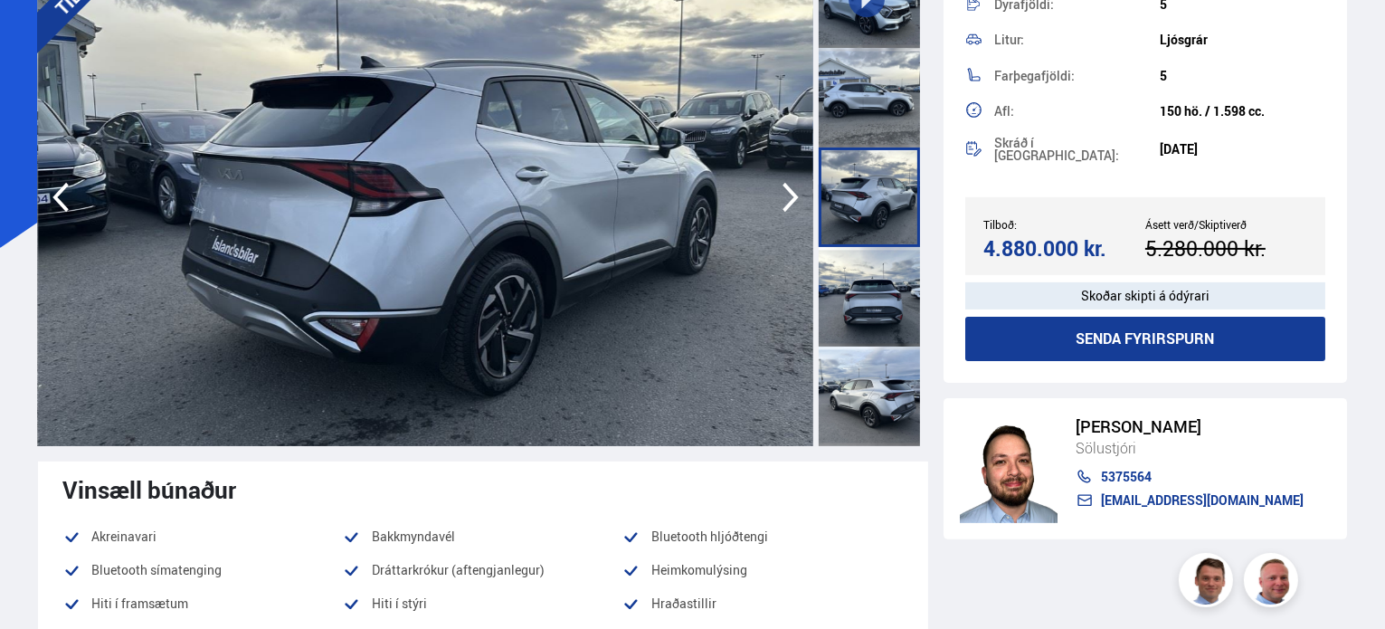
click at [787, 198] on icon "button" at bounding box center [790, 196] width 36 height 43
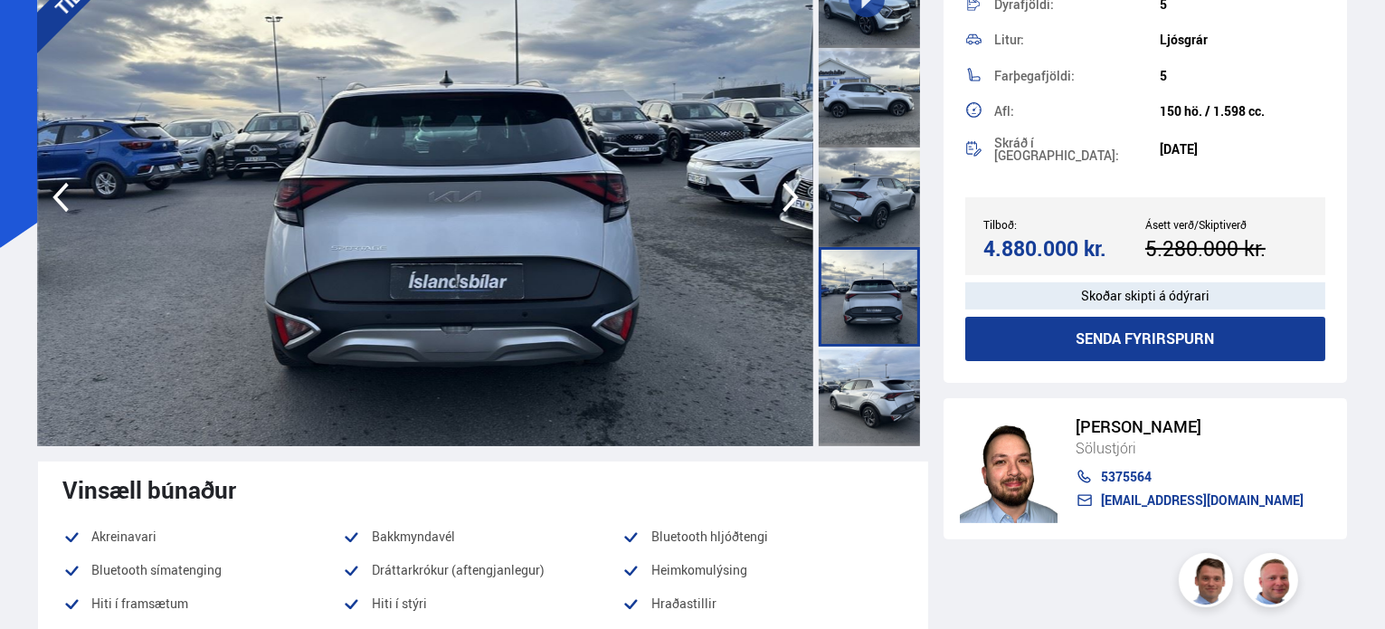
click at [787, 198] on icon "button" at bounding box center [790, 196] width 36 height 43
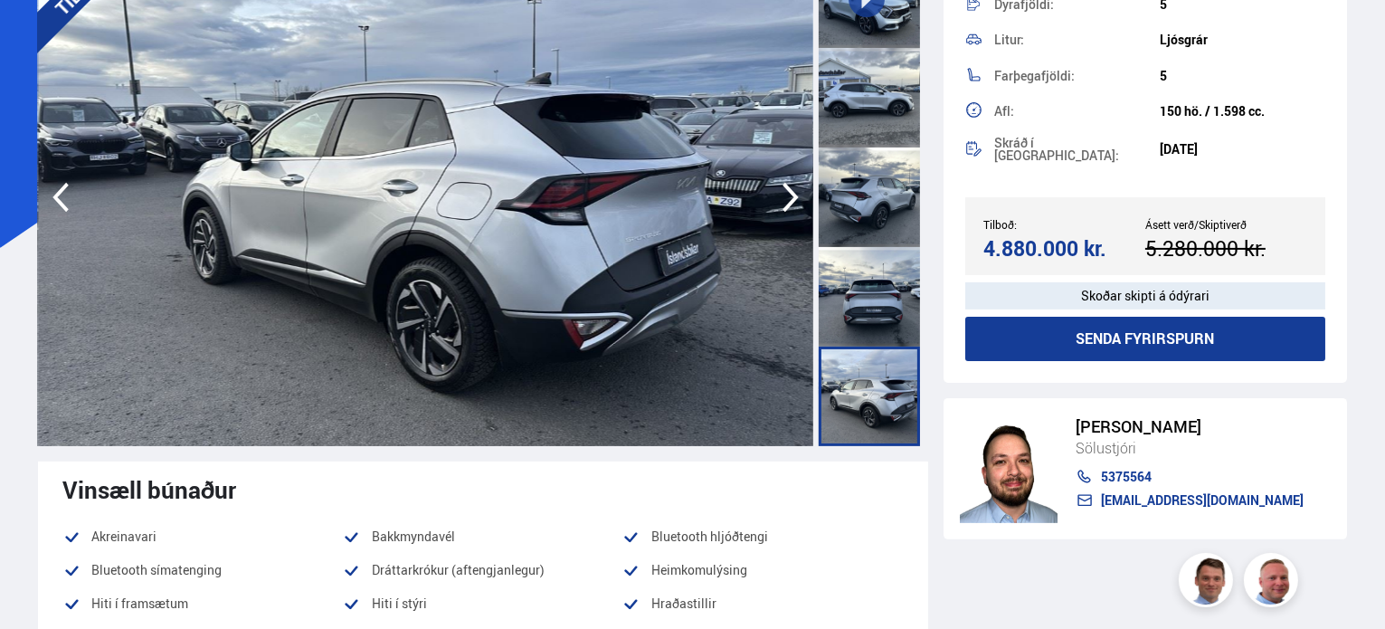
click at [787, 198] on icon "button" at bounding box center [790, 196] width 36 height 43
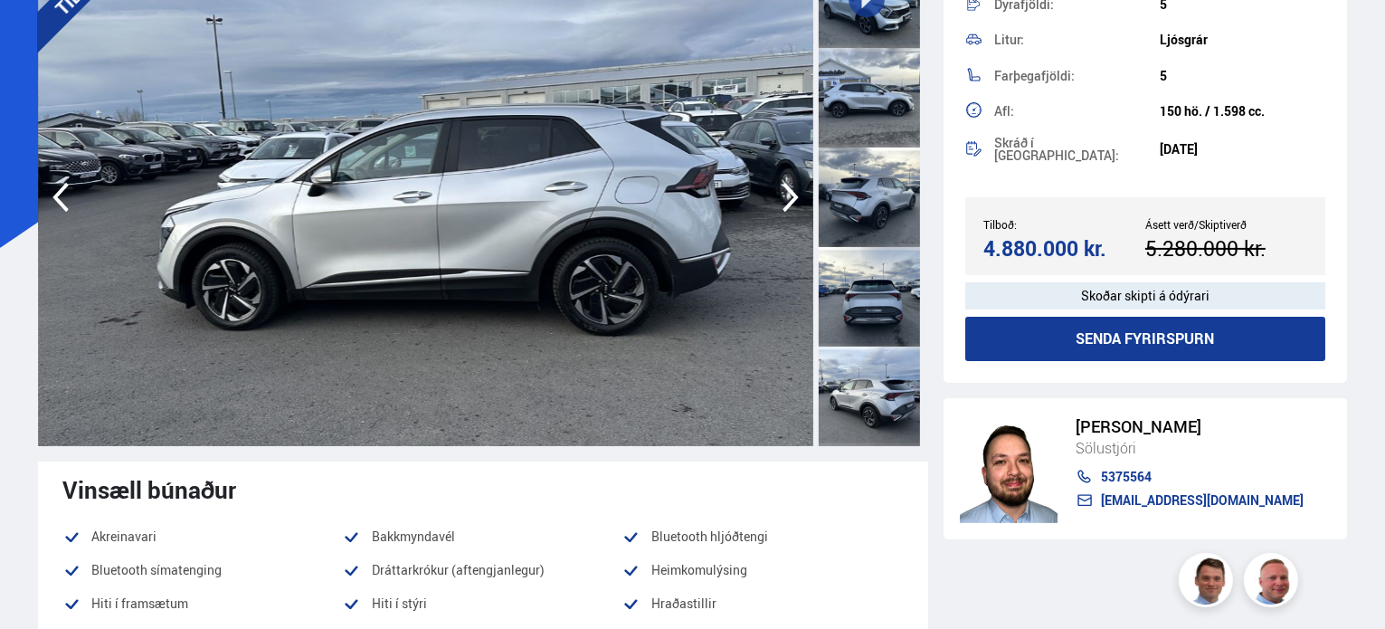
click at [787, 198] on icon "button" at bounding box center [790, 196] width 36 height 43
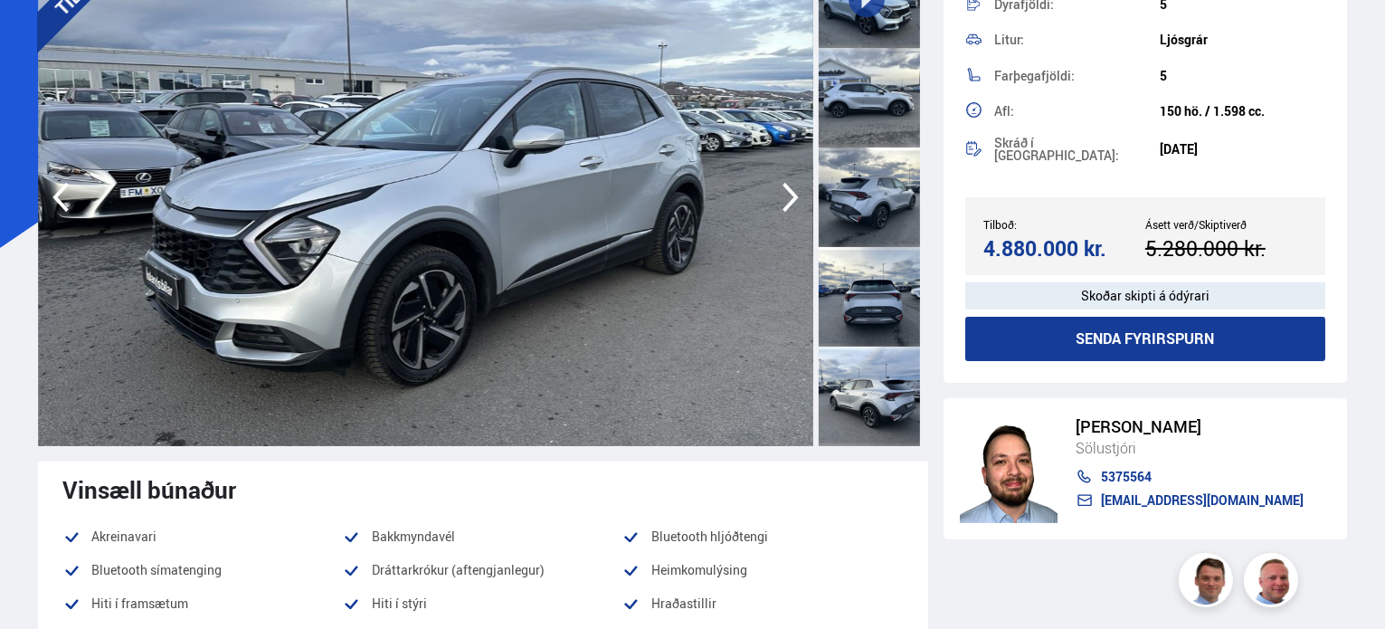
click at [787, 198] on icon "button" at bounding box center [790, 196] width 36 height 43
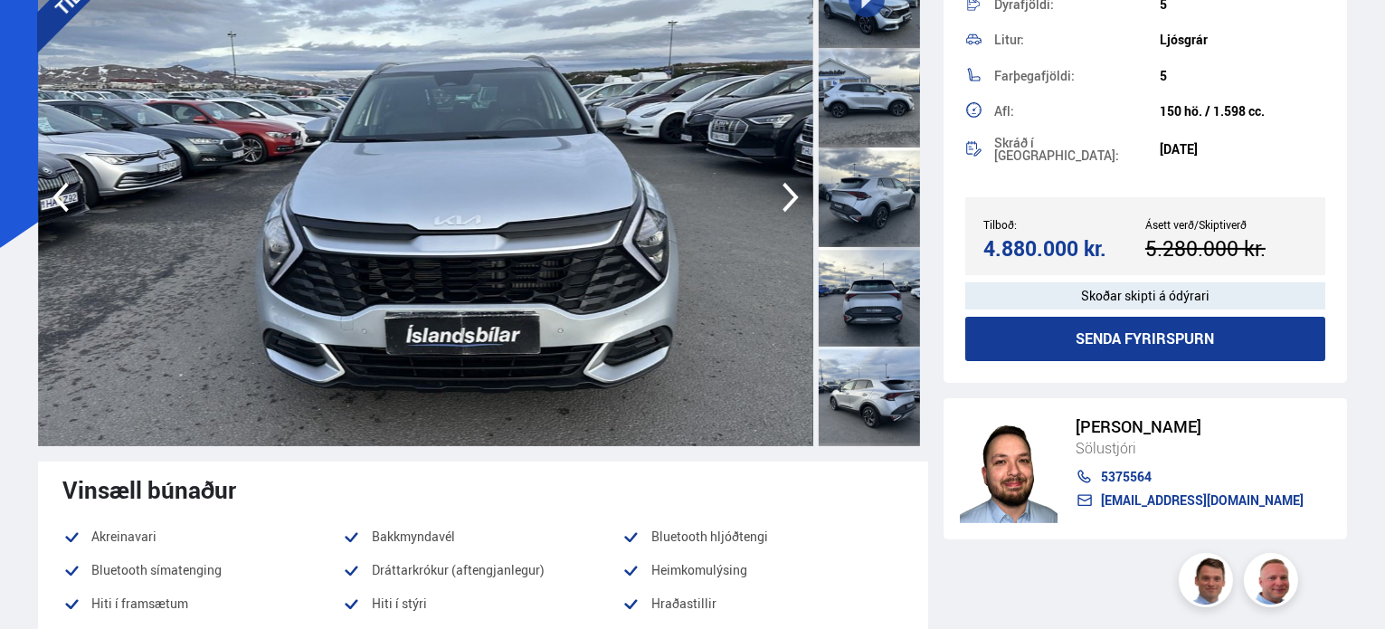
click at [787, 198] on icon "button" at bounding box center [790, 196] width 36 height 43
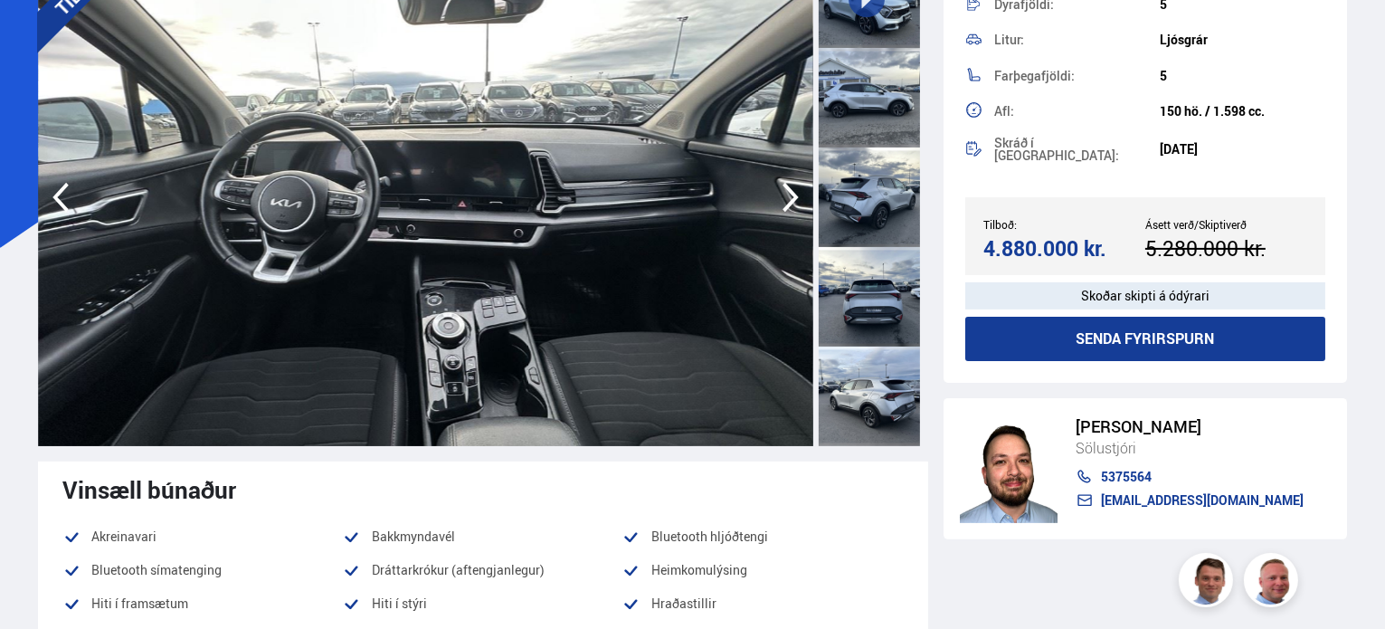
click at [787, 198] on icon "button" at bounding box center [790, 196] width 36 height 43
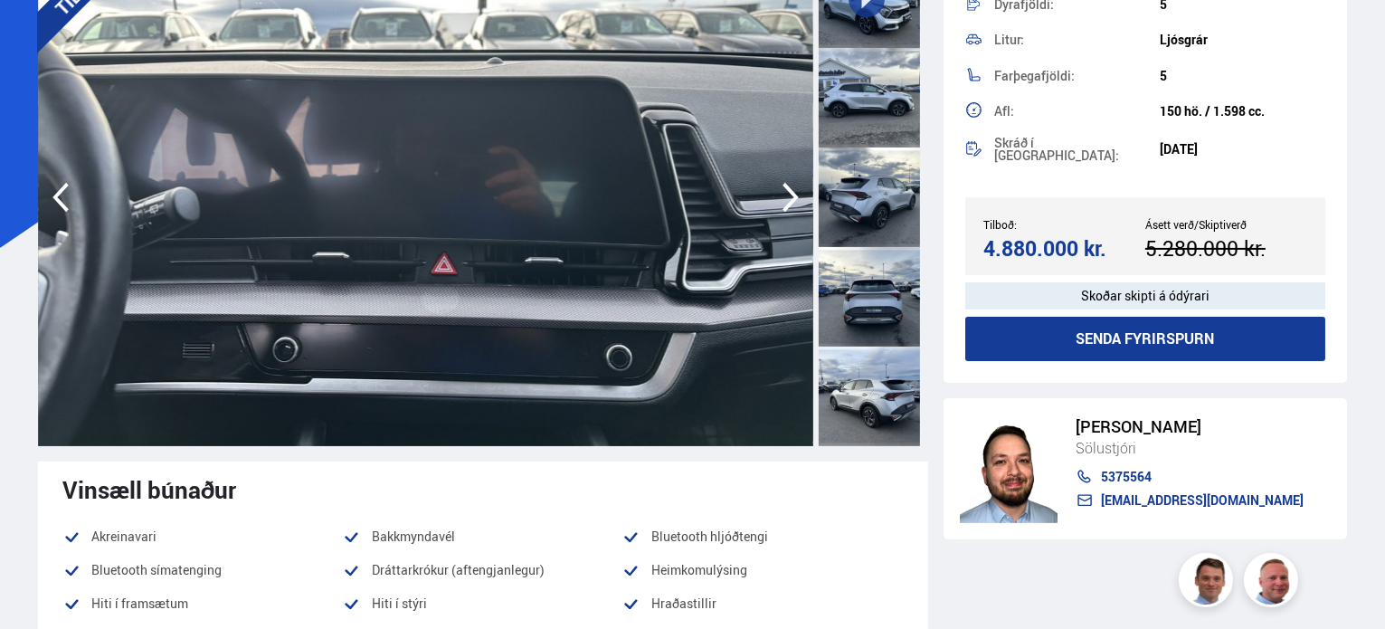
click at [787, 198] on icon "button" at bounding box center [790, 196] width 36 height 43
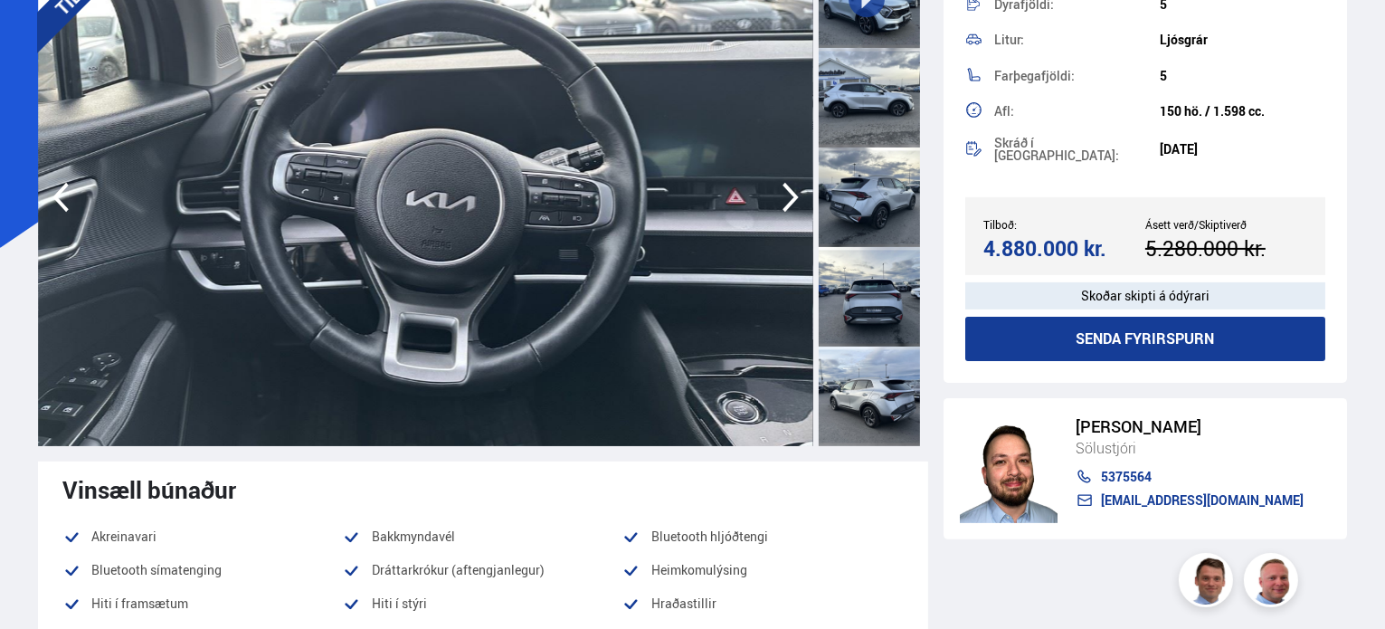
click at [787, 198] on icon "button" at bounding box center [790, 196] width 36 height 43
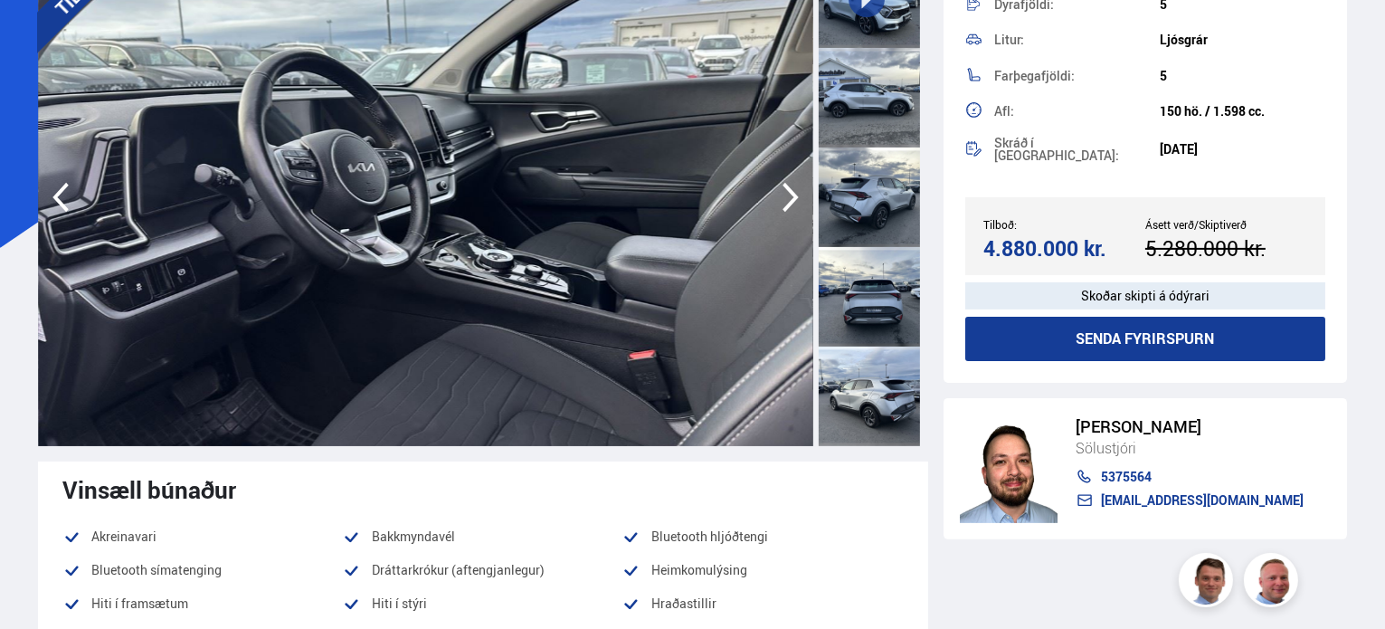
click at [787, 198] on icon "button" at bounding box center [790, 196] width 36 height 43
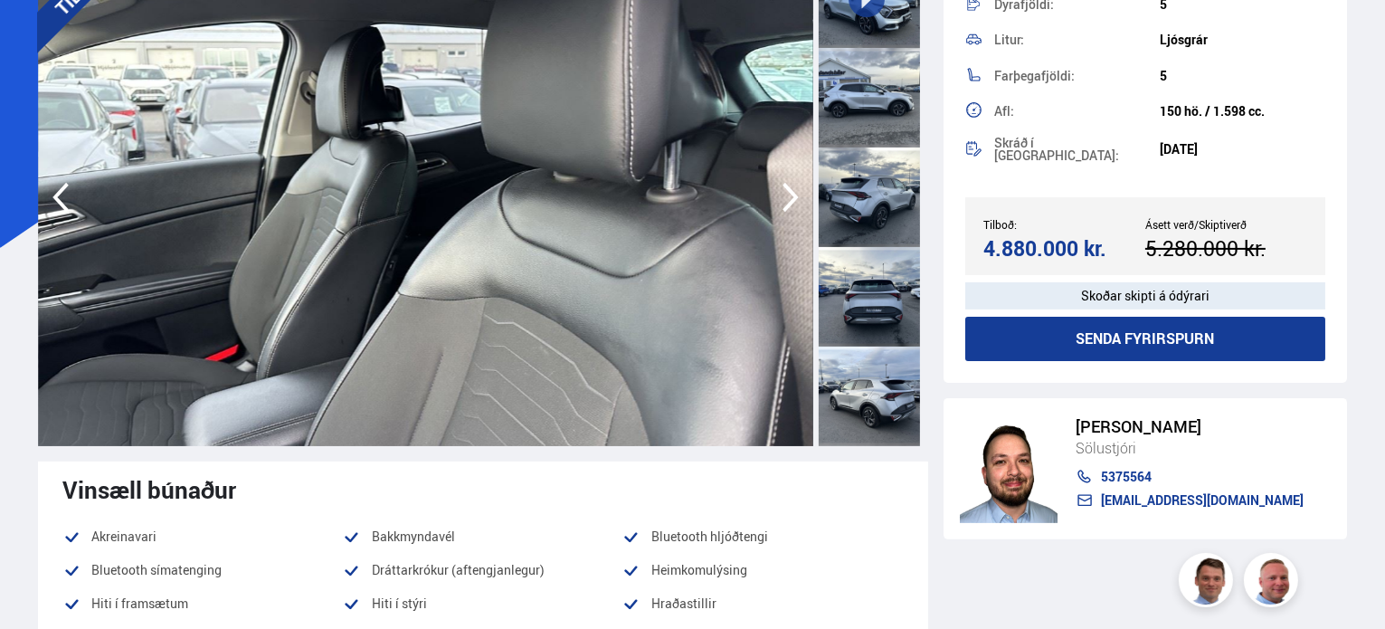
click at [787, 198] on icon "button" at bounding box center [790, 196] width 36 height 43
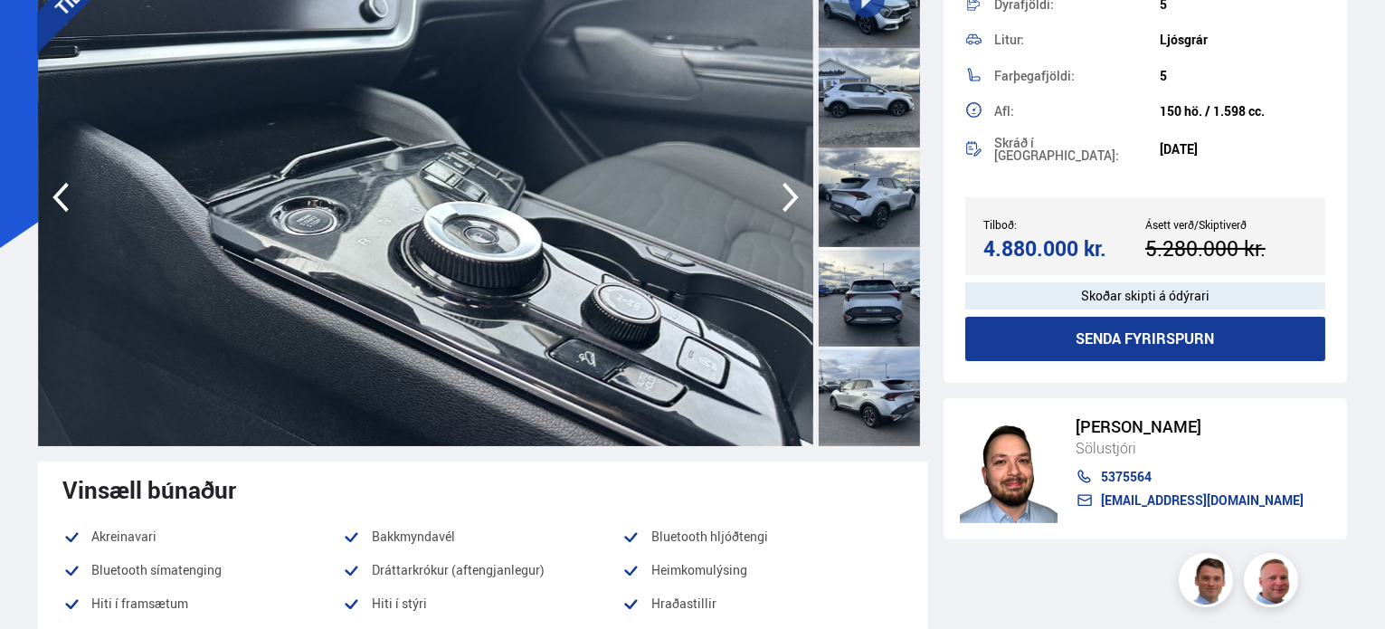
click at [787, 198] on icon "button" at bounding box center [790, 196] width 36 height 43
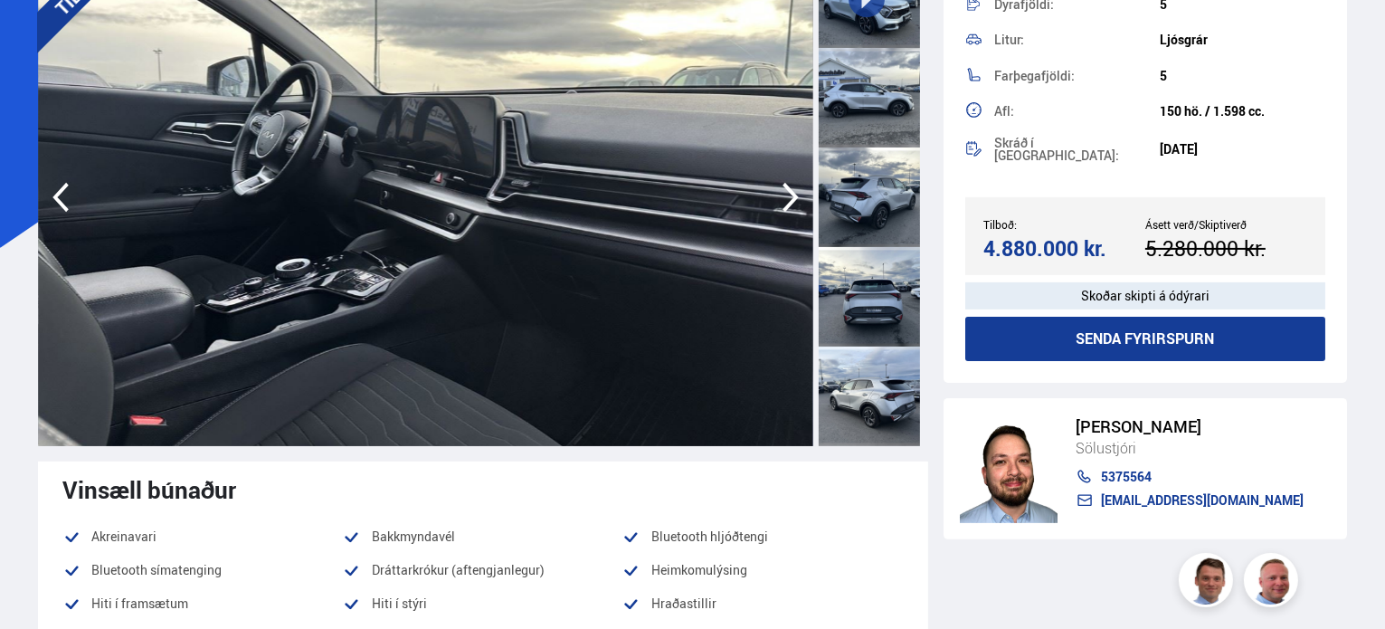
click at [787, 198] on icon "button" at bounding box center [790, 196] width 36 height 43
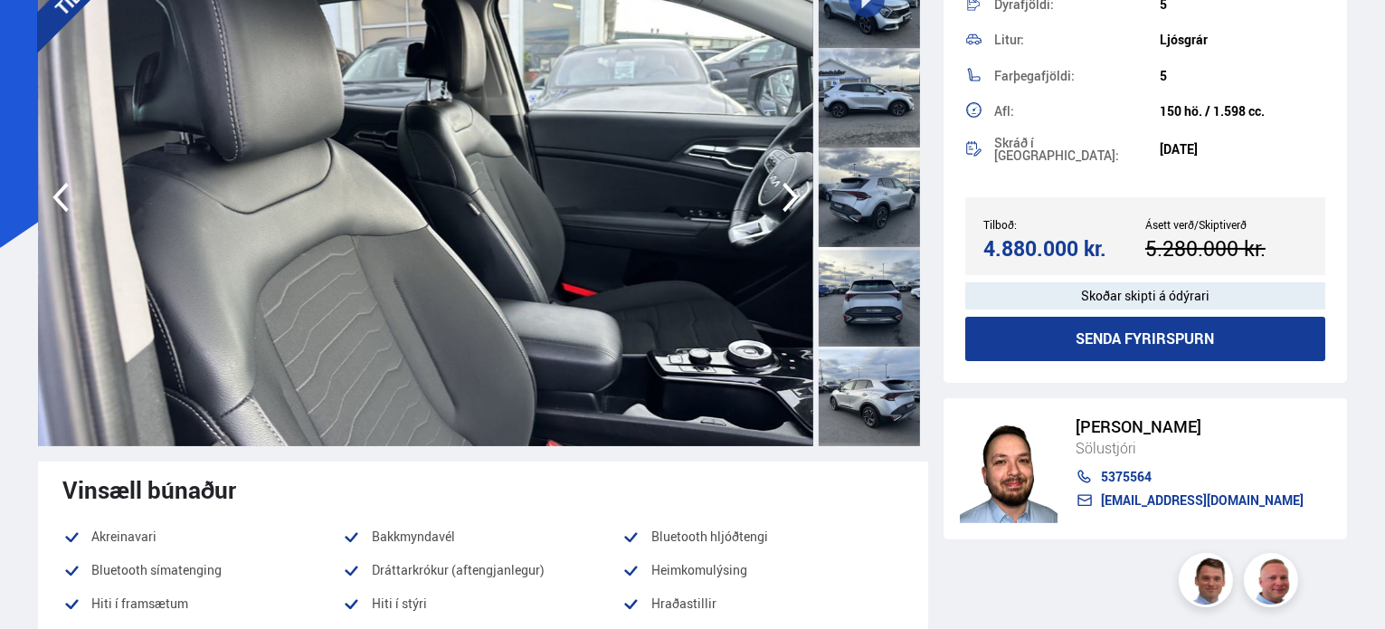
click at [787, 198] on icon "button" at bounding box center [790, 196] width 36 height 43
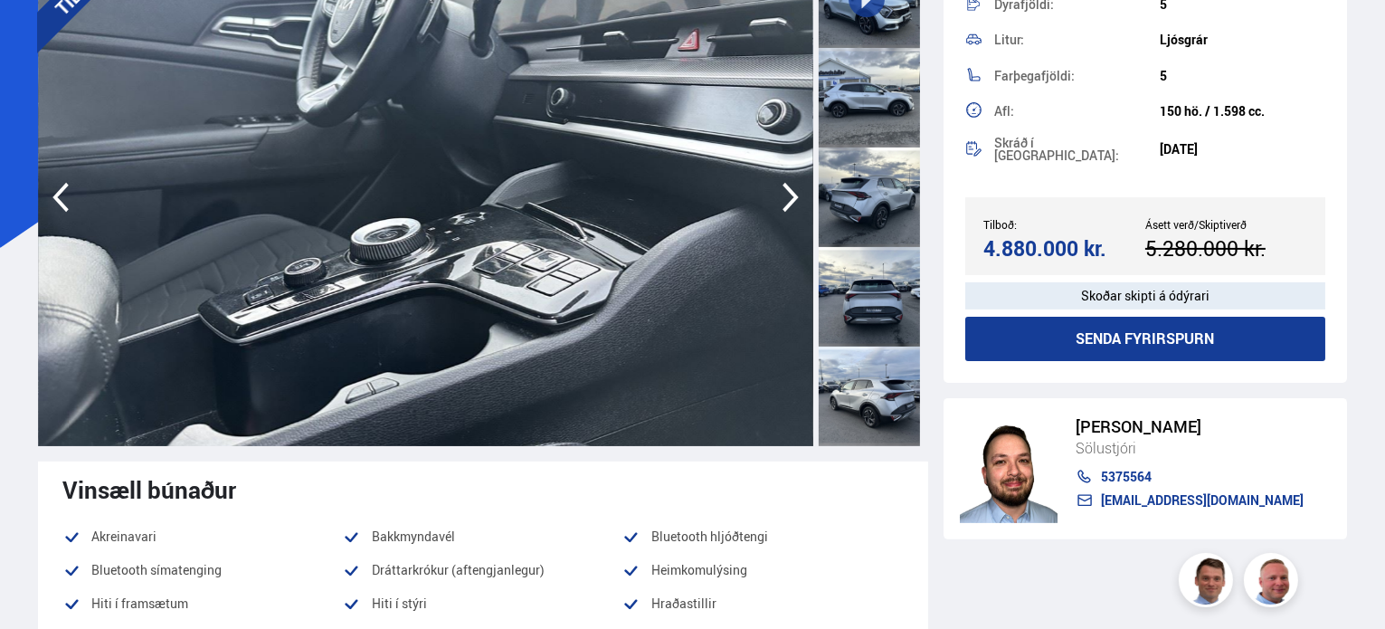
click at [787, 198] on icon "button" at bounding box center [790, 196] width 36 height 43
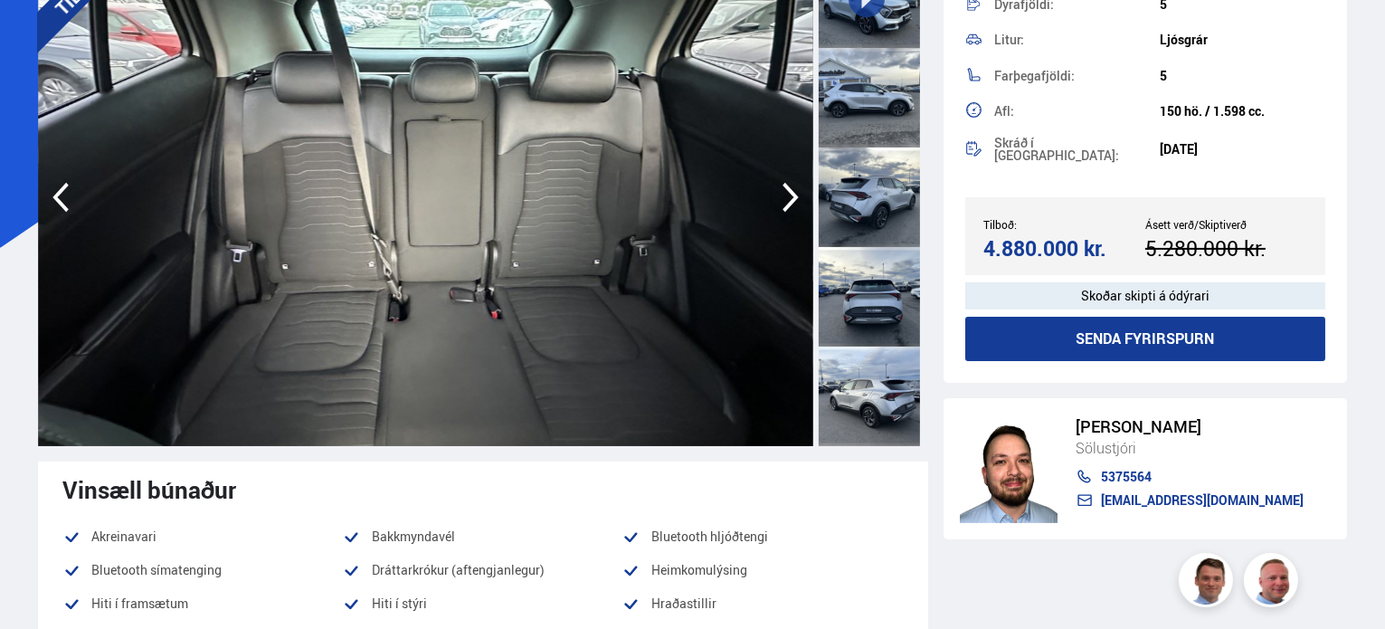
click at [787, 198] on icon "button" at bounding box center [790, 196] width 36 height 43
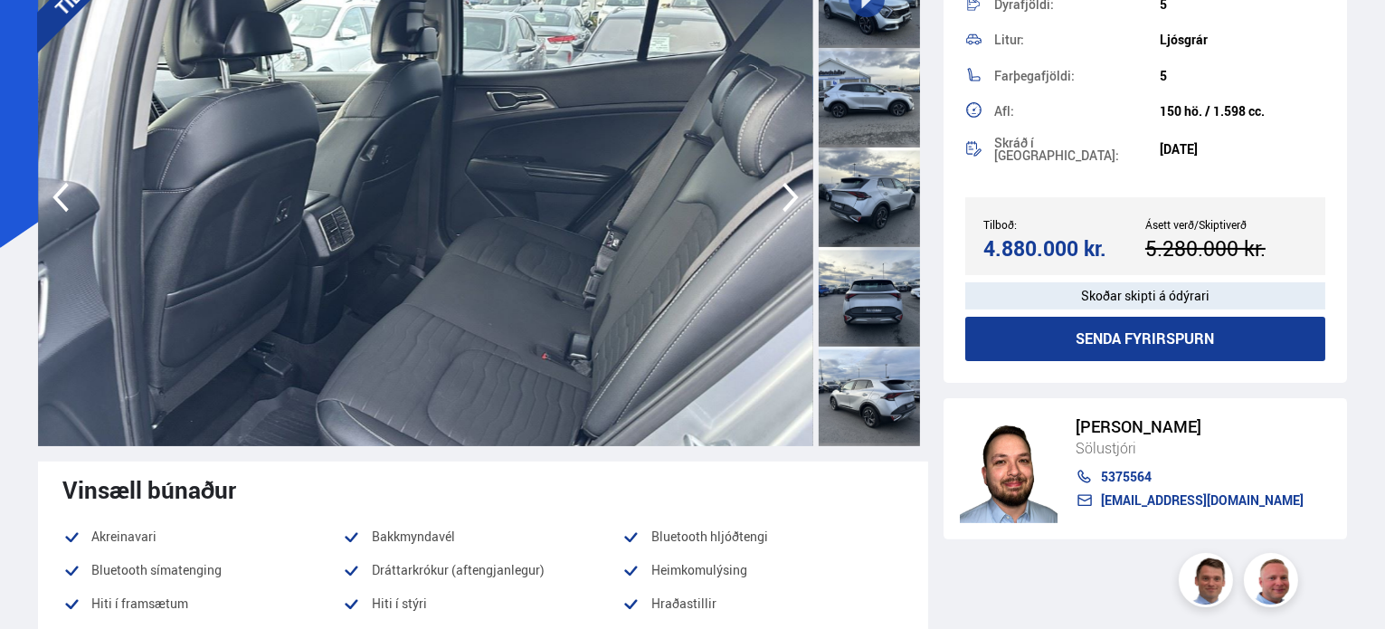
click at [787, 198] on icon "button" at bounding box center [790, 196] width 36 height 43
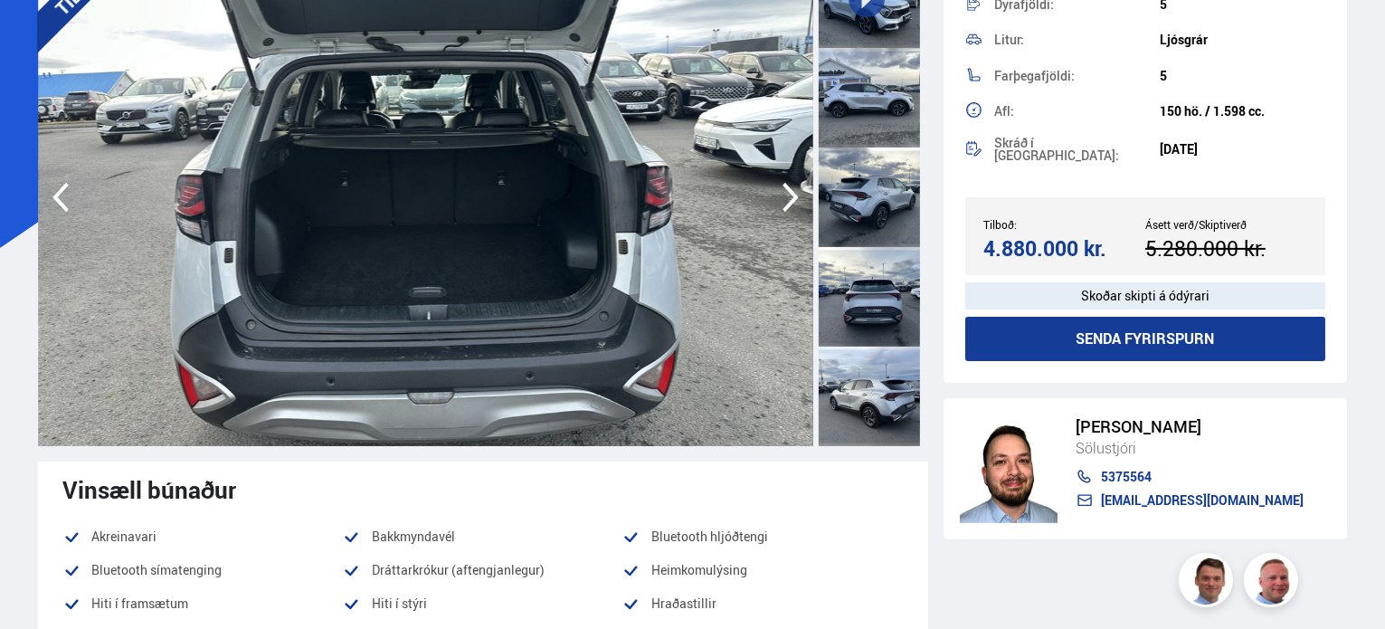
click at [787, 198] on icon "button" at bounding box center [790, 196] width 36 height 43
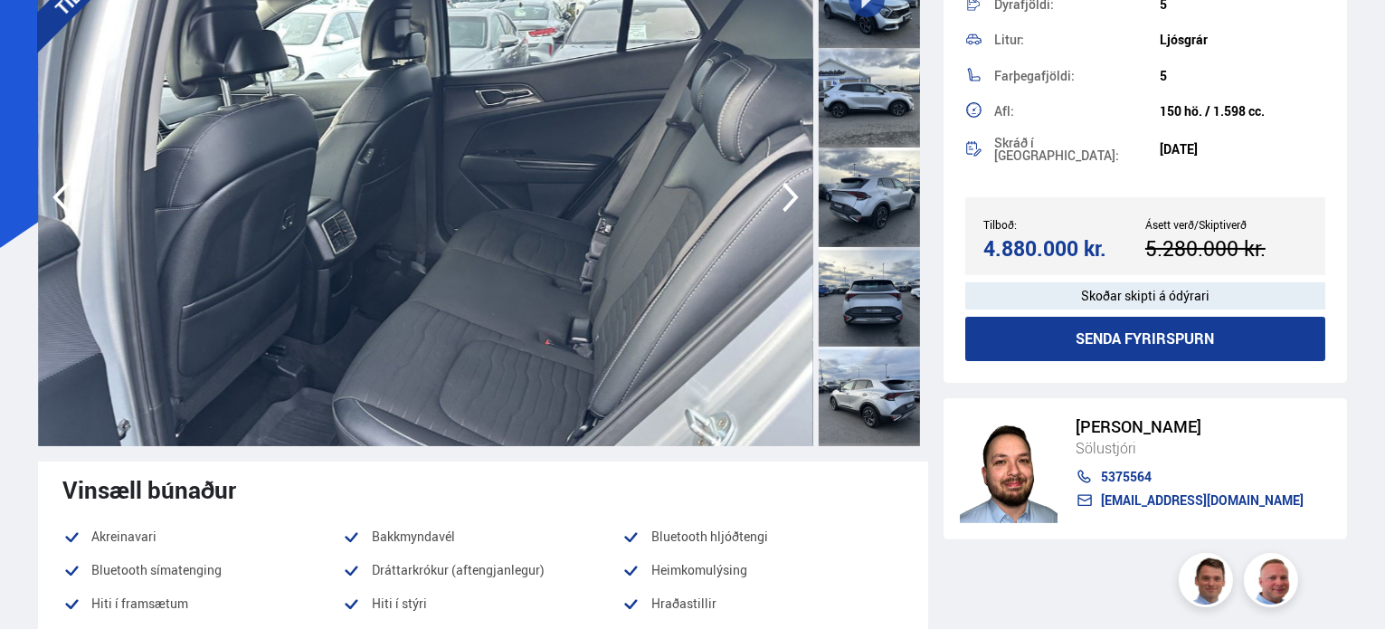
click at [787, 198] on icon "button" at bounding box center [790, 196] width 36 height 43
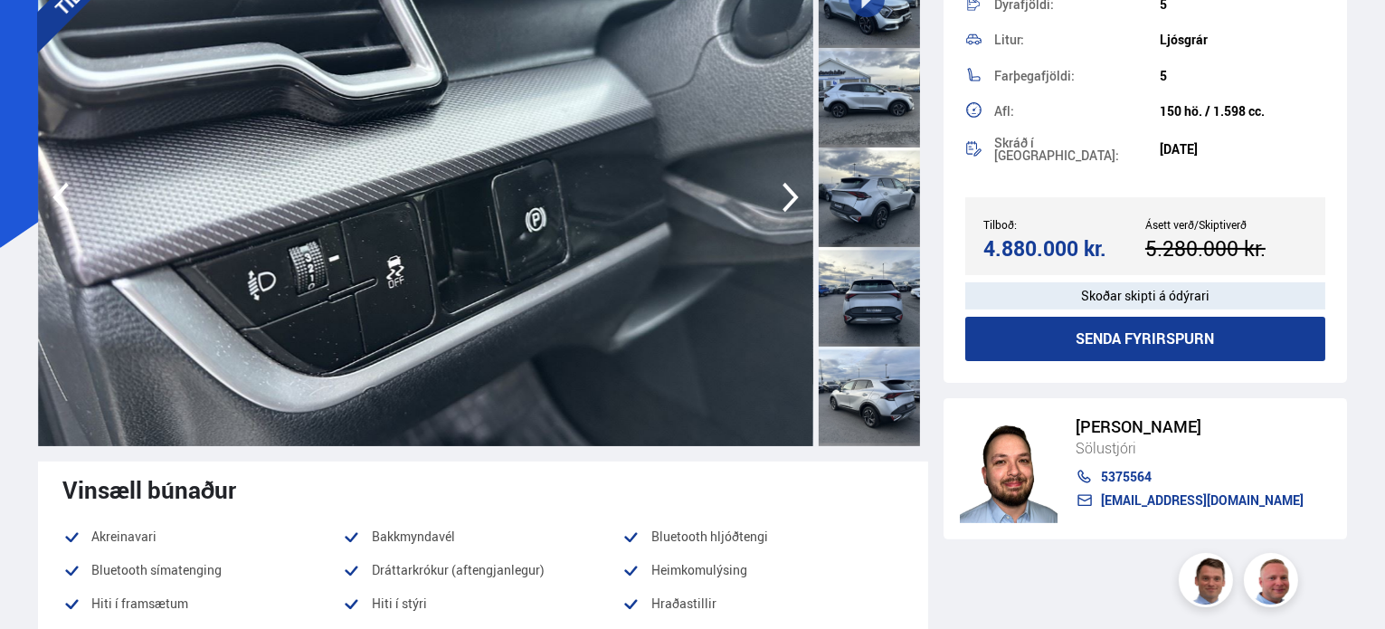
click at [787, 198] on icon "button" at bounding box center [790, 196] width 36 height 43
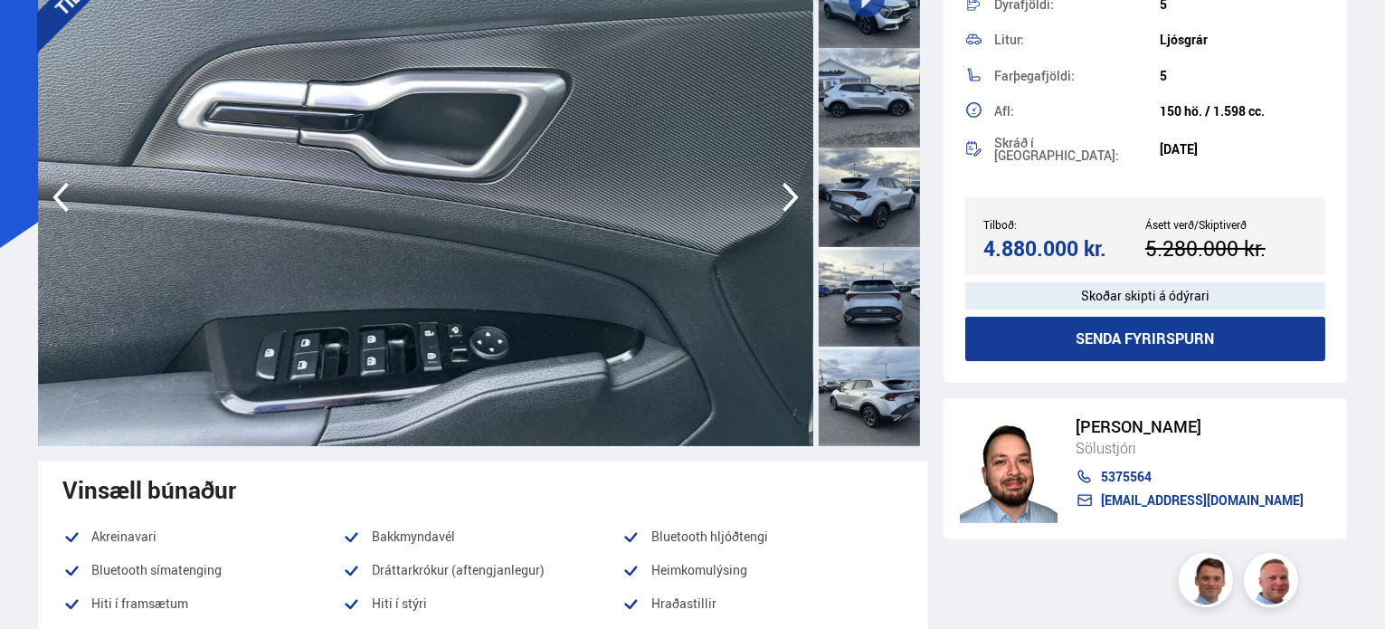
click at [787, 198] on icon "button" at bounding box center [790, 196] width 36 height 43
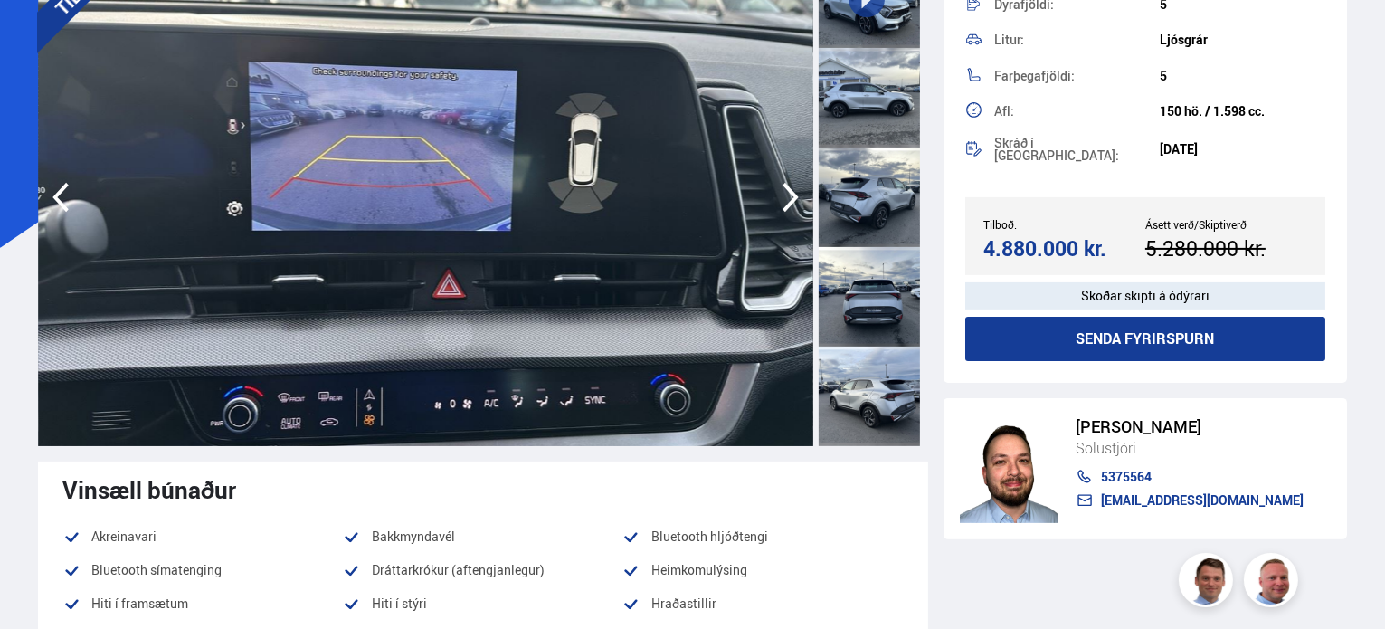
click at [787, 198] on icon "button" at bounding box center [790, 196] width 36 height 43
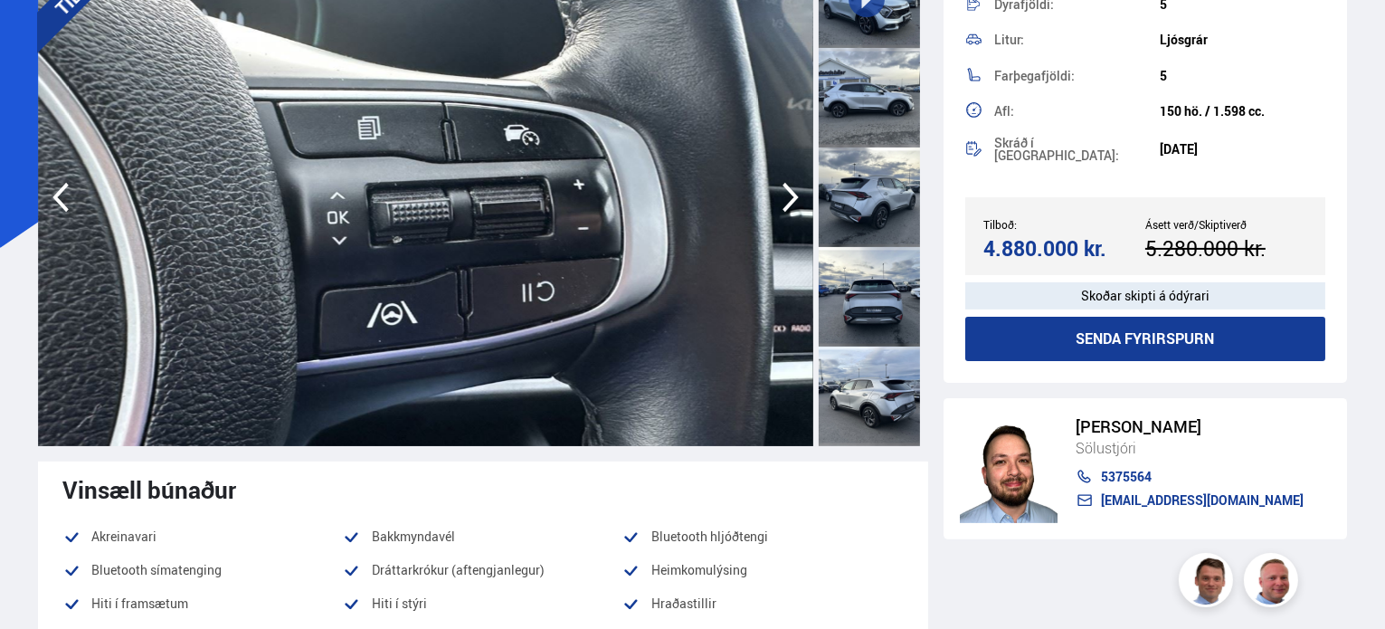
click at [787, 198] on icon "button" at bounding box center [790, 196] width 36 height 43
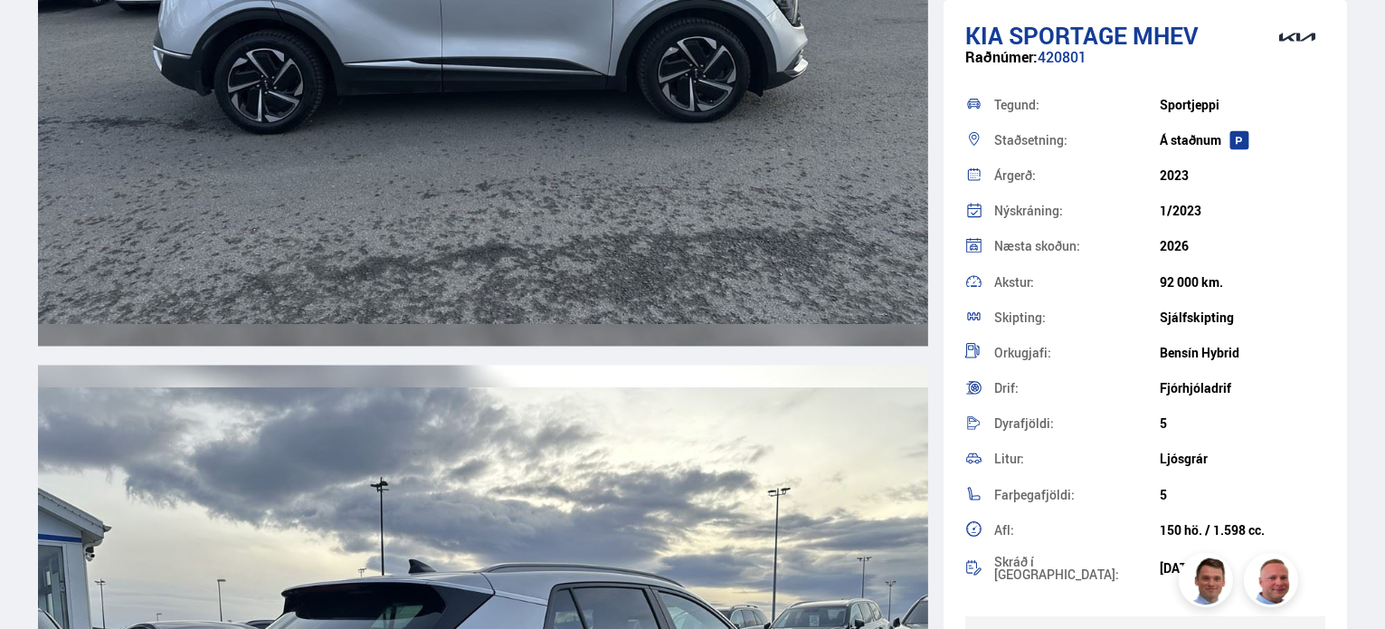
scroll to position [3165, 0]
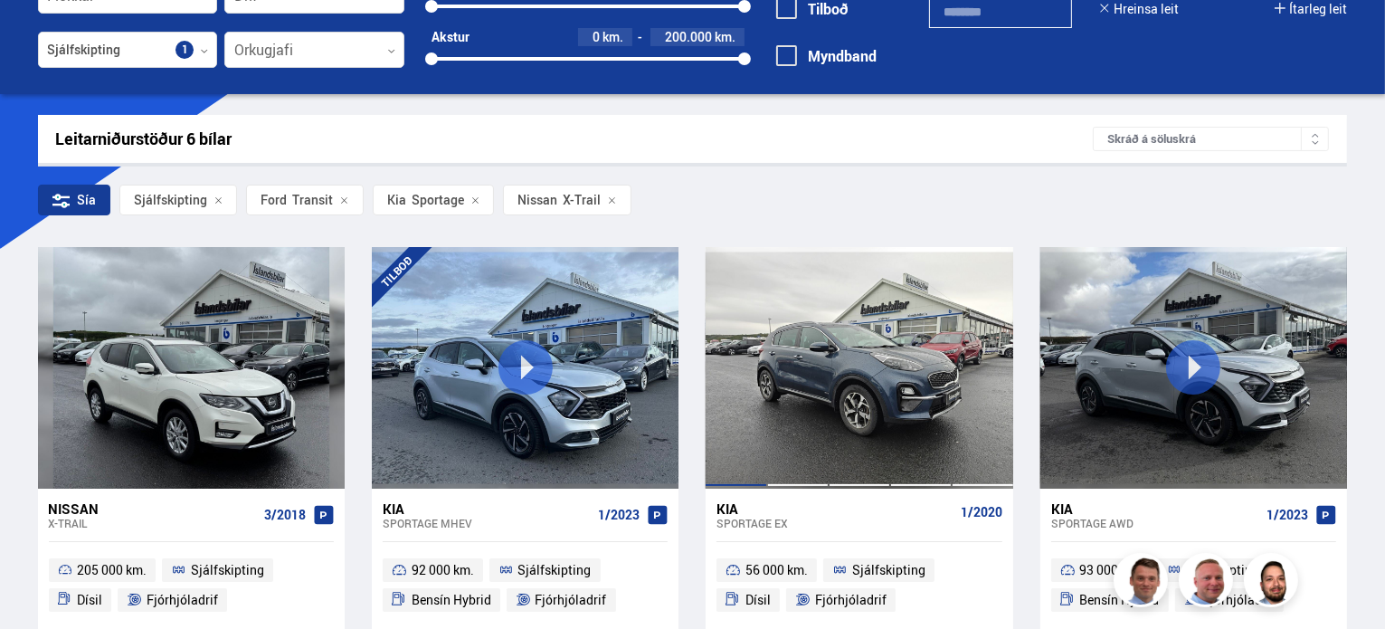
scroll to position [181, 0]
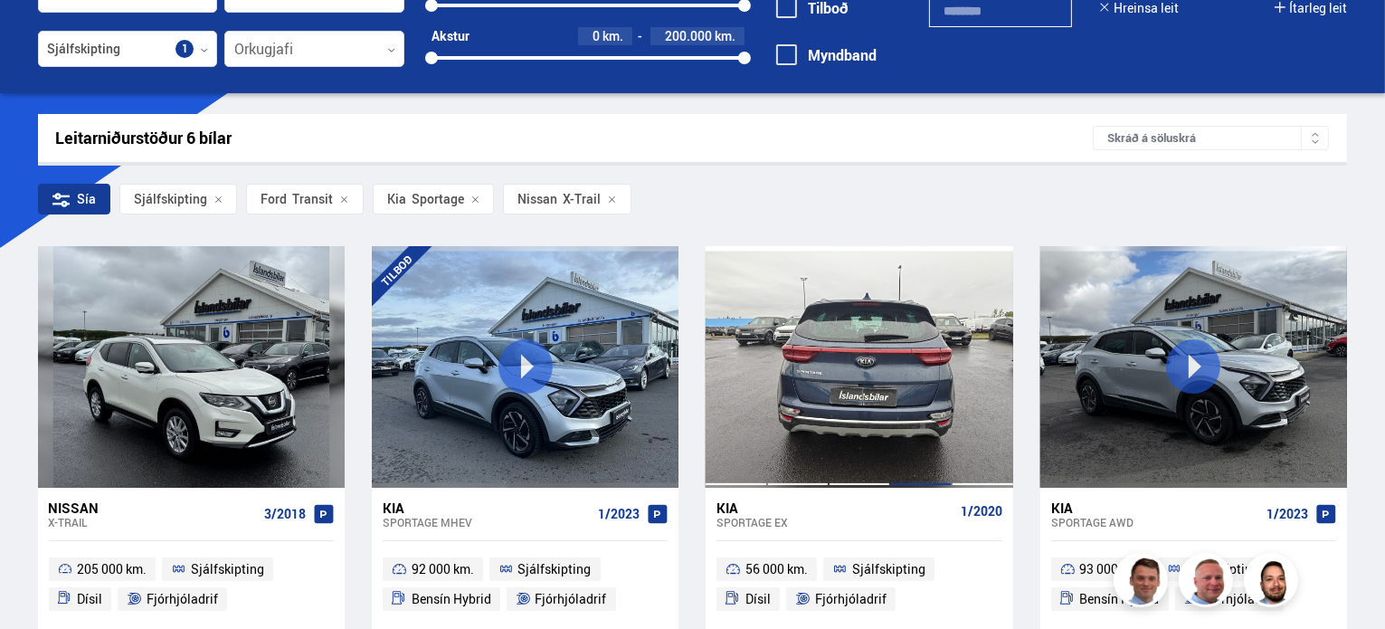
click at [901, 333] on div at bounding box center [921, 366] width 62 height 241
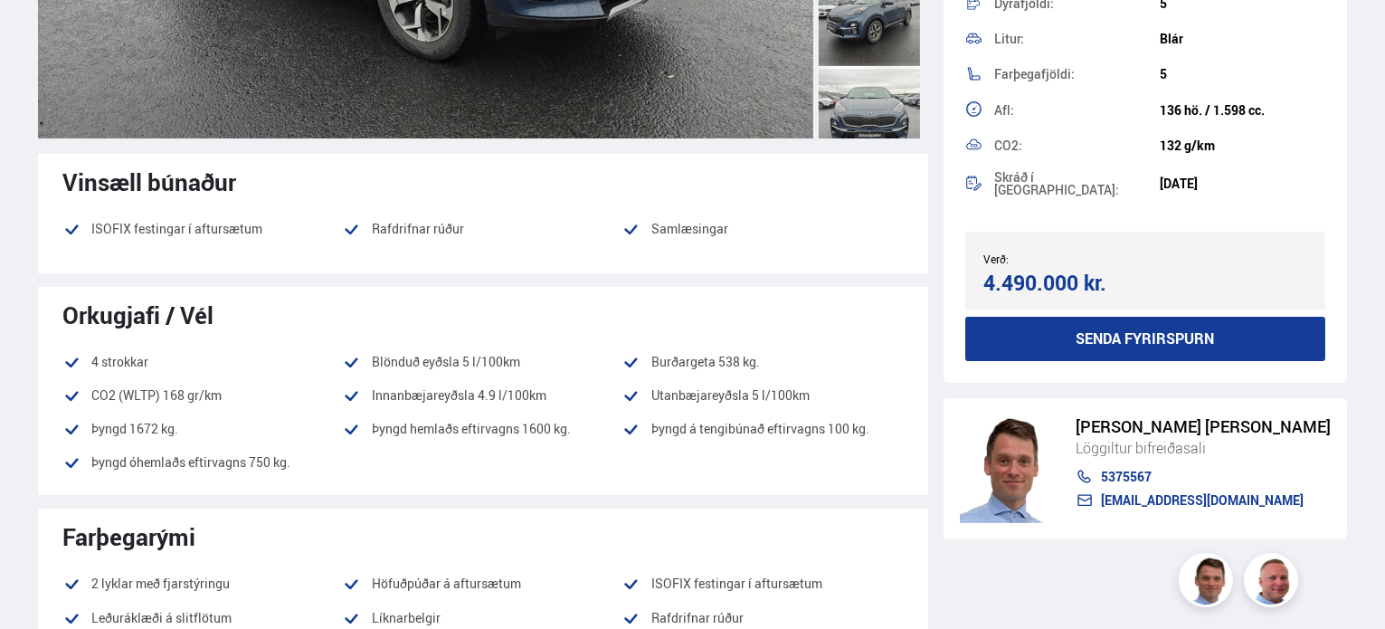
scroll to position [633, 0]
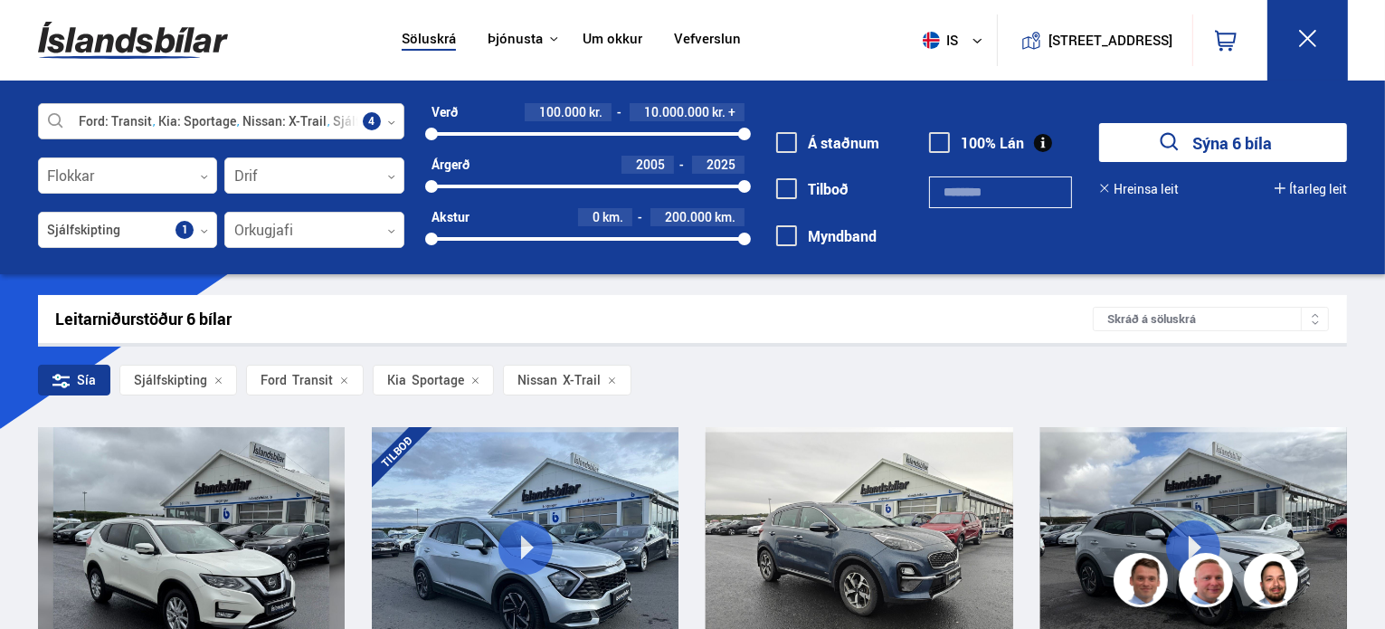
click at [389, 126] on icon at bounding box center [391, 122] width 8 height 8
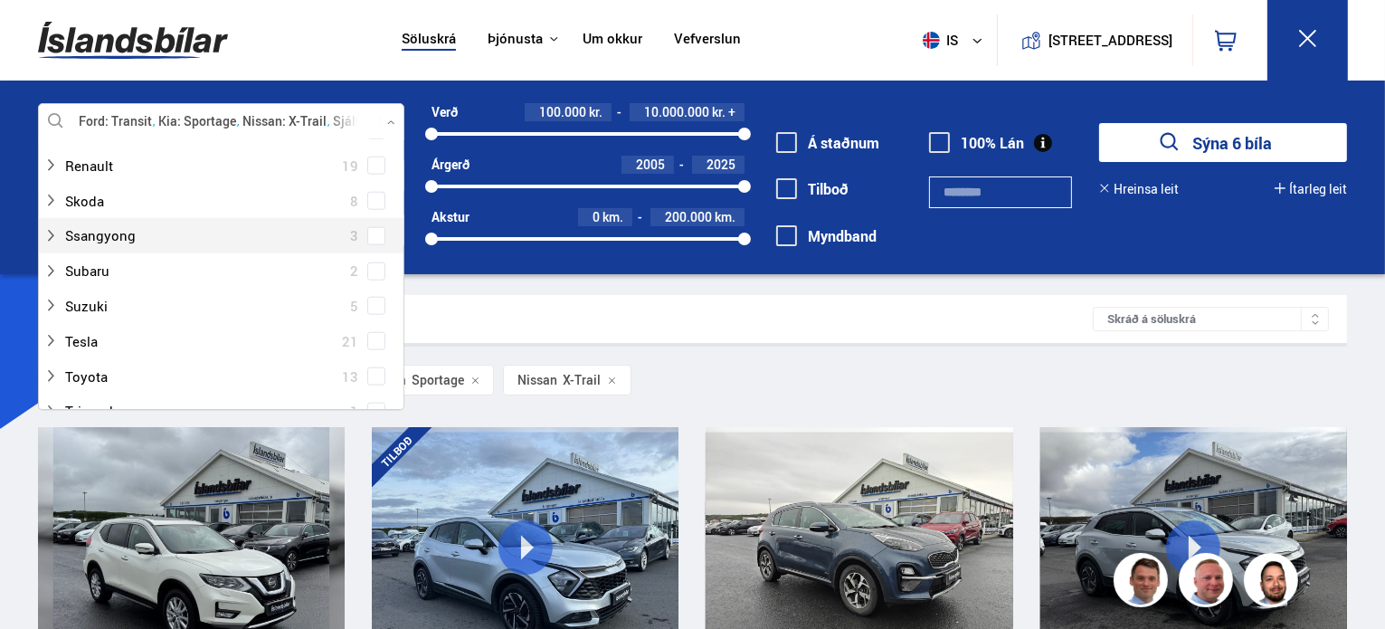
scroll to position [1990, 0]
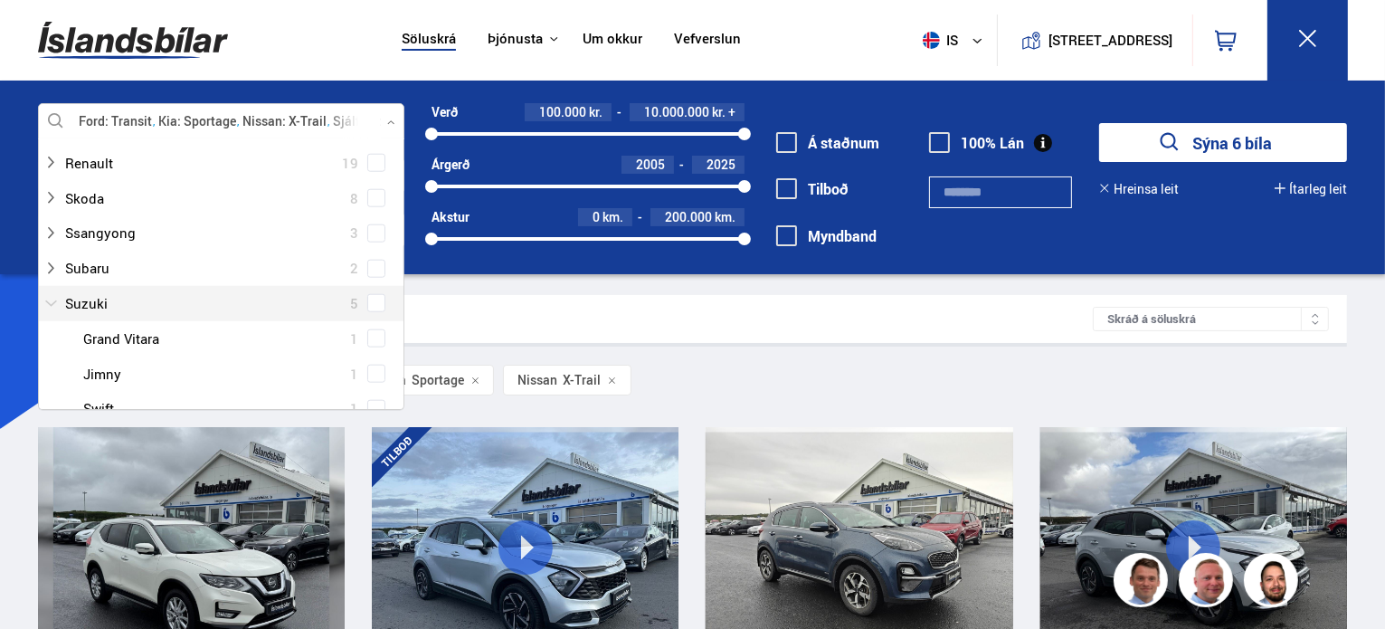
click at [301, 314] on div at bounding box center [202, 303] width 319 height 26
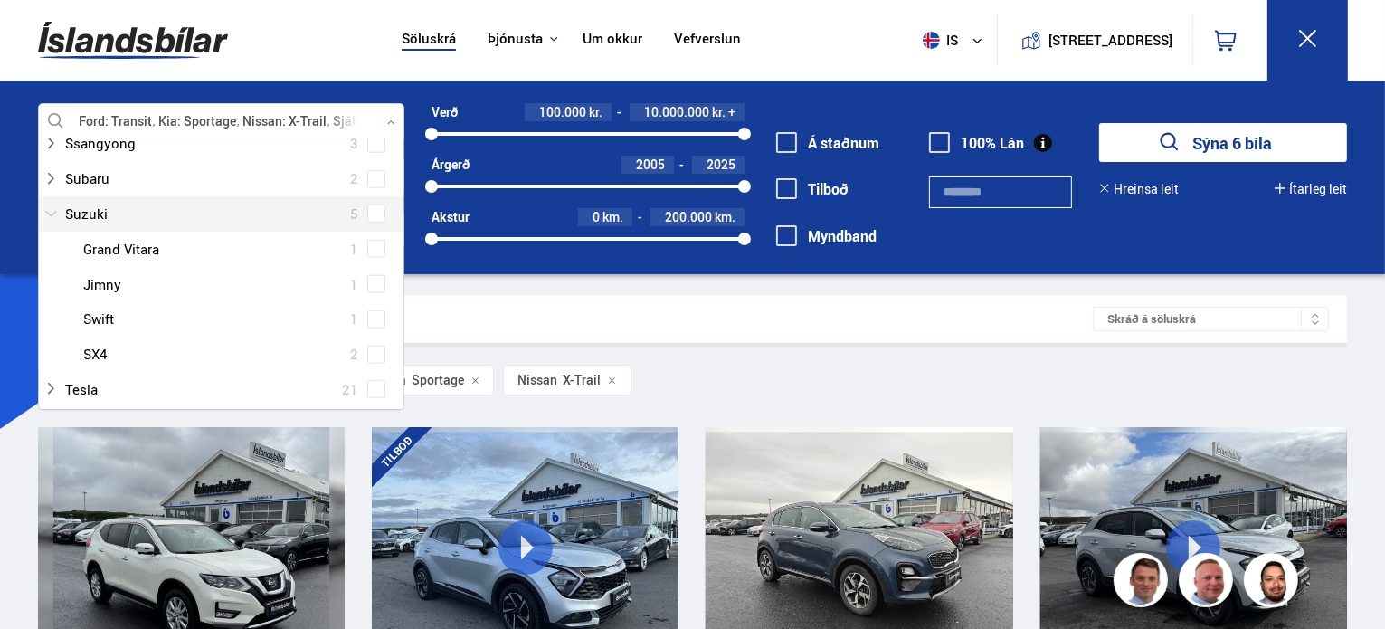
scroll to position [2080, 0]
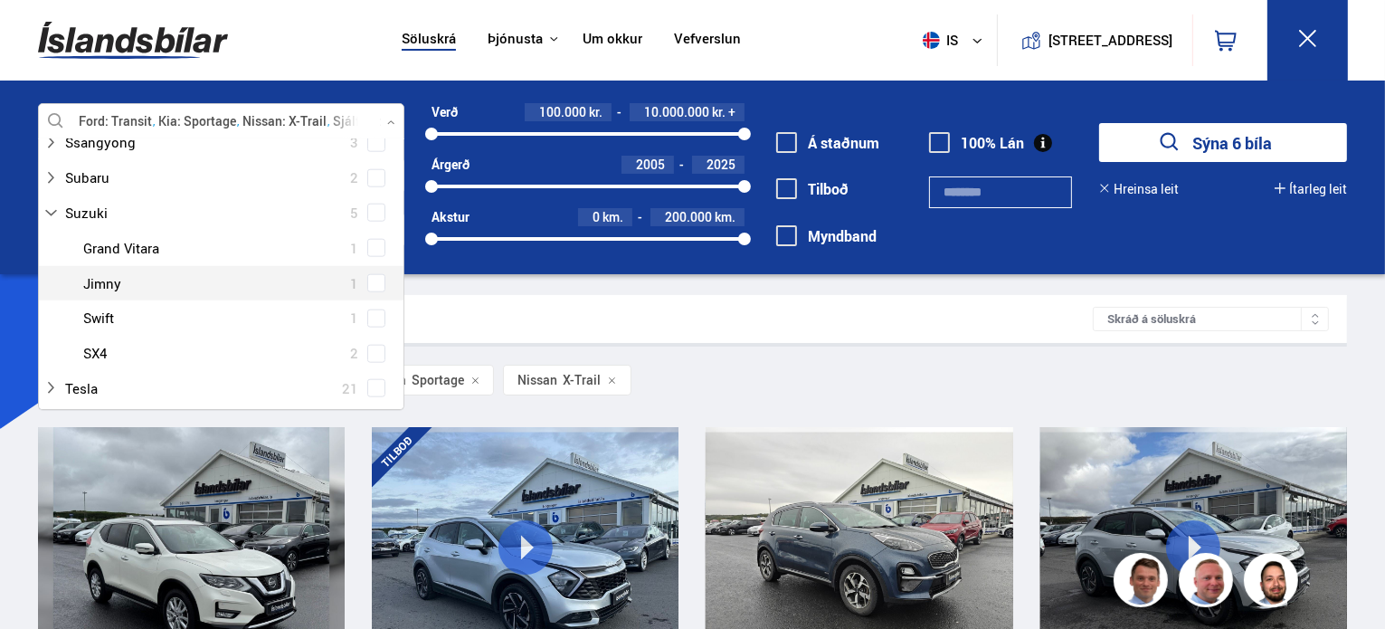
click at [282, 281] on div at bounding box center [239, 283] width 319 height 26
click at [362, 285] on div at bounding box center [239, 283] width 319 height 26
click at [367, 283] on span at bounding box center [376, 283] width 18 height 18
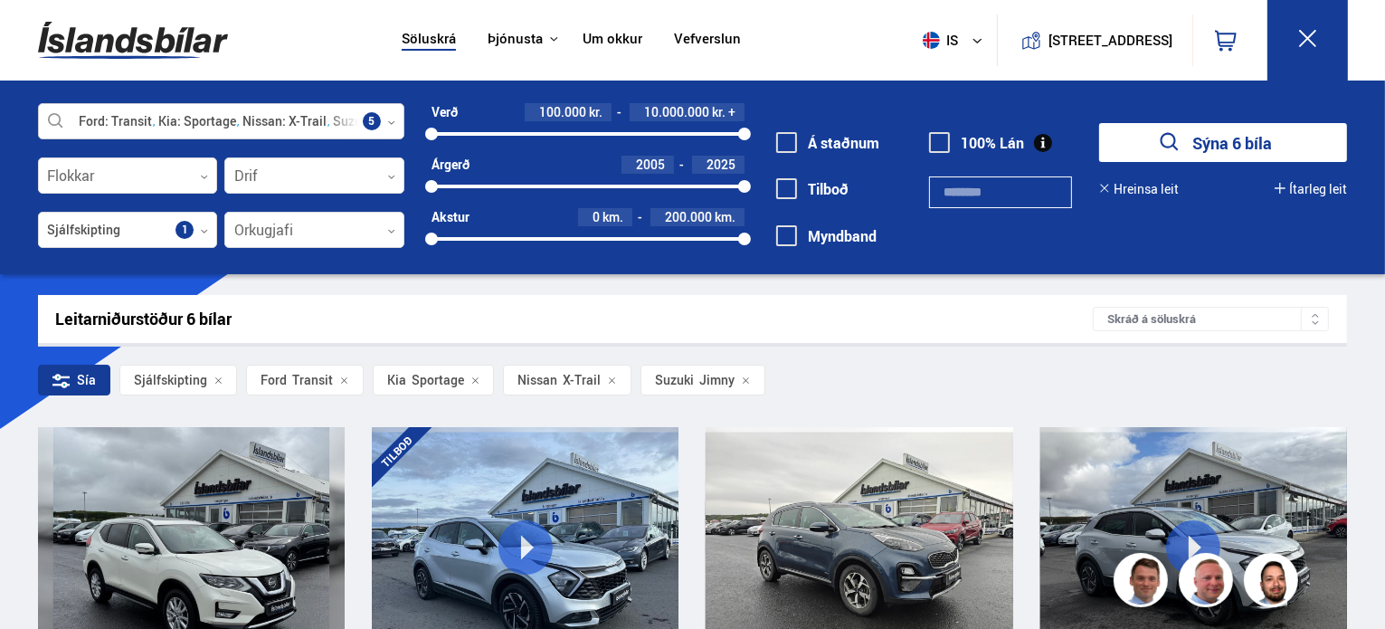
click at [389, 124] on icon at bounding box center [391, 122] width 8 height 8
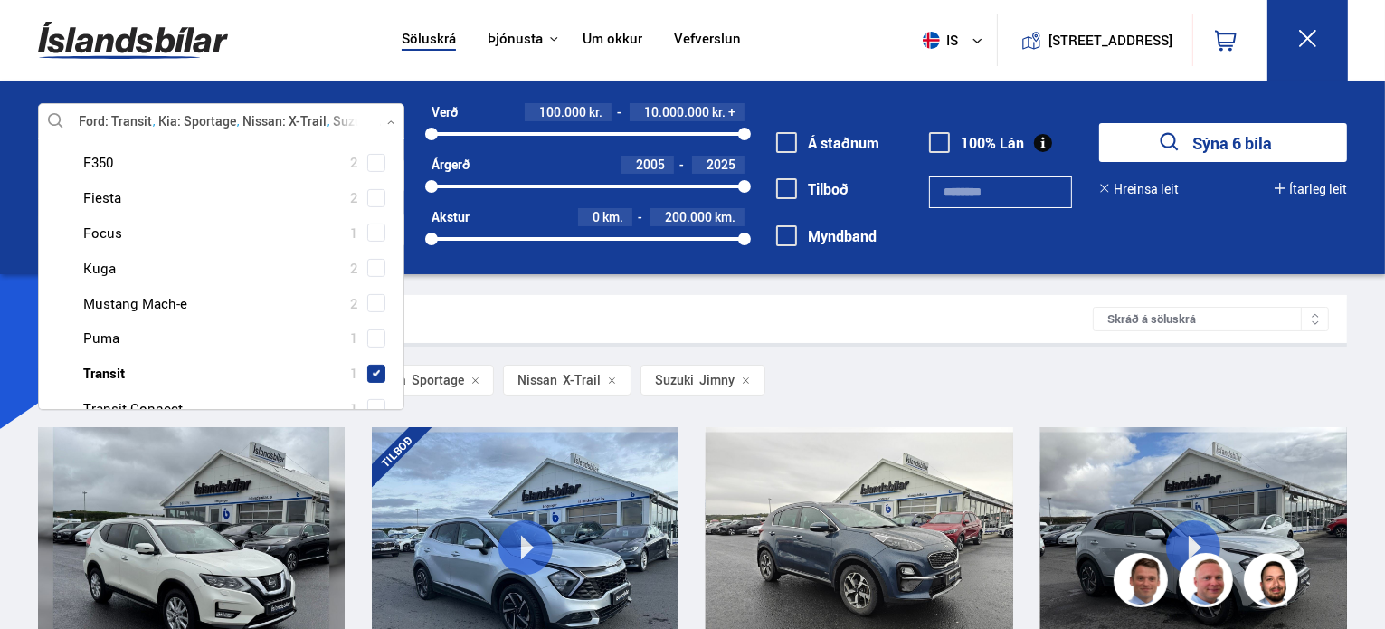
scroll to position [543, 0]
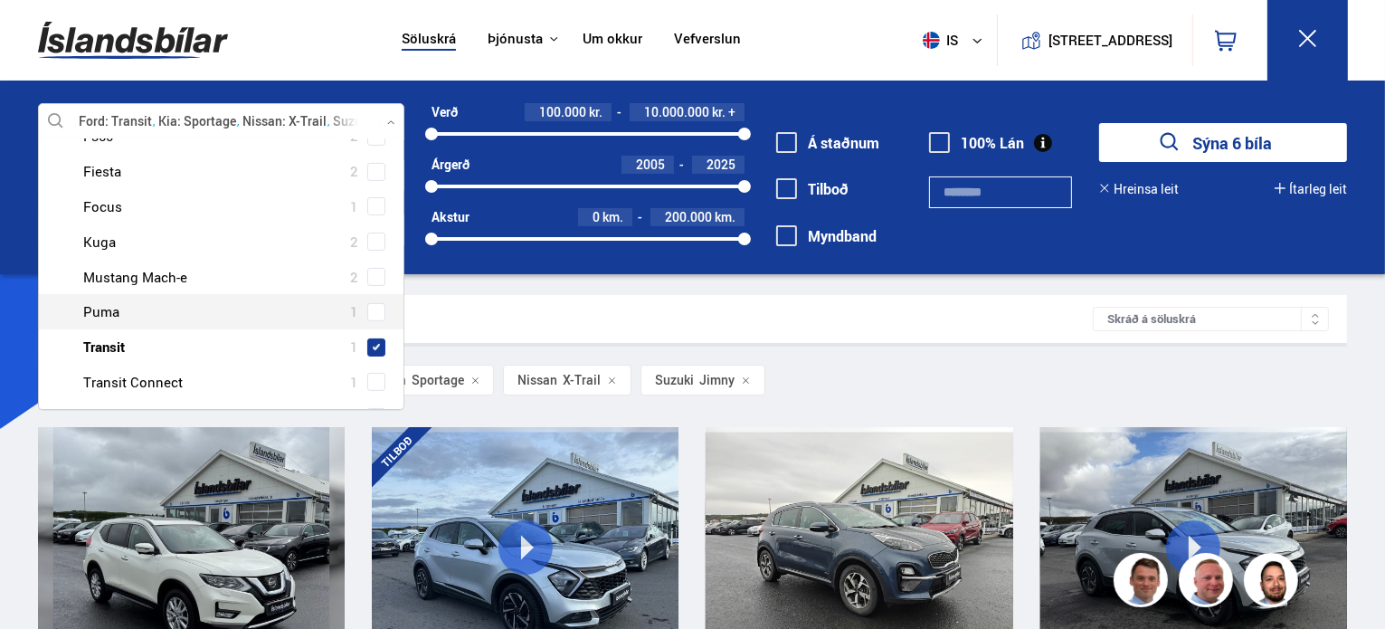
click at [114, 310] on div at bounding box center [239, 311] width 319 height 26
click at [372, 314] on span at bounding box center [376, 312] width 18 height 18
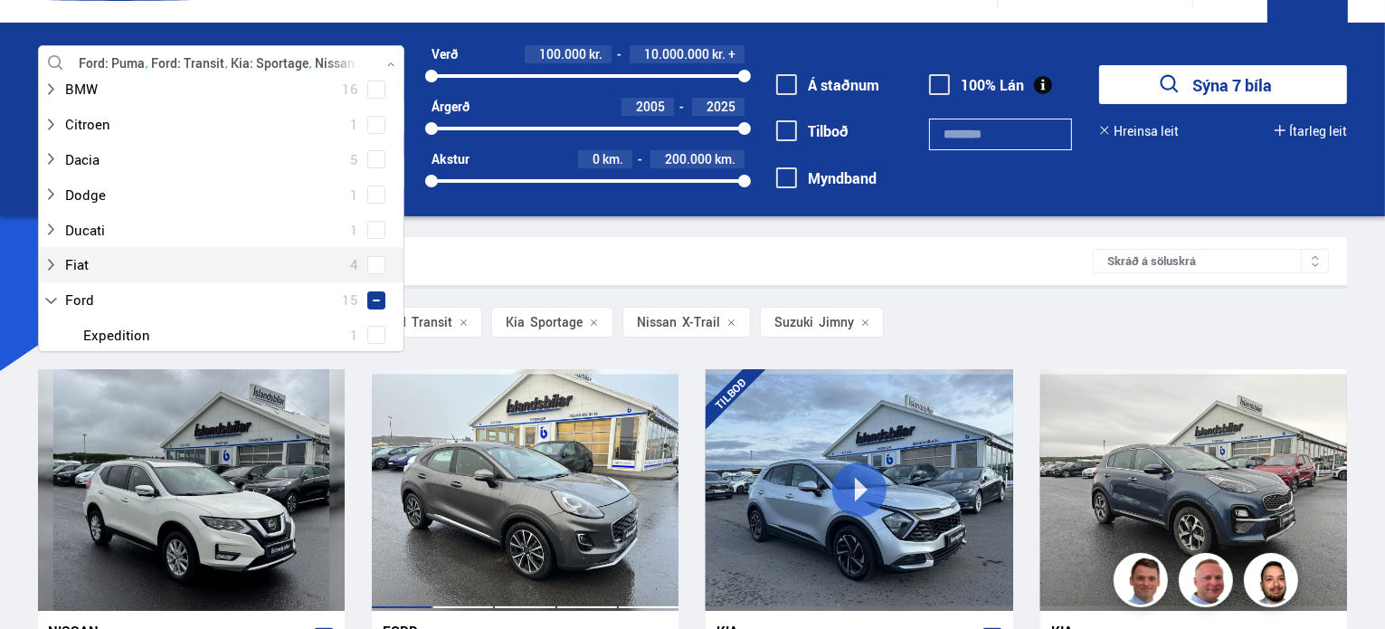
scroll to position [271, 0]
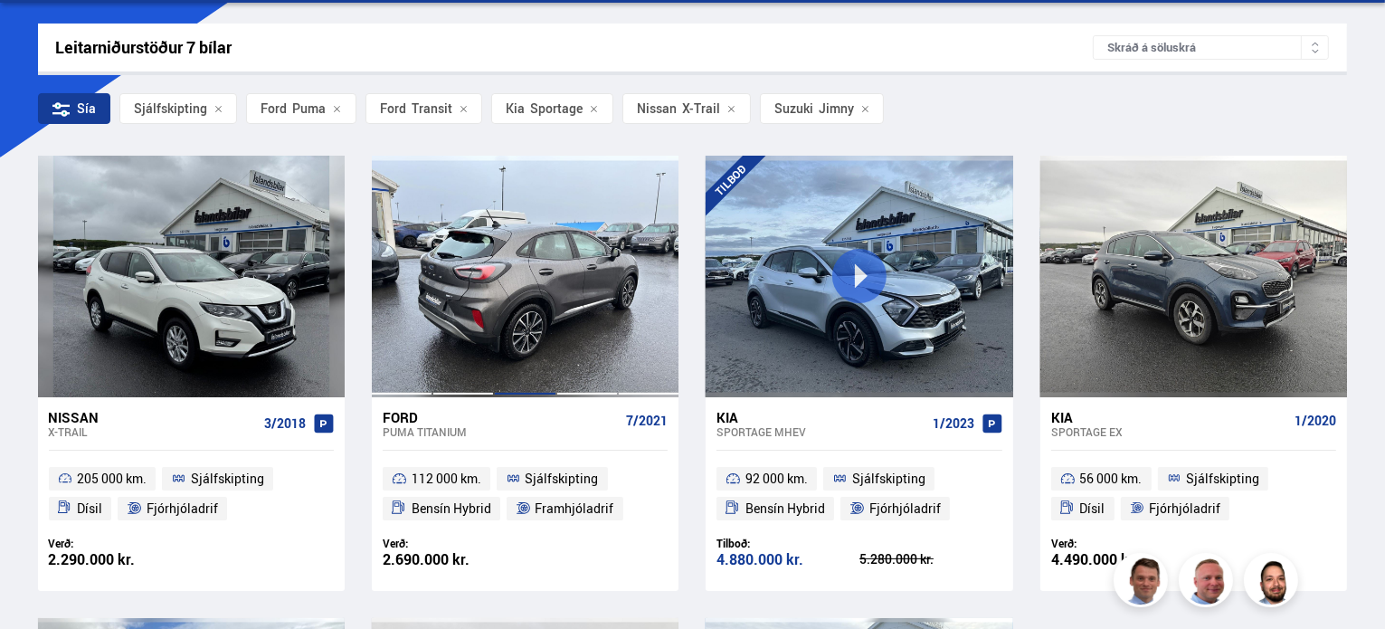
click at [526, 317] on div at bounding box center [525, 276] width 62 height 241
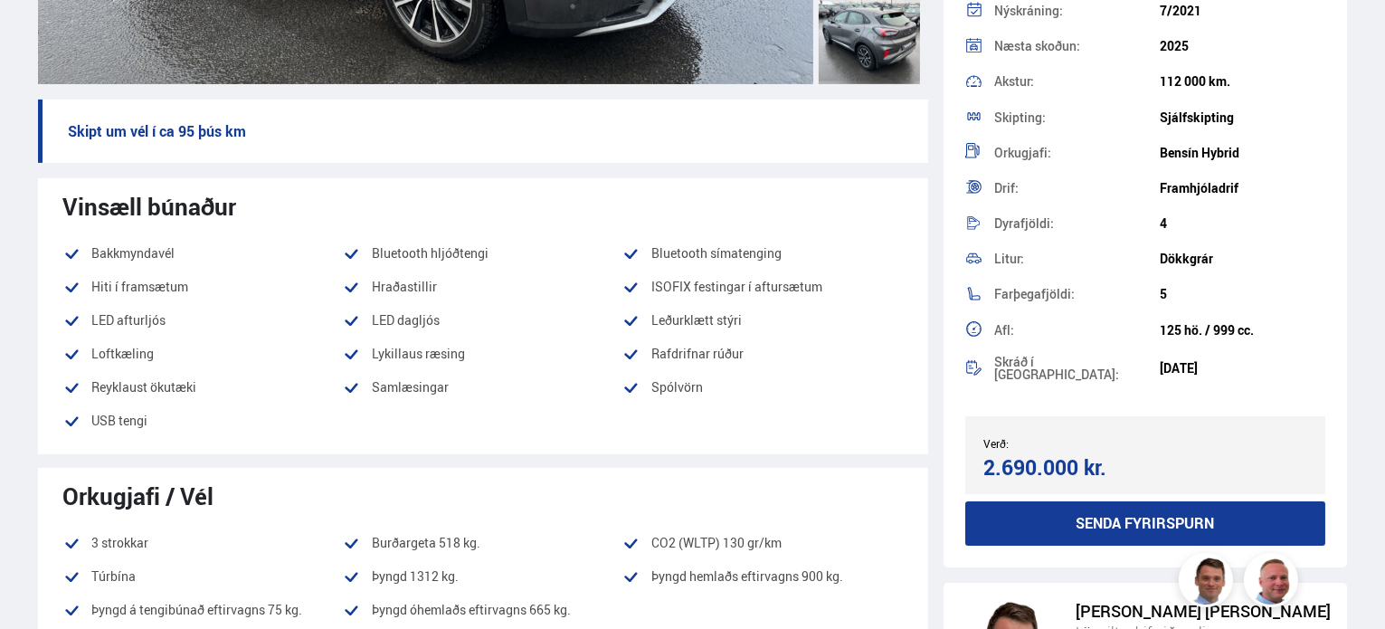
scroll to position [271, 0]
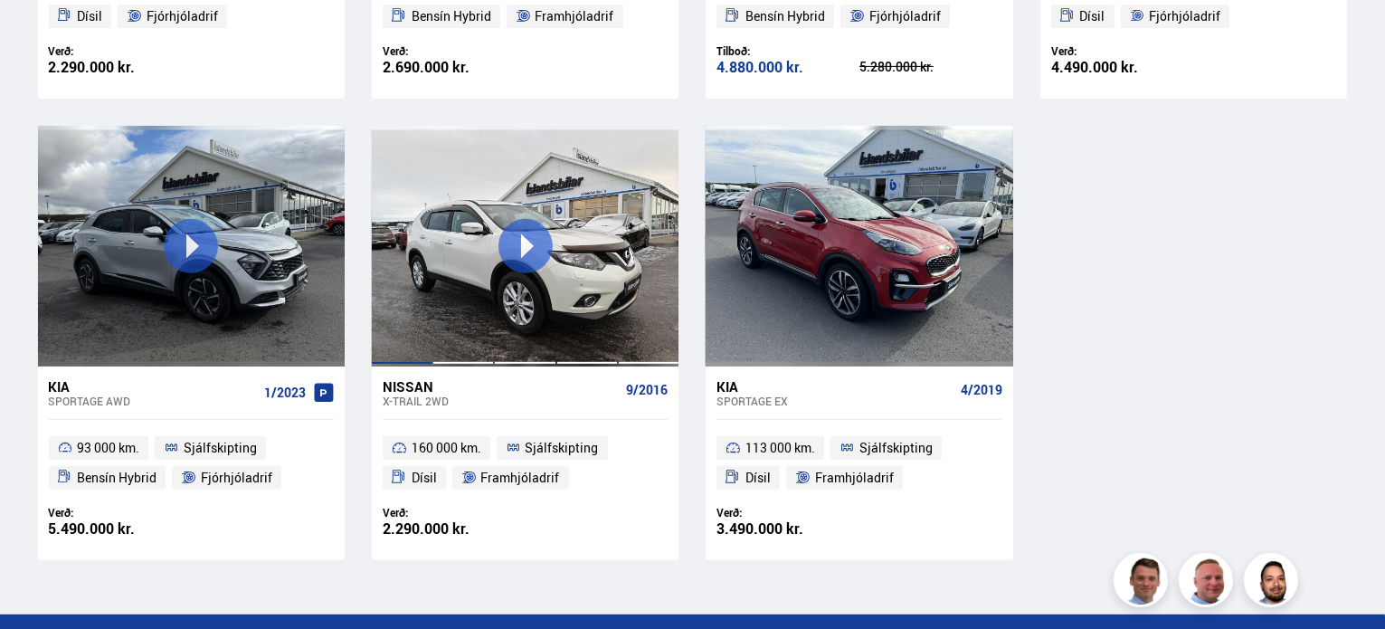
scroll to position [827, 0]
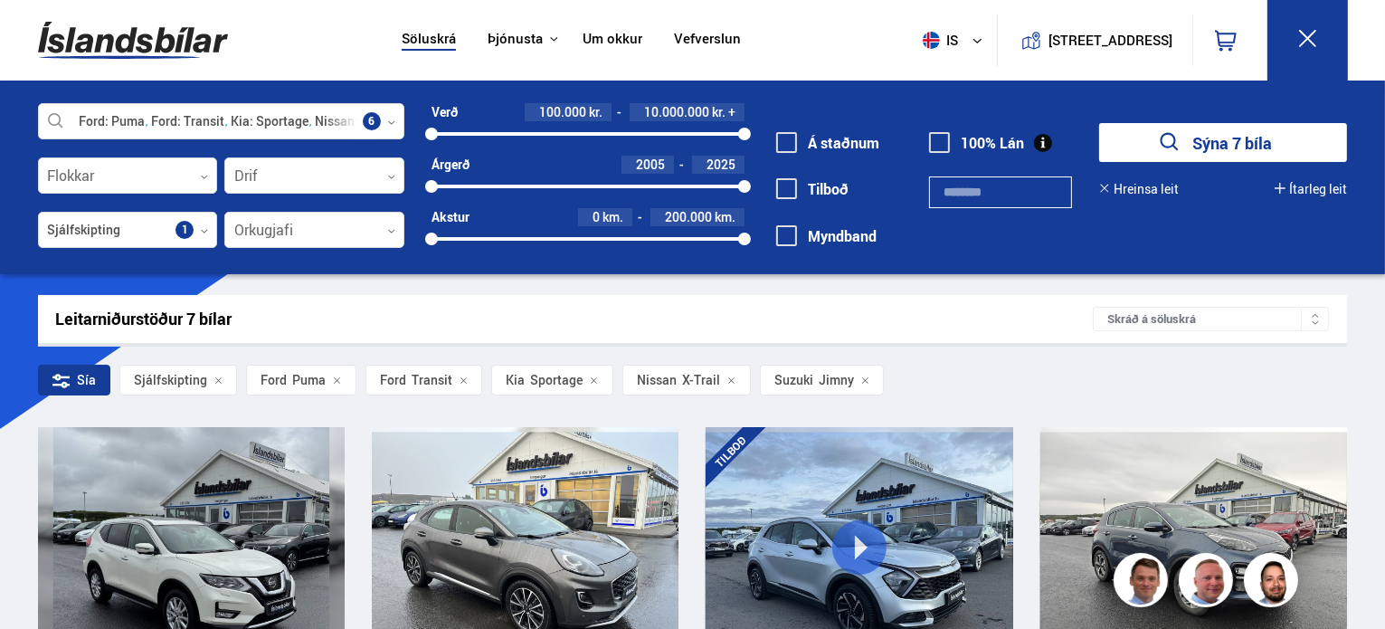
click at [1164, 194] on button "Hreinsa leit" at bounding box center [1139, 189] width 80 height 14
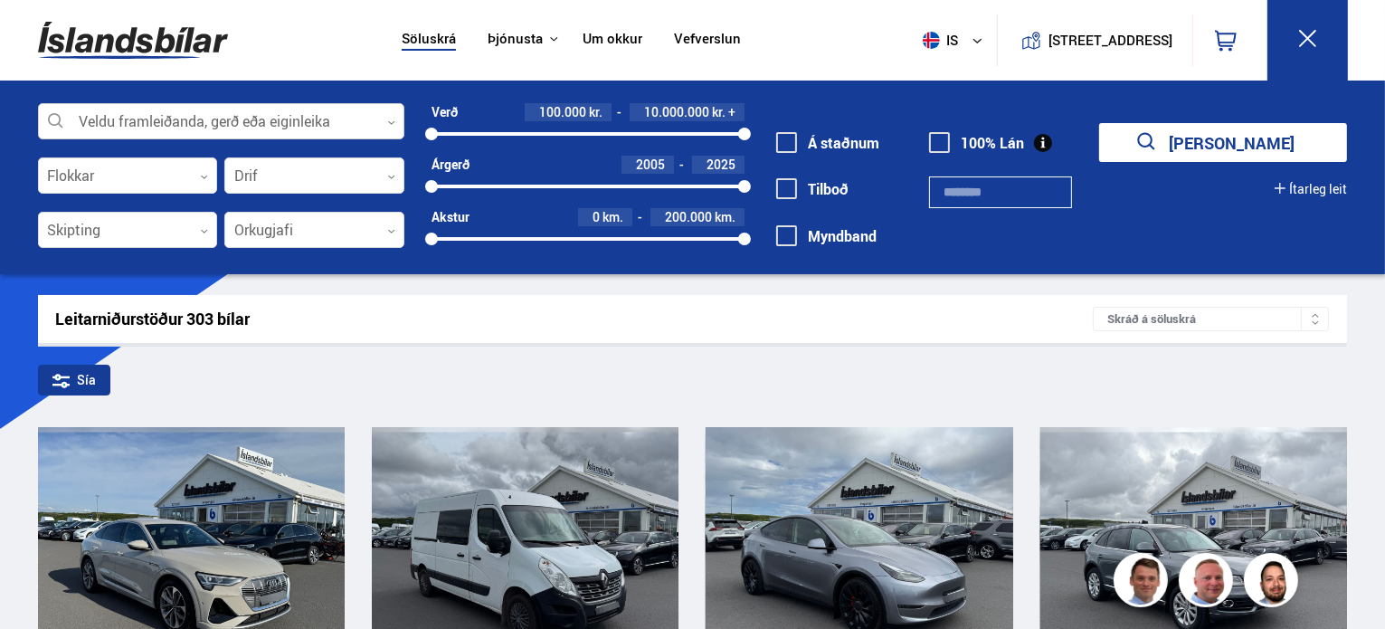
click at [387, 122] on icon at bounding box center [391, 122] width 8 height 8
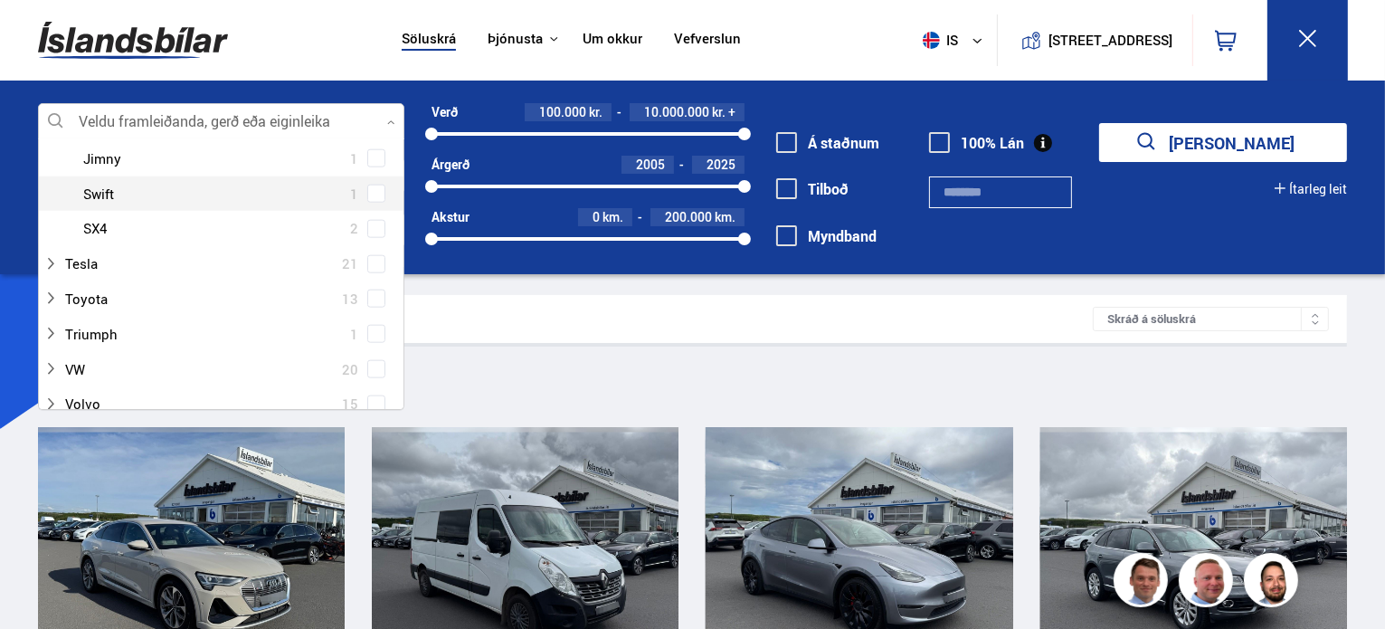
scroll to position [2171, 0]
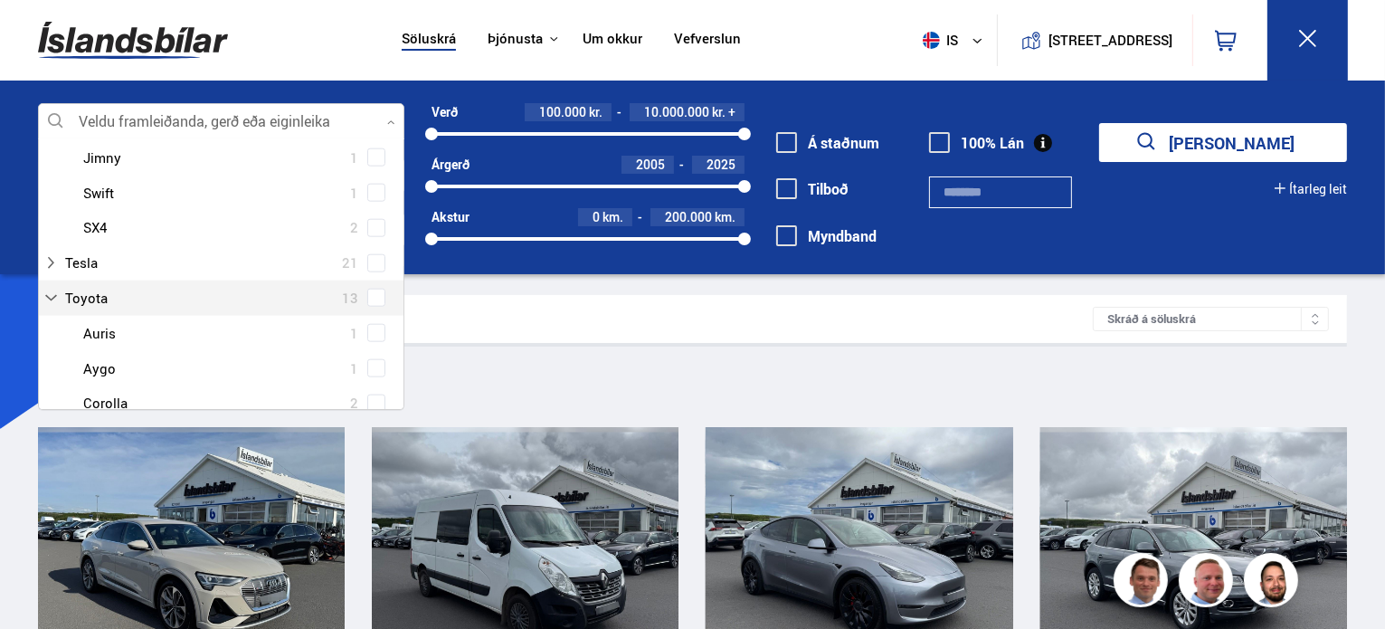
click at [312, 285] on div at bounding box center [202, 298] width 319 height 26
click at [373, 296] on span at bounding box center [376, 297] width 7 height 7
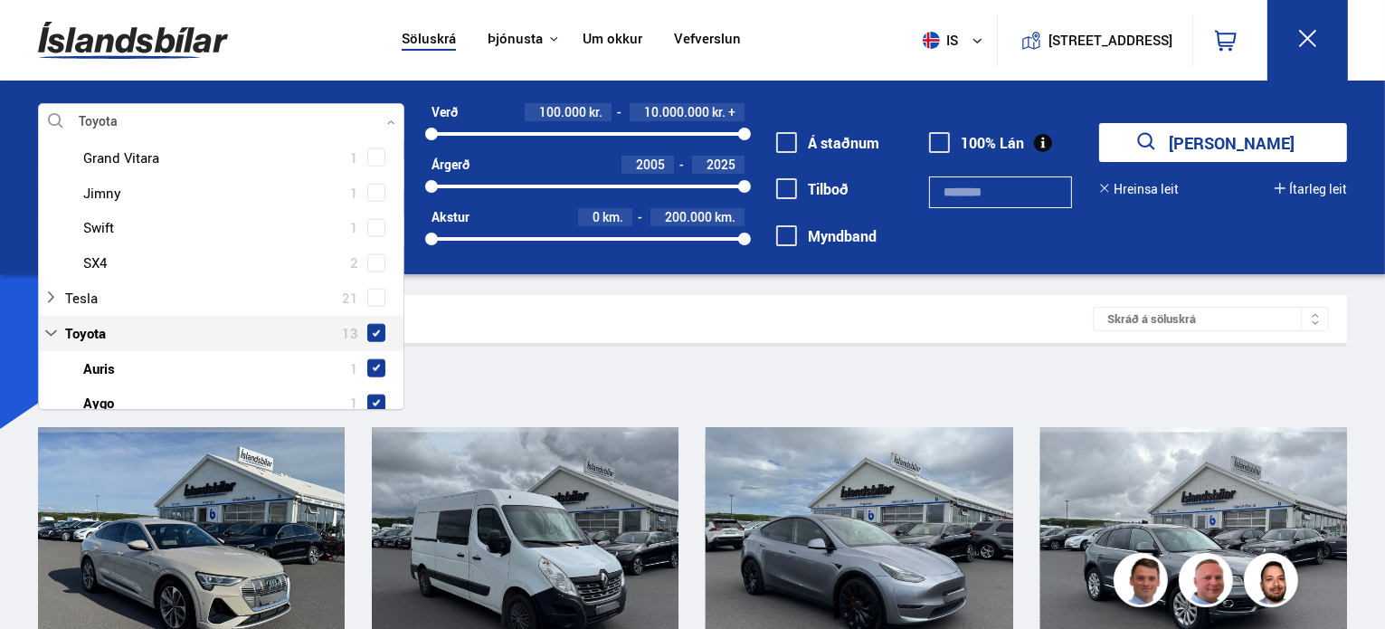
scroll to position [2205, 0]
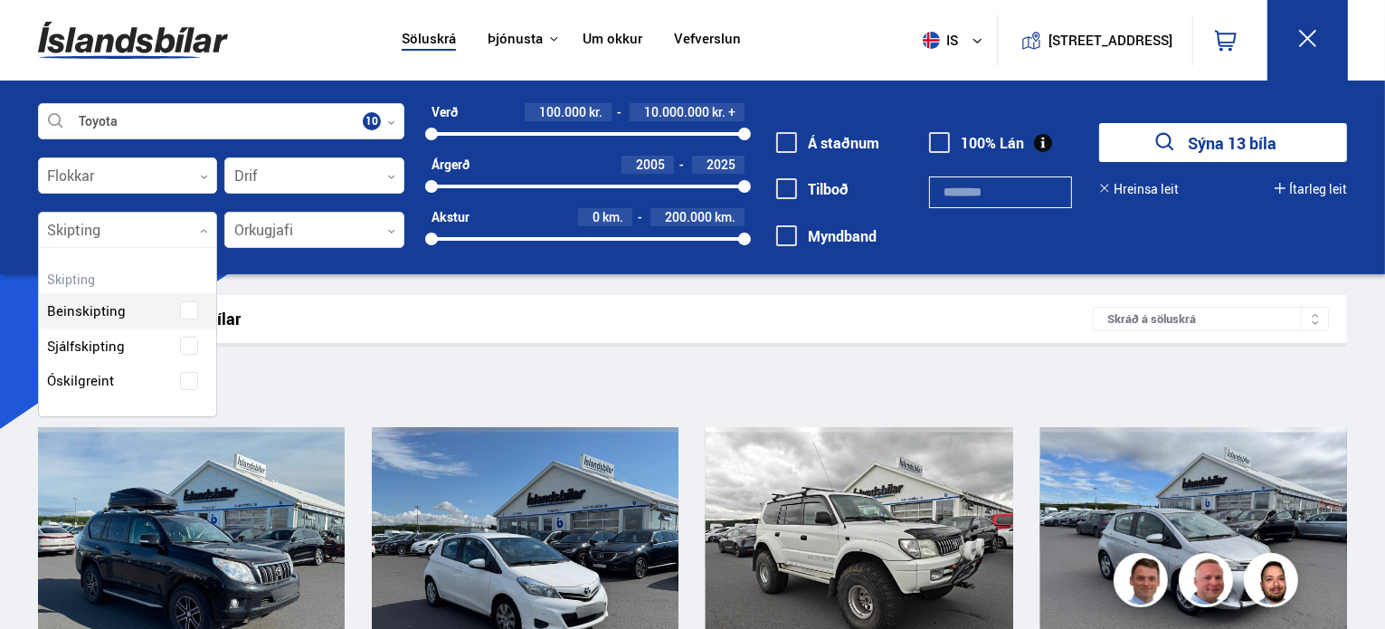
click at [195, 226] on div at bounding box center [128, 231] width 180 height 36
